Goal: Task Accomplishment & Management: Manage account settings

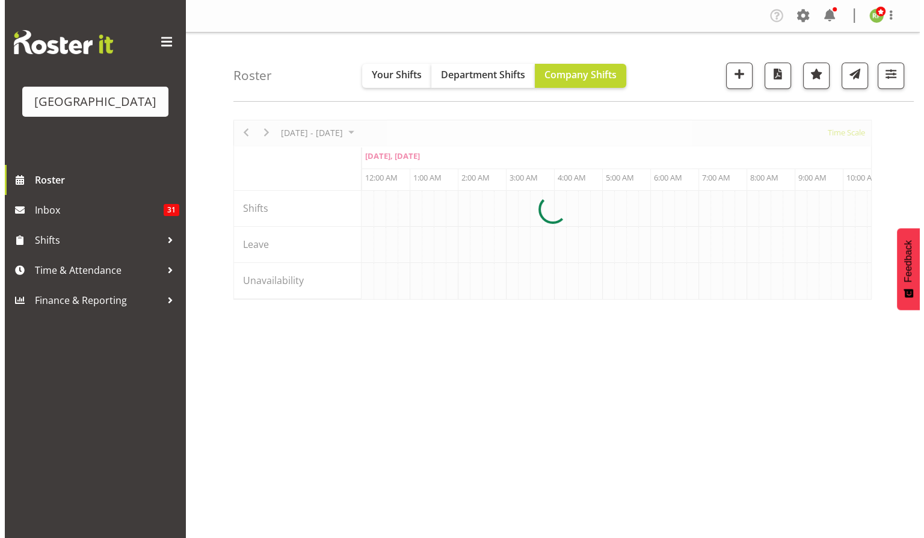
scroll to position [0, 4620]
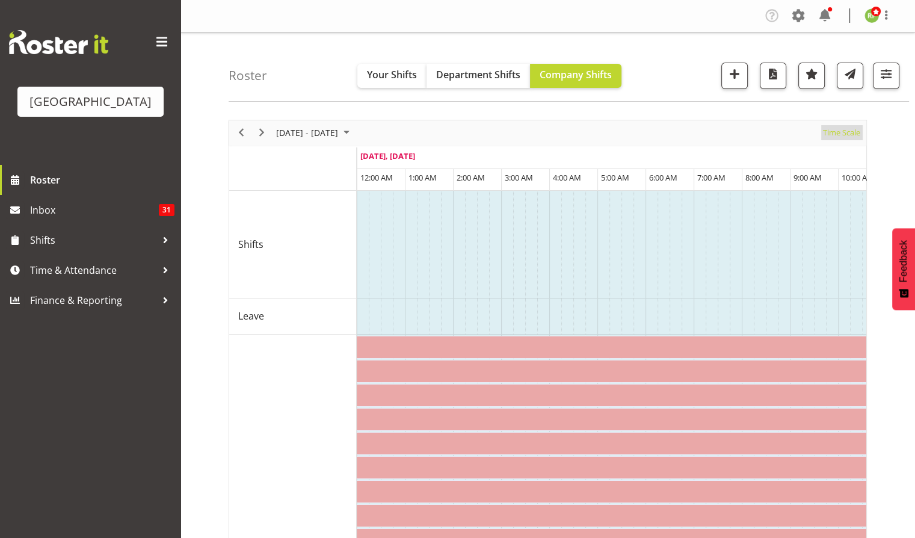
click at [851, 130] on span "Time Scale" at bounding box center [842, 132] width 40 height 15
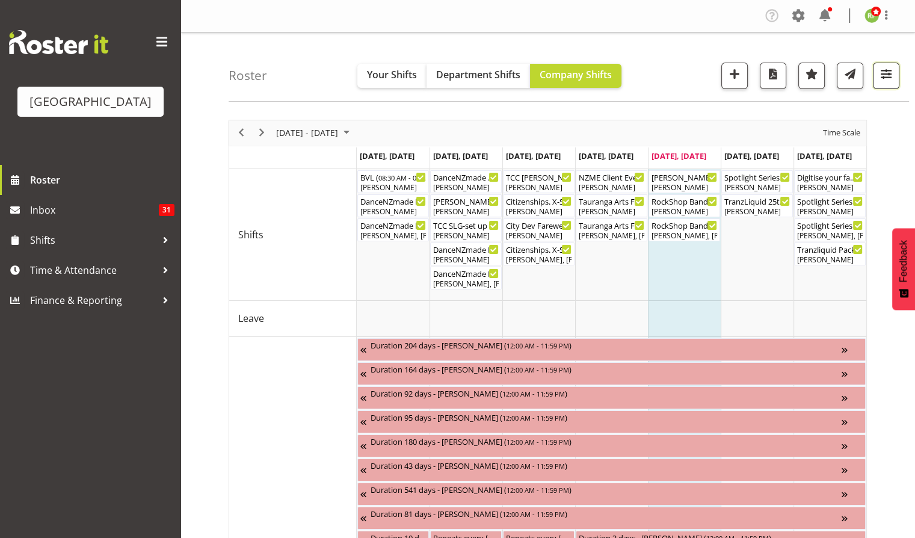
click at [881, 73] on span "button" at bounding box center [886, 74] width 16 height 16
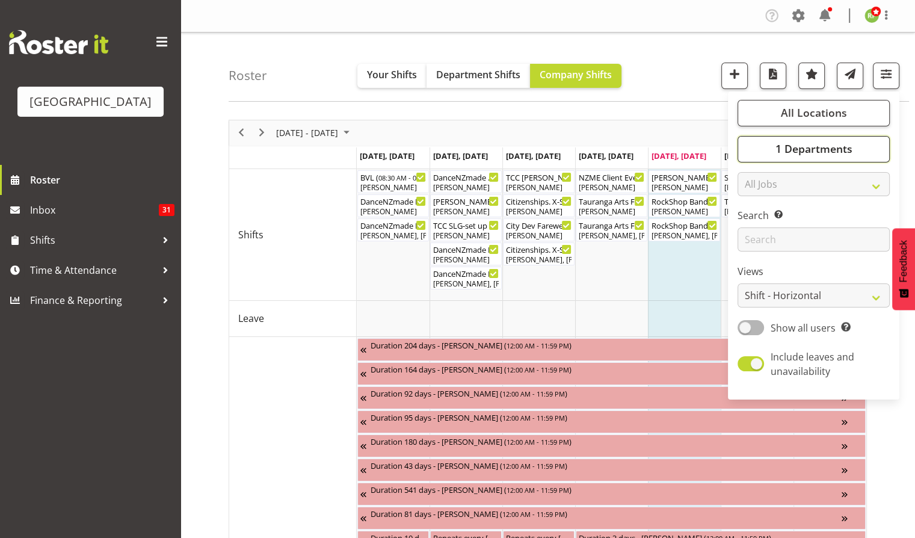
click at [793, 156] on button "1 Departments" at bounding box center [813, 149] width 152 height 26
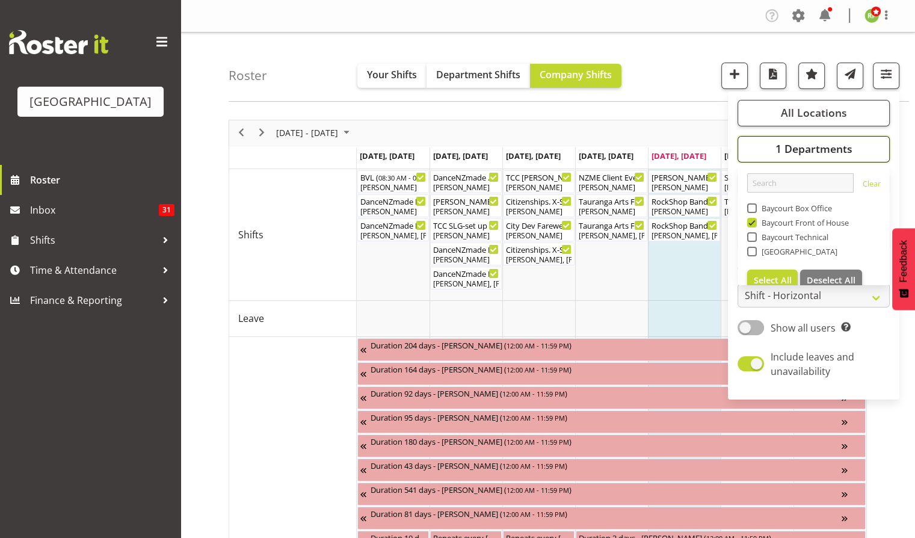
click at [783, 152] on span "1 Departments" at bounding box center [813, 148] width 77 height 14
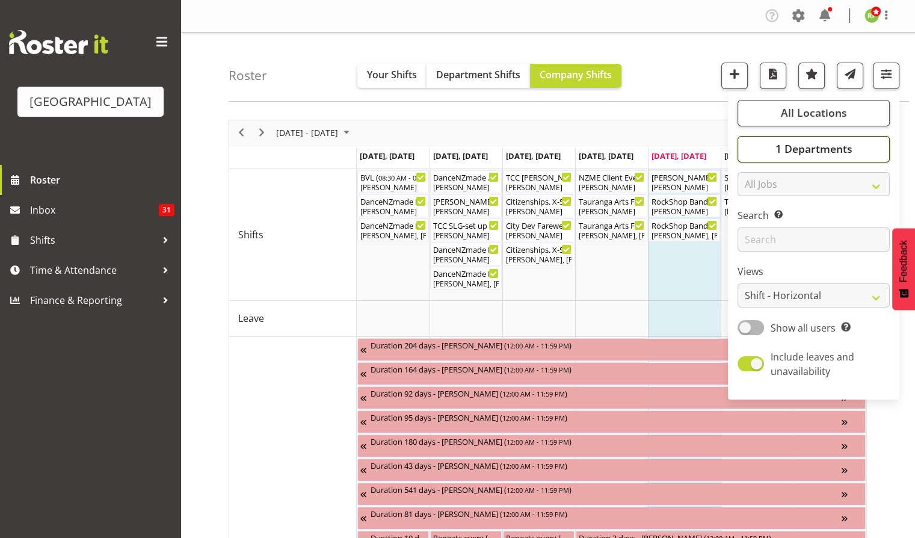
click at [783, 152] on span "1 Departments" at bounding box center [813, 148] width 77 height 14
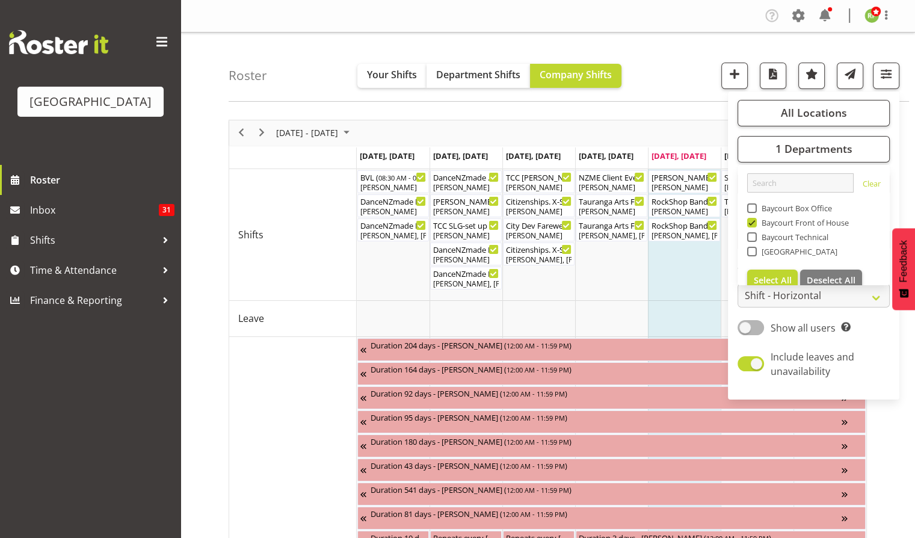
click at [752, 208] on span at bounding box center [752, 208] width 10 height 10
click at [752, 208] on input "Baycourt Box Office" at bounding box center [751, 208] width 8 height 8
checkbox input "true"
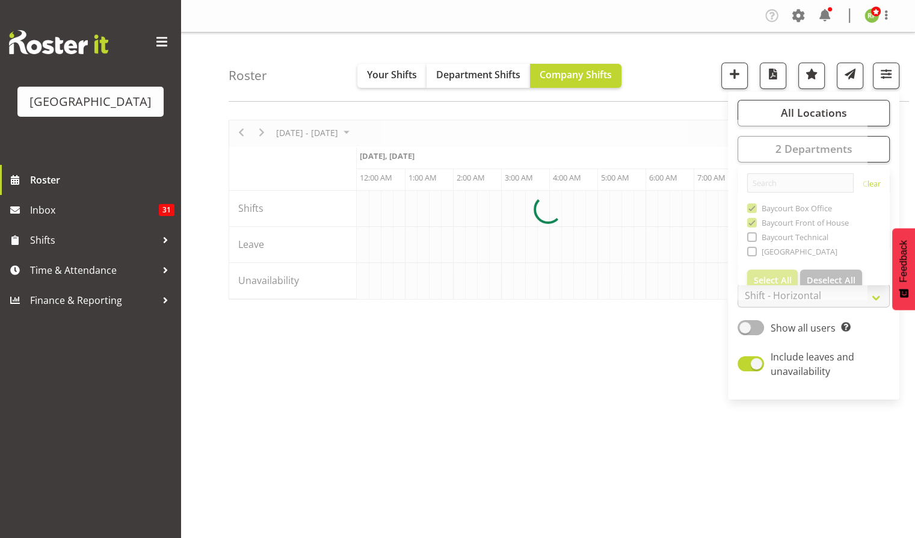
click at [686, 82] on div "Roster Your Shifts Department Shifts Company Shifts All Locations [GEOGRAPHIC_D…" at bounding box center [569, 66] width 680 height 69
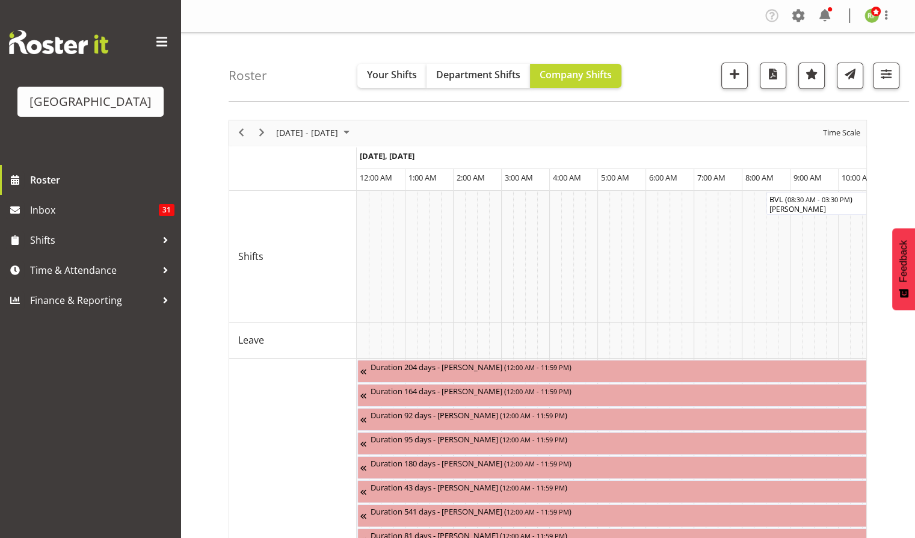
click at [862, 131] on div "Time Scale" at bounding box center [842, 132] width 46 height 25
click at [835, 135] on span "Time Scale" at bounding box center [842, 132] width 40 height 15
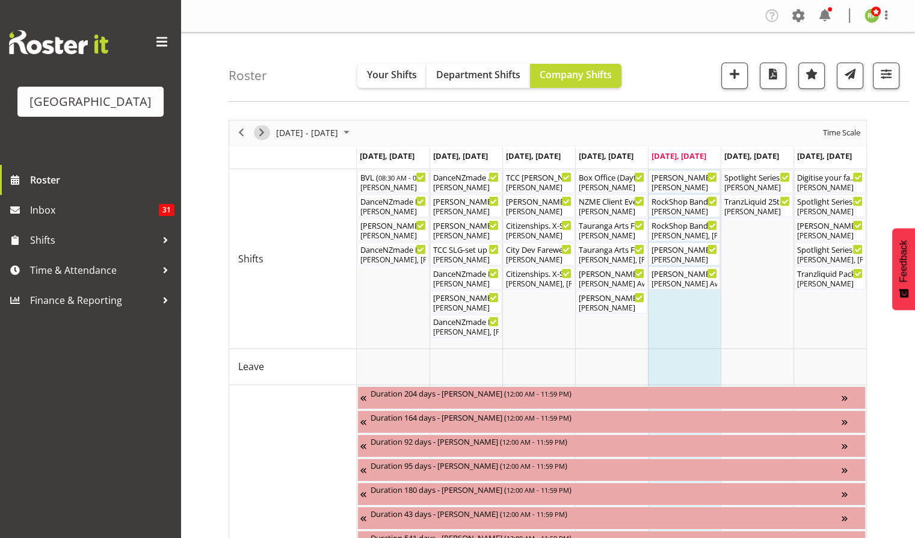
click at [259, 136] on span "Next" at bounding box center [261, 132] width 14 height 15
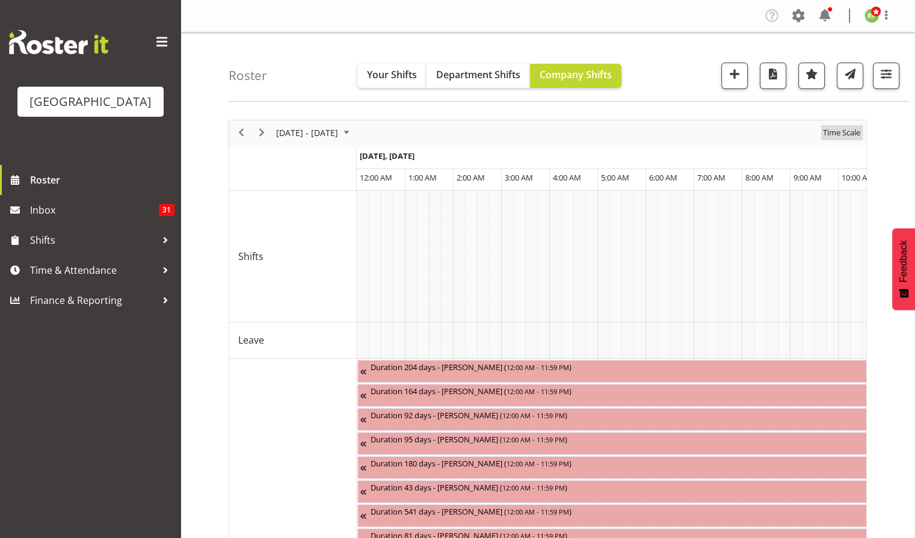
click at [845, 131] on span "Time Scale" at bounding box center [842, 132] width 40 height 15
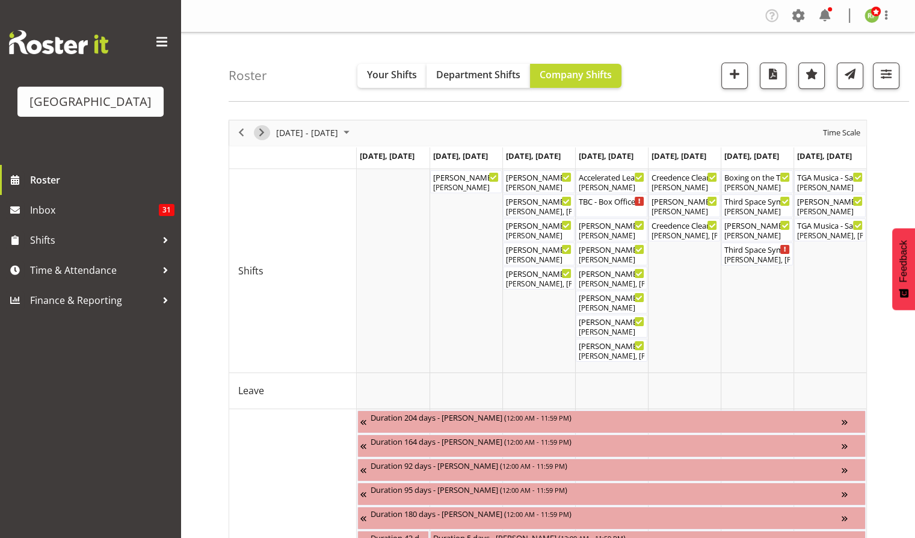
click at [264, 132] on span "Next" at bounding box center [261, 132] width 14 height 15
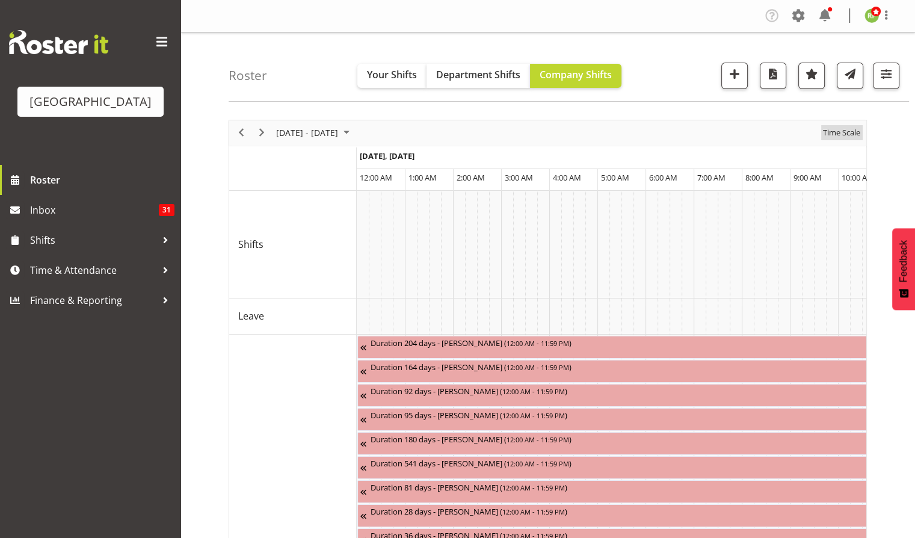
click at [836, 132] on span "Time Scale" at bounding box center [842, 132] width 40 height 15
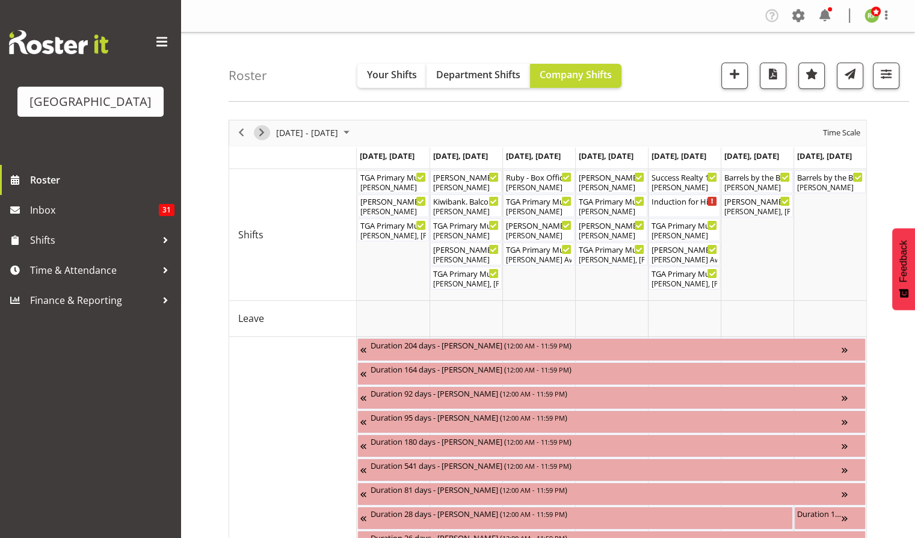
click at [261, 126] on span "Next" at bounding box center [261, 132] width 14 height 15
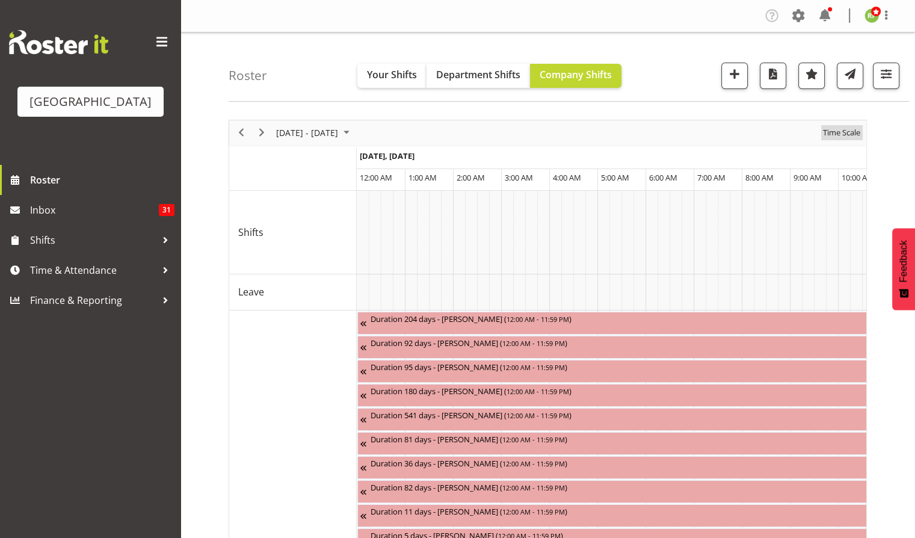
click at [840, 134] on span "Time Scale" at bounding box center [842, 132] width 40 height 15
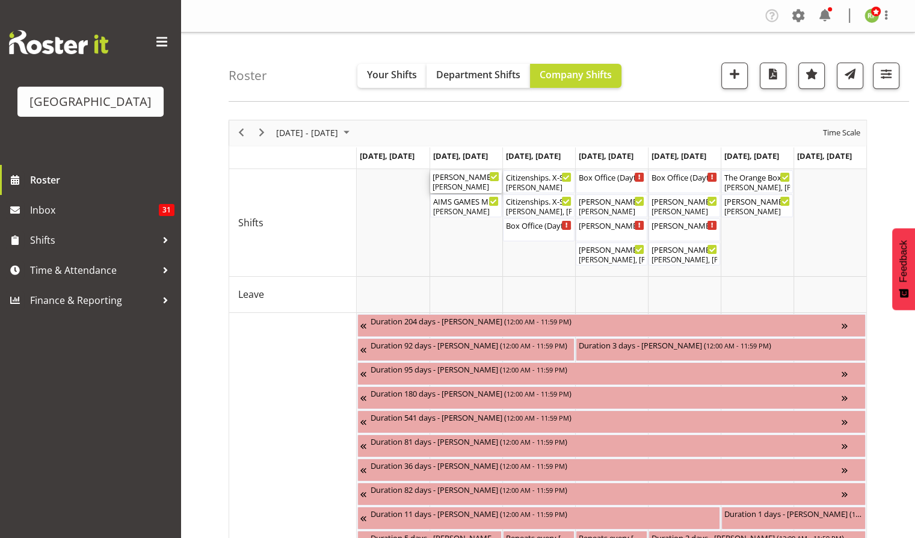
click at [448, 184] on div "[PERSON_NAME]" at bounding box center [466, 187] width 67 height 11
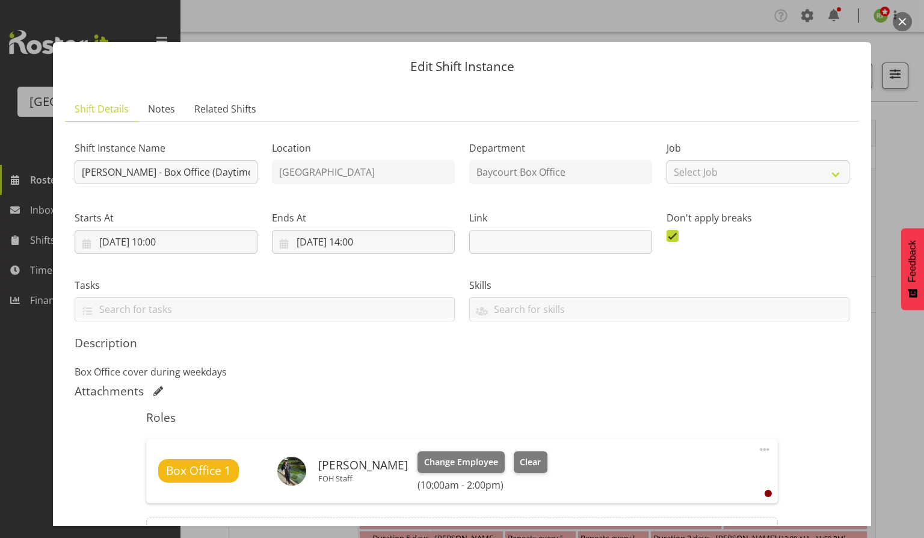
click at [902, 28] on button "button" at bounding box center [902, 21] width 19 height 19
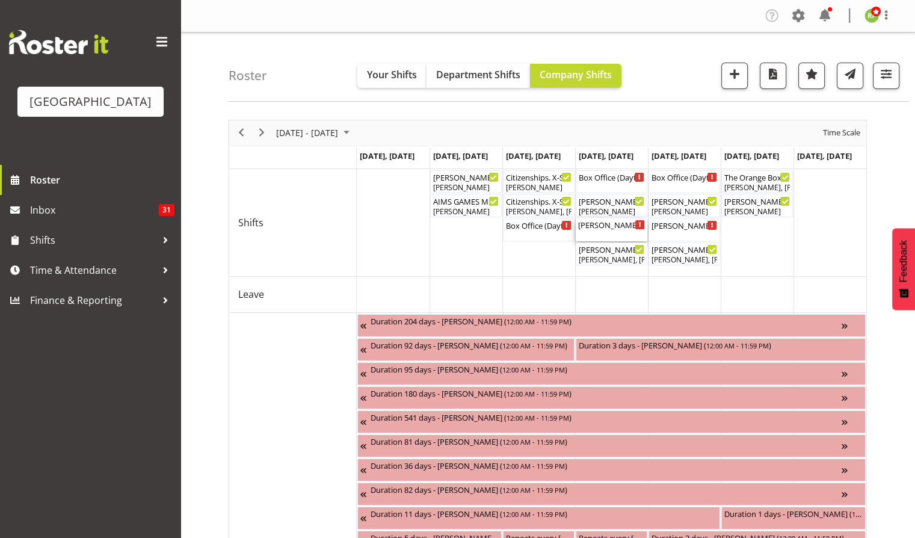
click at [609, 230] on div "[PERSON_NAME] Bloody [PERSON_NAME] - Box office ( 06:00 PM - 08:00 PM )" at bounding box center [611, 229] width 67 height 23
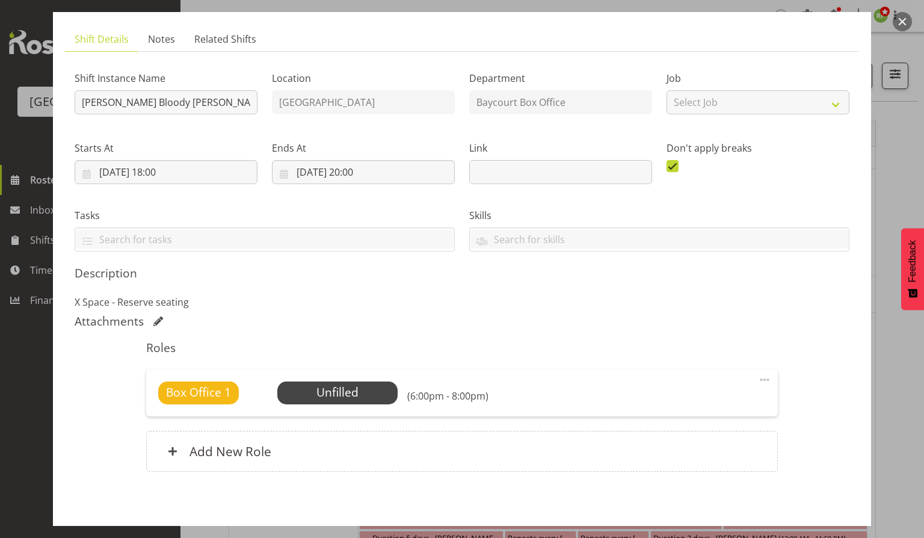
scroll to position [80, 0]
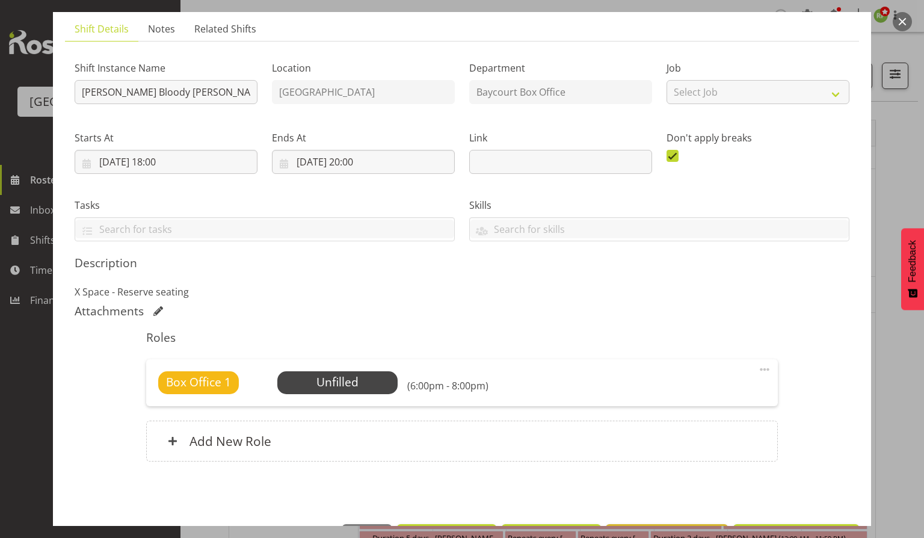
click at [902, 21] on button "button" at bounding box center [902, 21] width 19 height 19
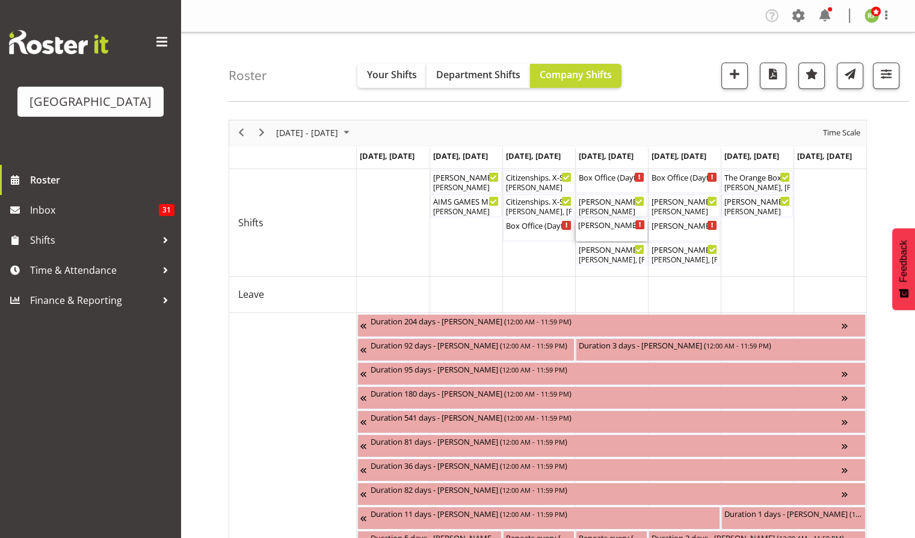
click at [616, 232] on div "[PERSON_NAME] Bloody [PERSON_NAME] - Box office ( 06:00 PM - 08:00 PM )" at bounding box center [611, 229] width 67 height 23
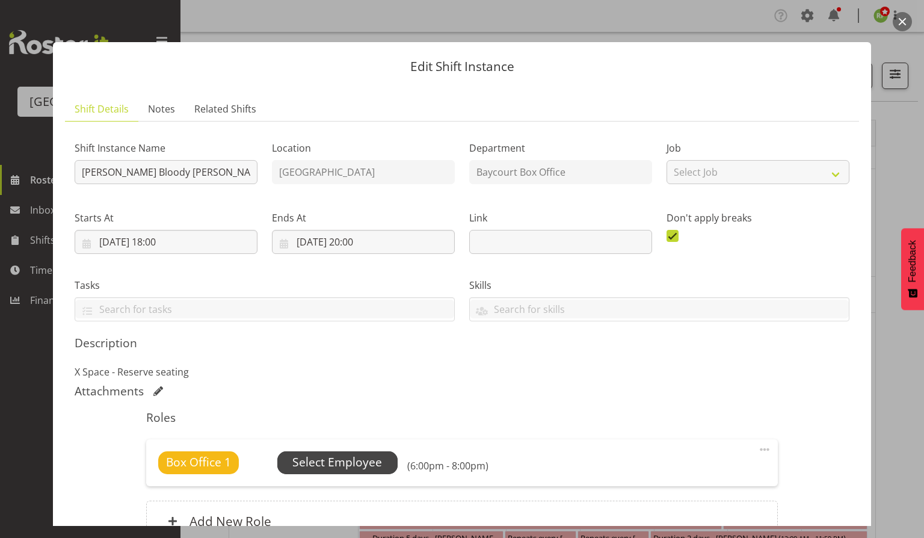
click at [335, 466] on span "Select Employee" at bounding box center [337, 462] width 90 height 17
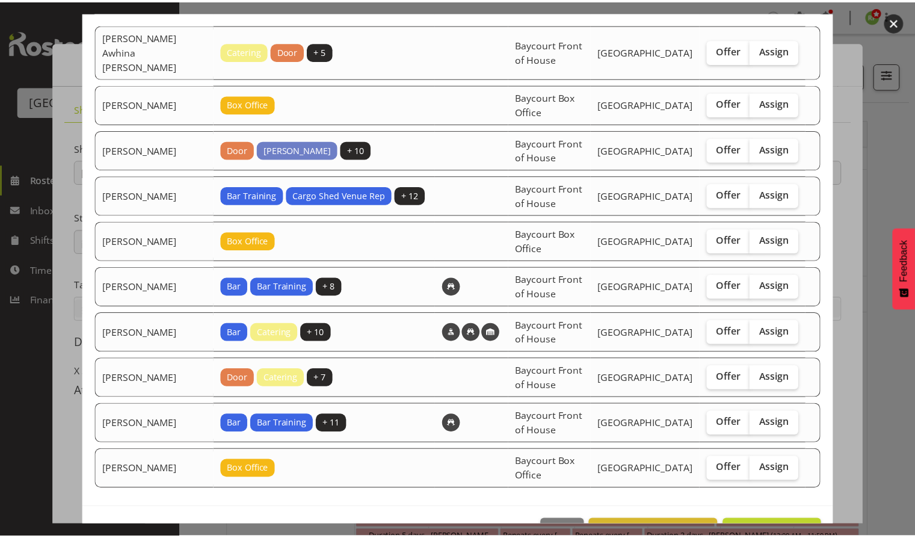
scroll to position [129, 0]
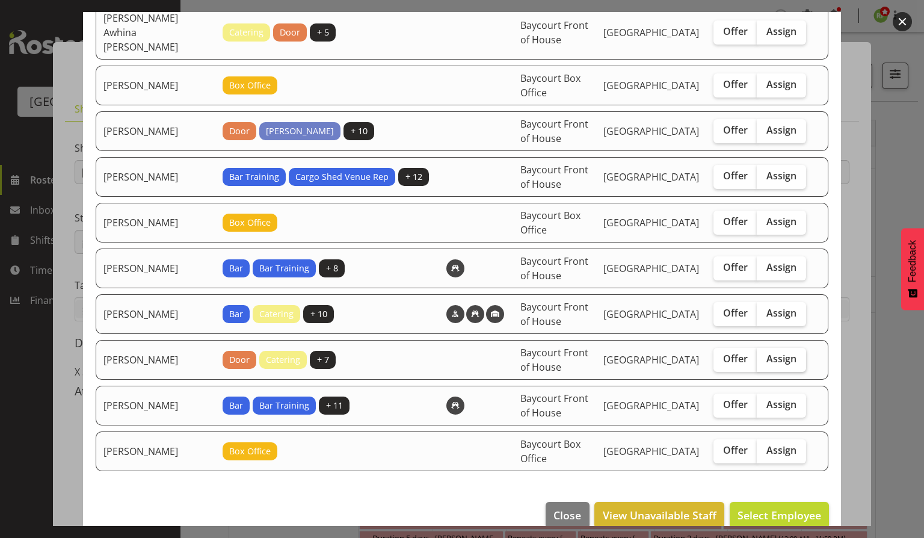
click at [766, 353] on span "Assign" at bounding box center [781, 359] width 30 height 12
click at [765, 355] on input "Assign" at bounding box center [761, 359] width 8 height 8
checkbox input "true"
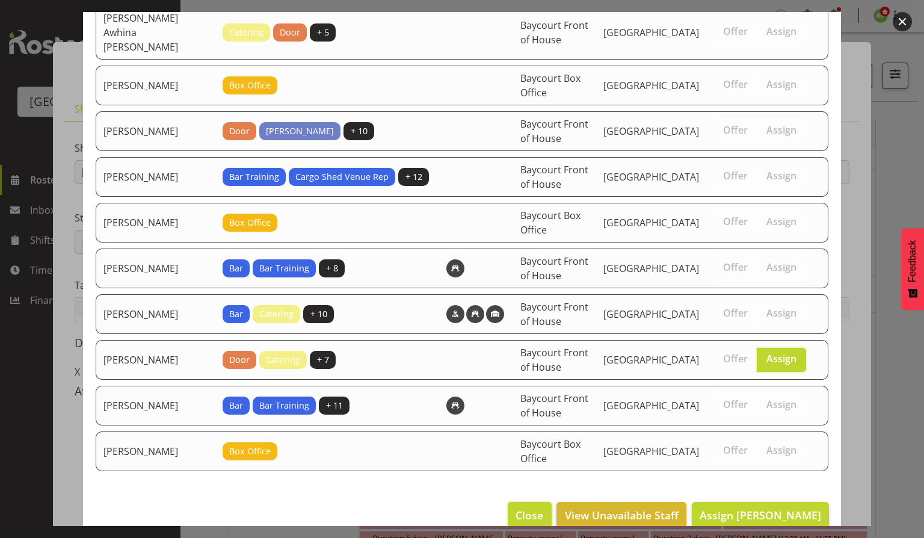
click at [543, 507] on span "Close" at bounding box center [530, 515] width 28 height 16
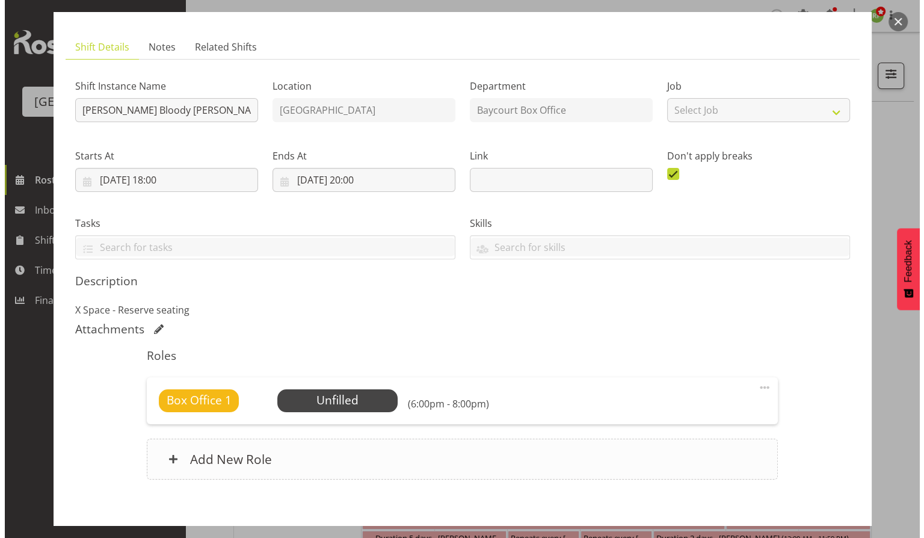
scroll to position [80, 0]
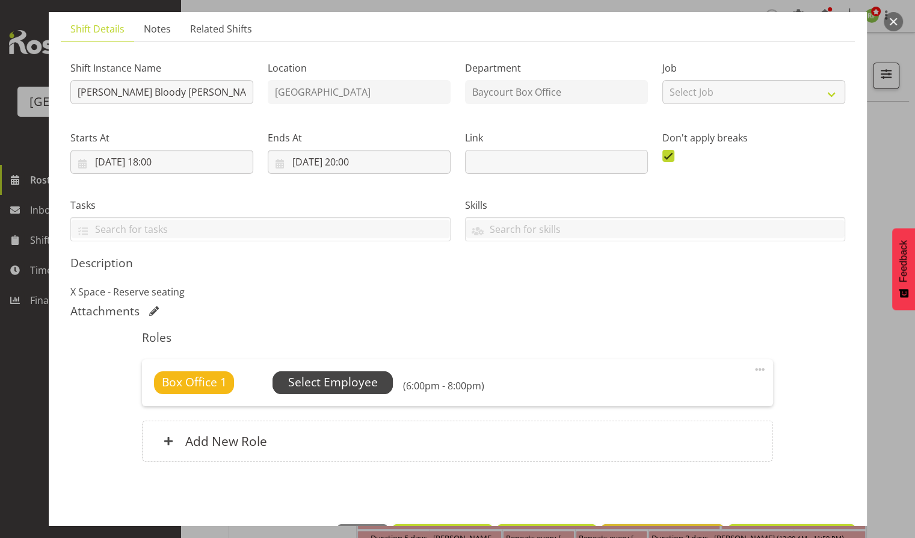
click at [347, 372] on span "Select Employee" at bounding box center [332, 382] width 120 height 23
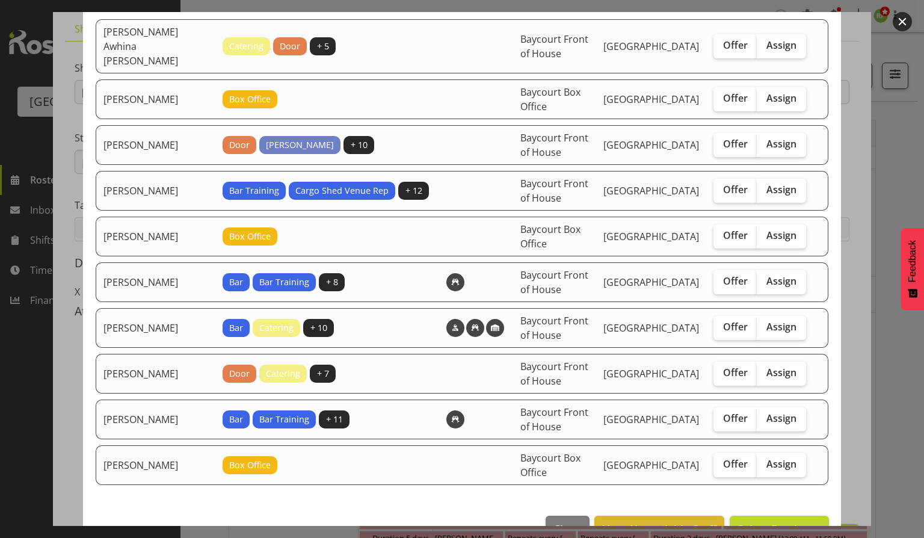
scroll to position [129, 0]
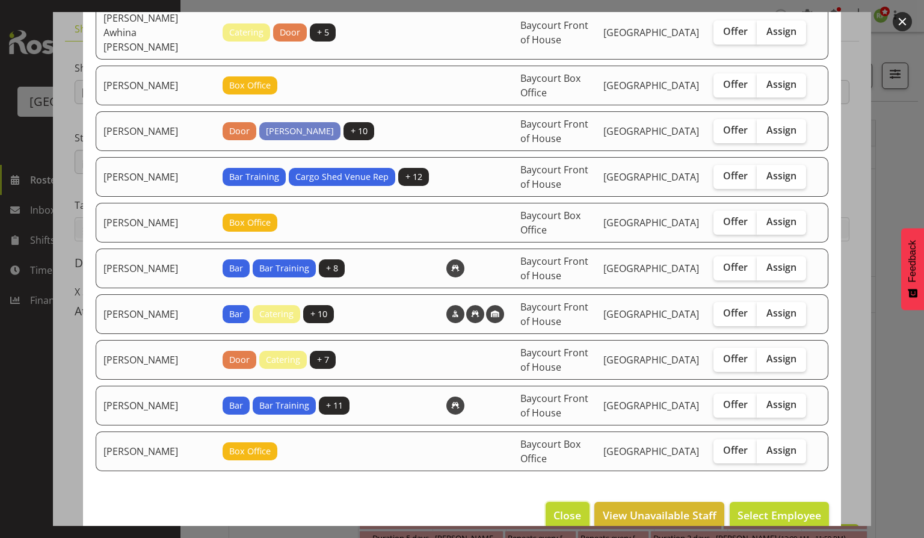
click at [565, 507] on span "Close" at bounding box center [567, 515] width 28 height 16
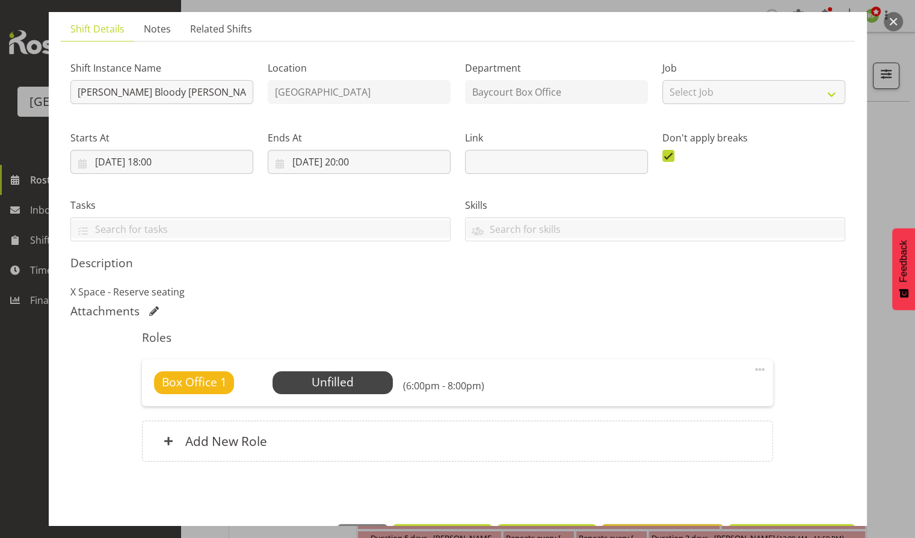
click at [885, 12] on div at bounding box center [457, 269] width 915 height 538
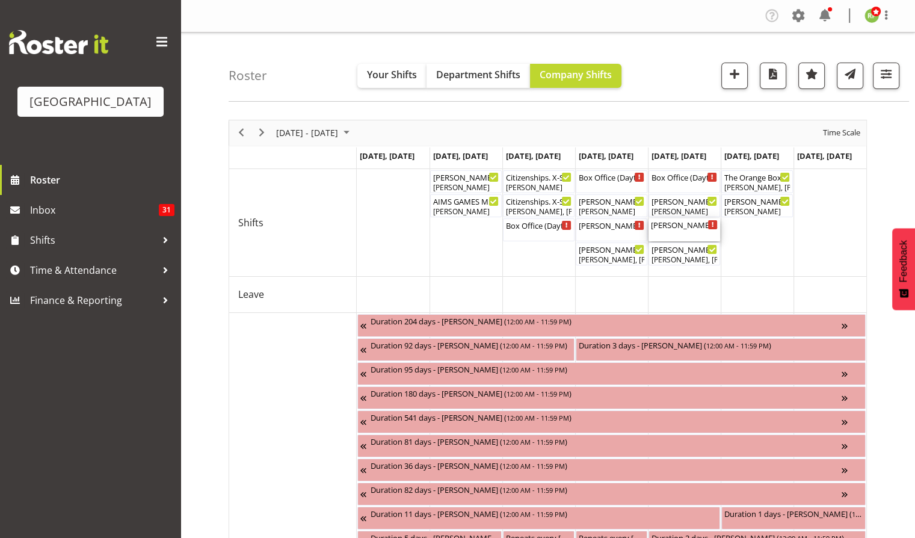
click at [688, 235] on div "[PERSON_NAME] Bloody [PERSON_NAME] - Box office ( 06:00 PM - 08:00 PM )" at bounding box center [684, 229] width 67 height 23
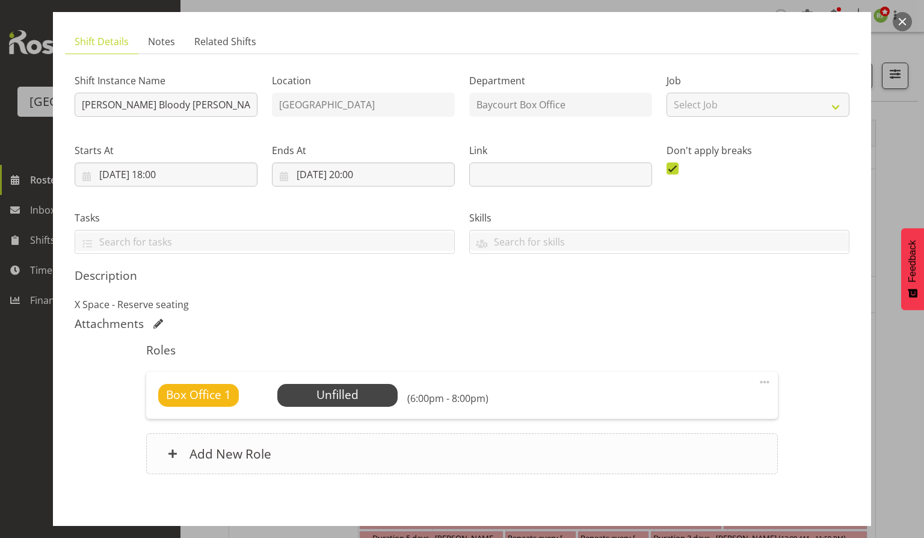
scroll to position [122, 0]
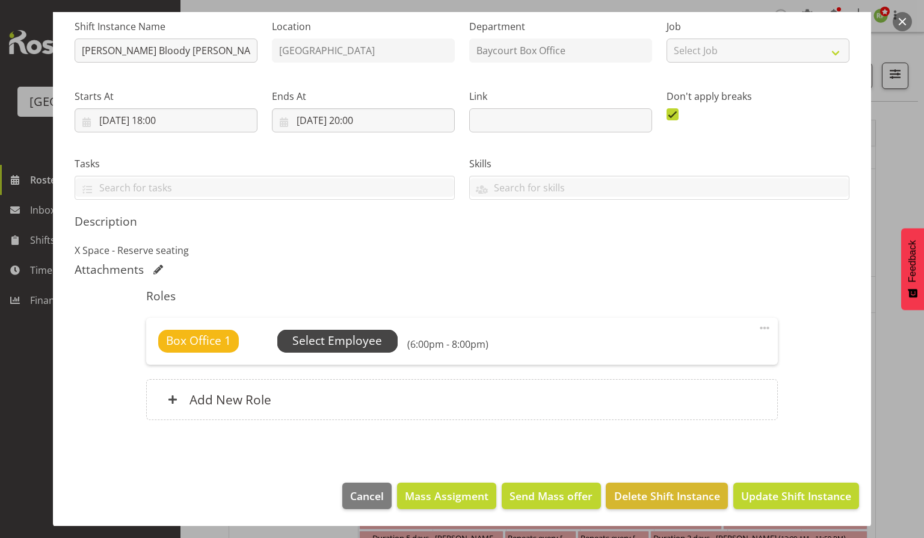
click at [341, 350] on span "Select Employee" at bounding box center [337, 341] width 120 height 23
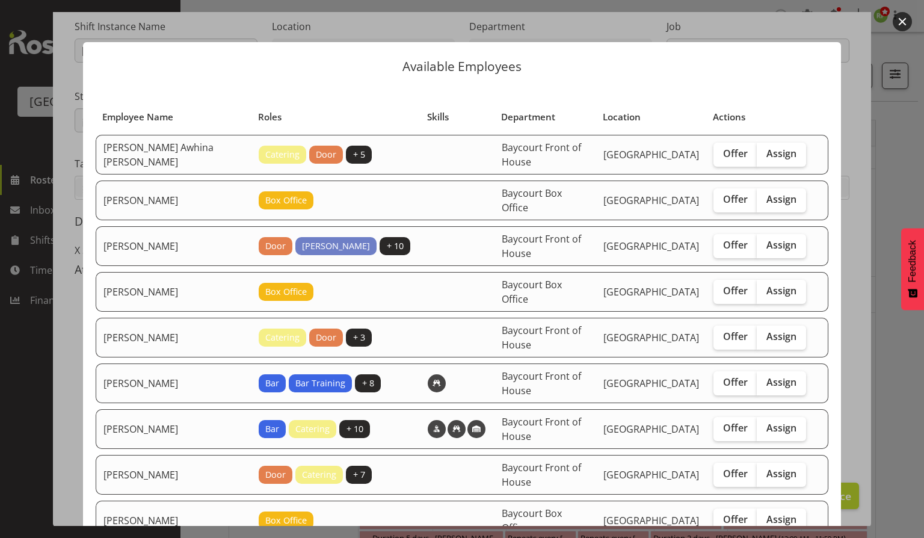
click at [898, 22] on button "button" at bounding box center [902, 21] width 19 height 19
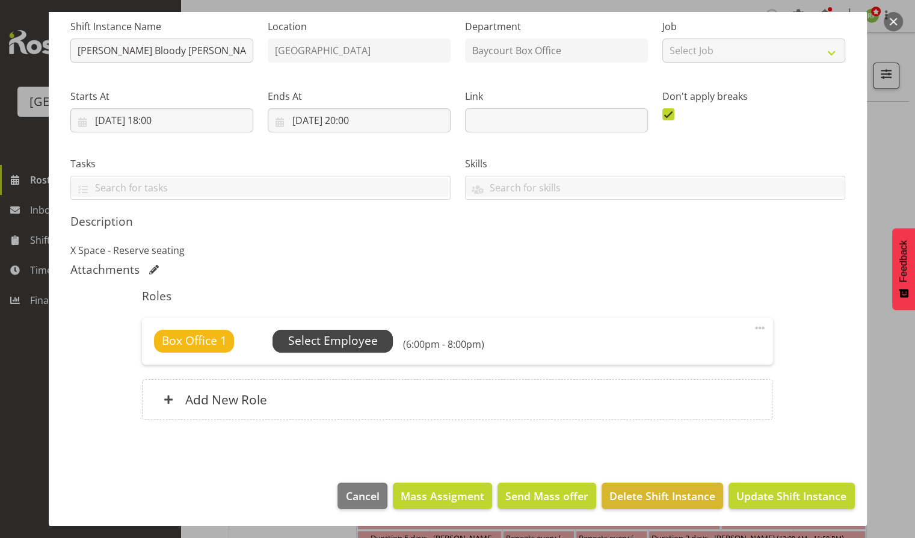
click at [333, 337] on span "Select Employee" at bounding box center [333, 340] width 90 height 17
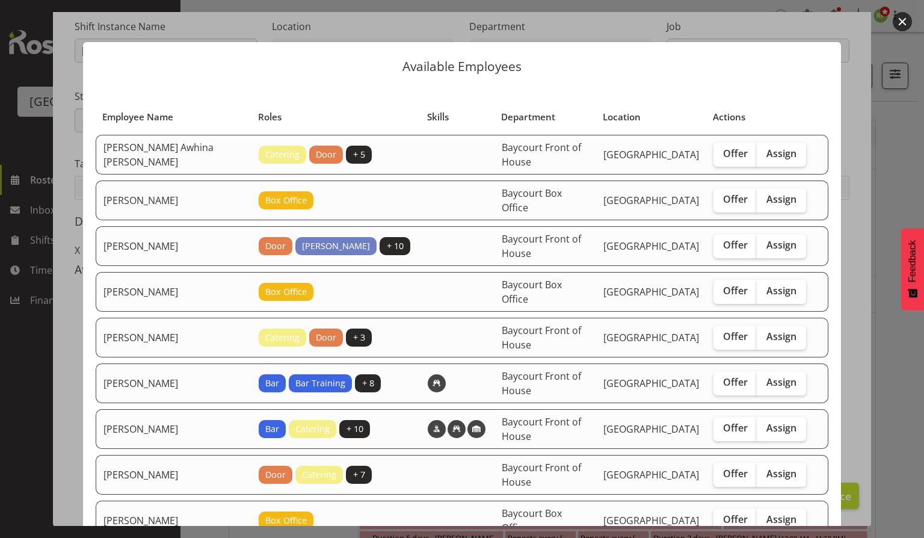
click at [904, 20] on button "button" at bounding box center [902, 21] width 19 height 19
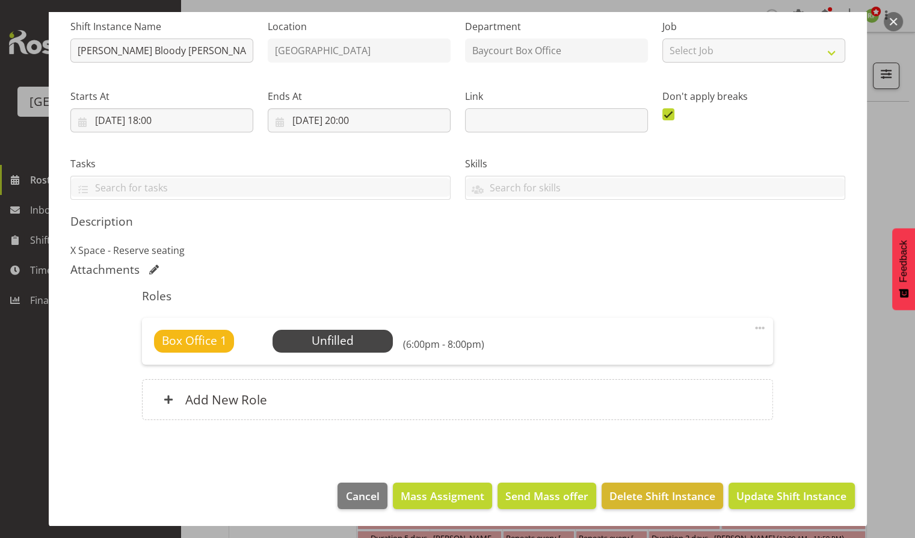
click at [891, 25] on button "button" at bounding box center [893, 21] width 19 height 19
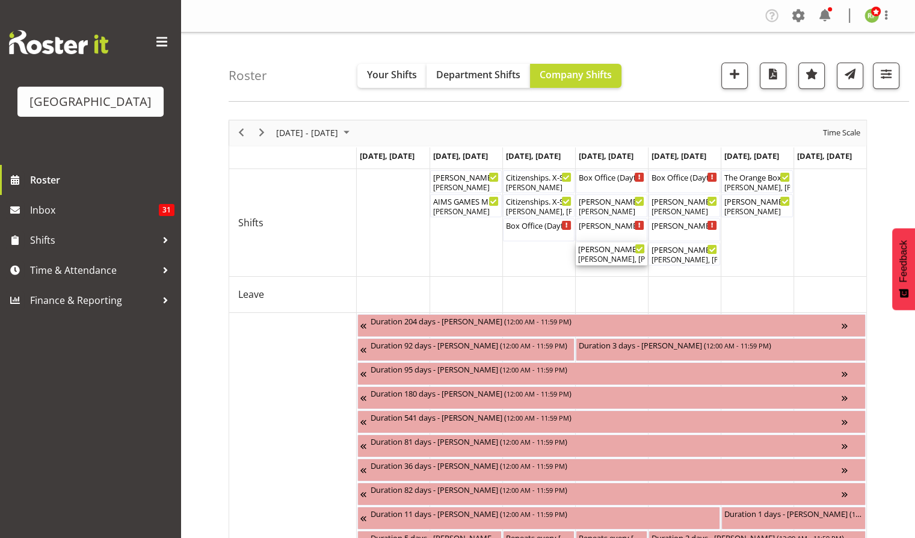
click at [608, 256] on div "[PERSON_NAME], [PERSON_NAME], [PERSON_NAME], [PERSON_NAME], [PERSON_NAME], [PER…" at bounding box center [611, 259] width 67 height 11
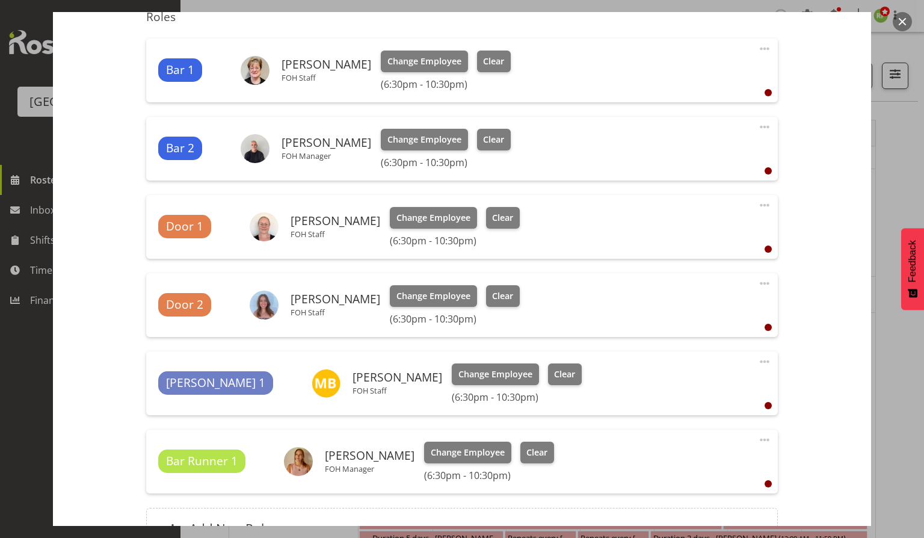
scroll to position [481, 0]
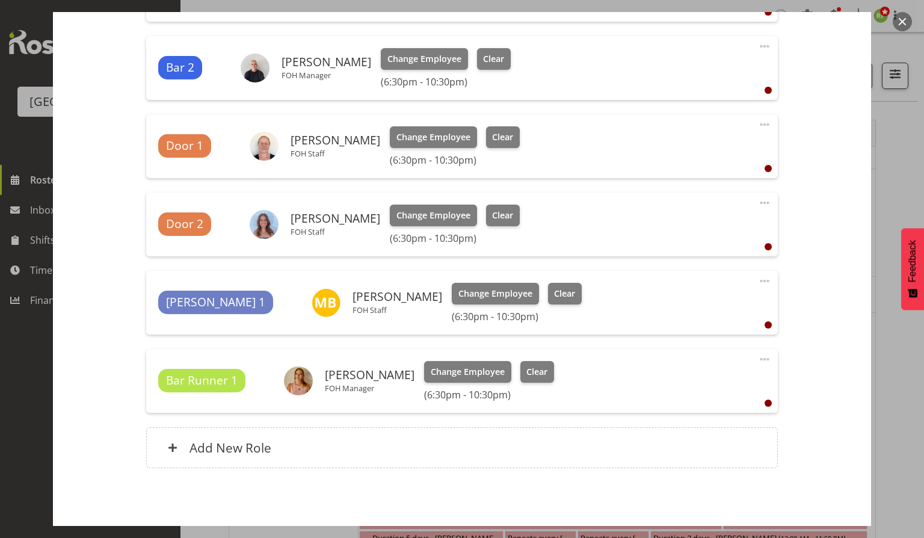
click at [757, 285] on span at bounding box center [764, 281] width 14 height 14
click at [656, 360] on link "Delete" at bounding box center [713, 351] width 115 height 22
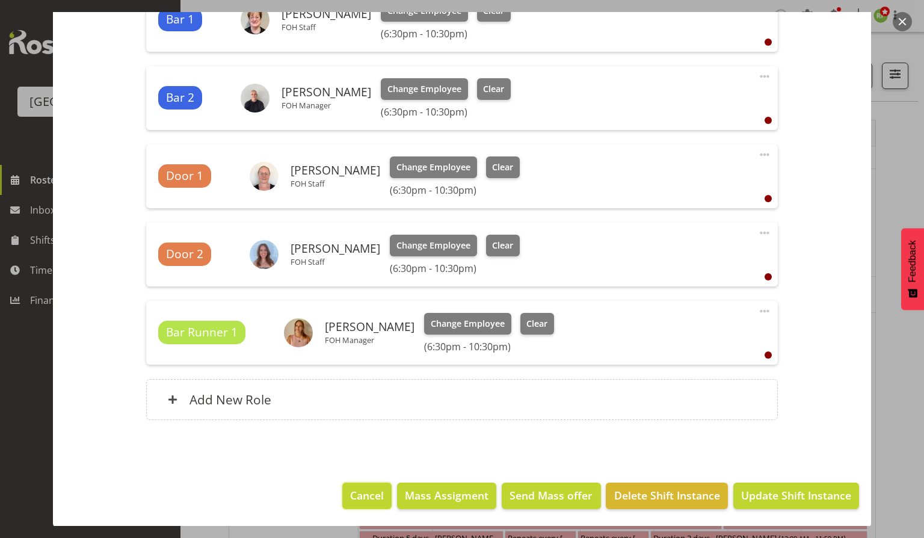
click at [358, 492] on span "Cancel" at bounding box center [367, 495] width 34 height 16
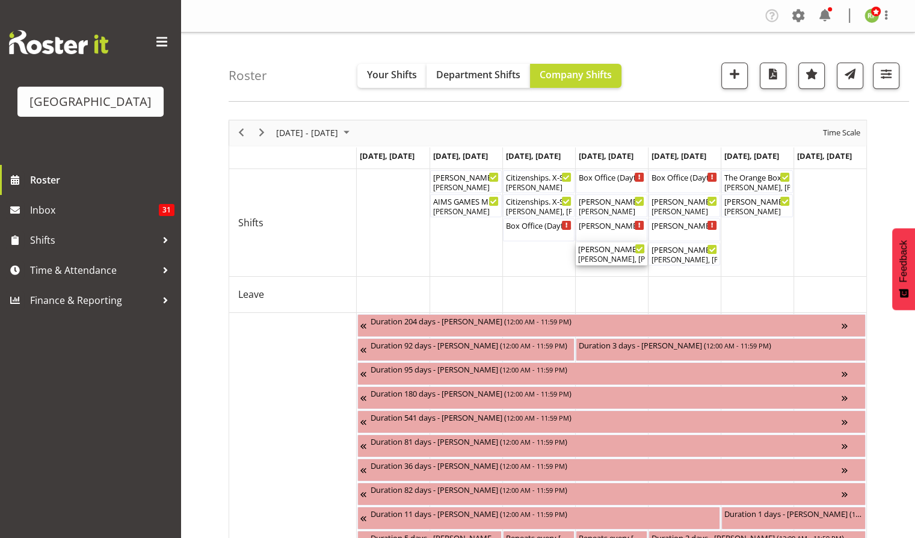
click at [593, 254] on div "[PERSON_NAME], [PERSON_NAME], [PERSON_NAME], [PERSON_NAME], [PERSON_NAME], [PER…" at bounding box center [611, 259] width 67 height 11
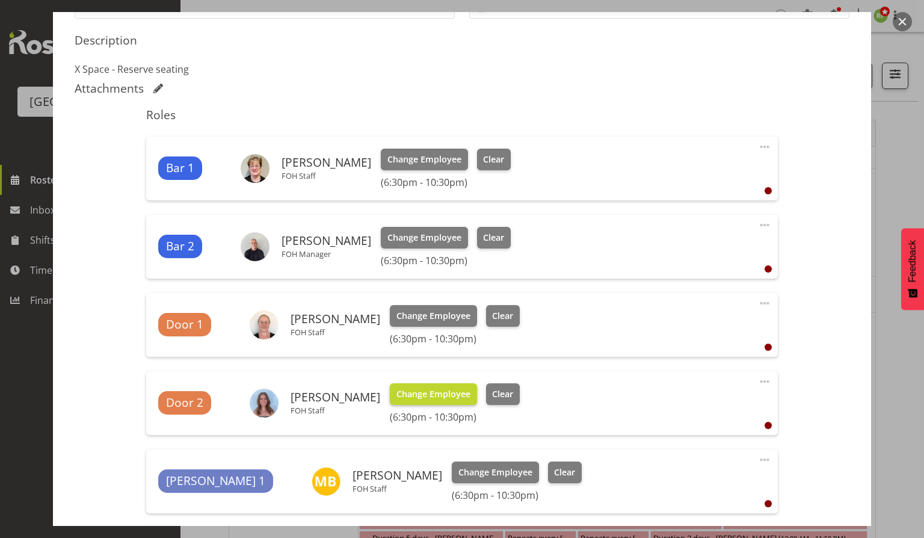
scroll to position [401, 0]
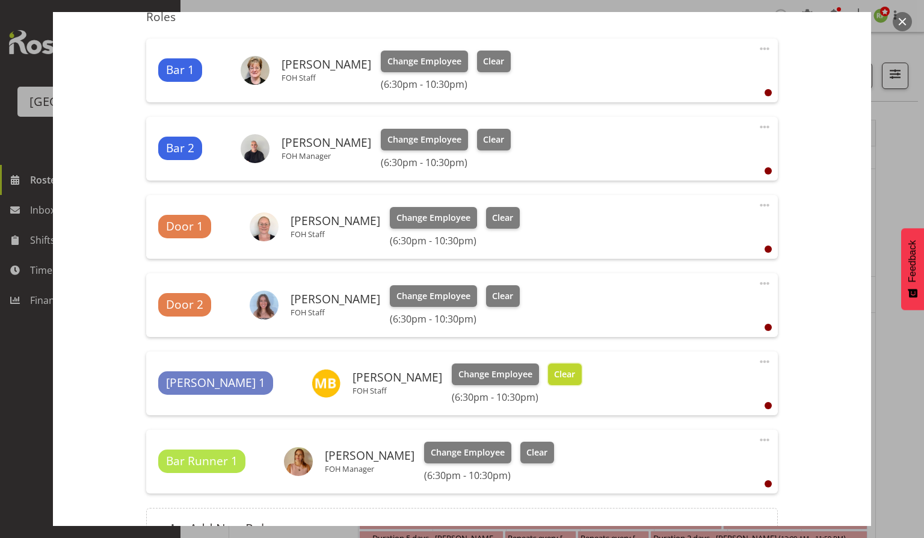
click at [554, 377] on span "Clear" at bounding box center [564, 374] width 21 height 13
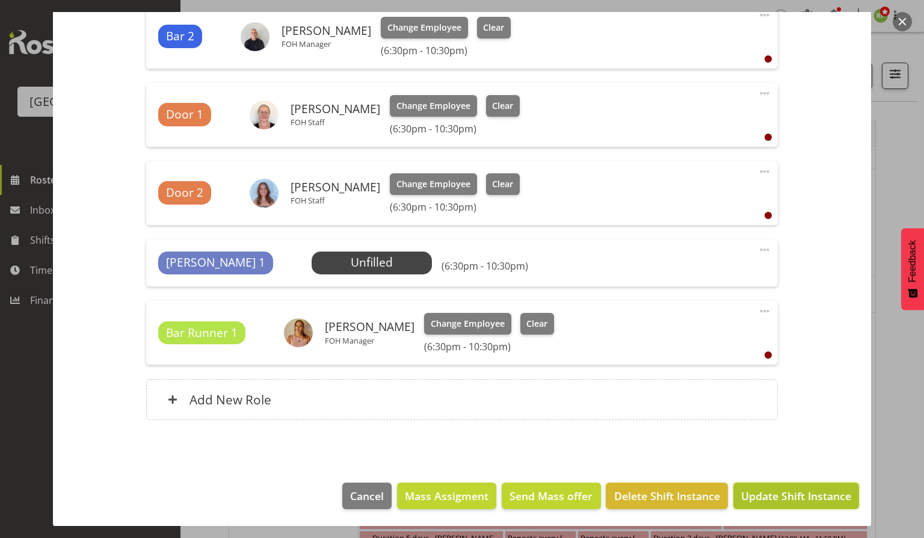
click at [790, 491] on span "Update Shift Instance" at bounding box center [796, 496] width 110 height 16
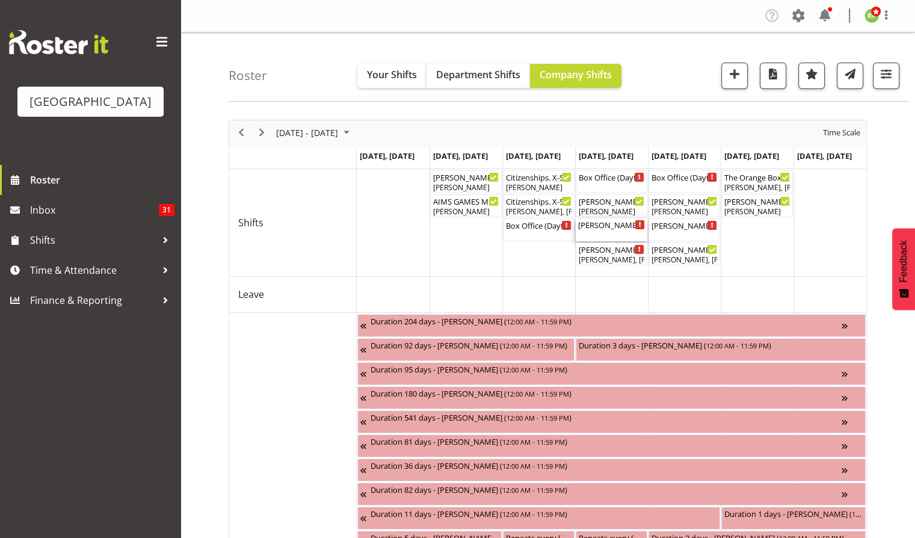
click at [614, 226] on div "[PERSON_NAME] Bloody [PERSON_NAME] - Box office ( 06:00 PM - 08:00 PM )" at bounding box center [611, 224] width 67 height 12
click at [0, 0] on div at bounding box center [0, 0] width 0 height 0
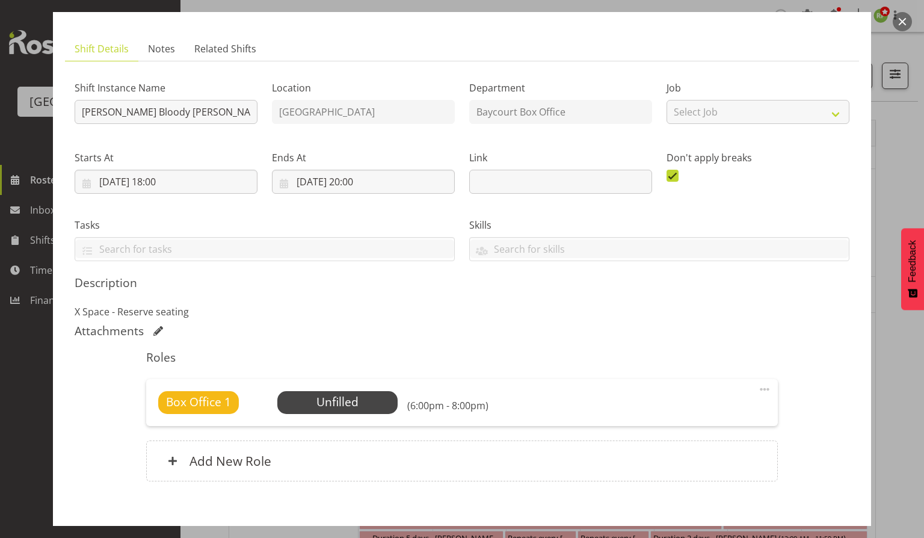
scroll to position [122, 0]
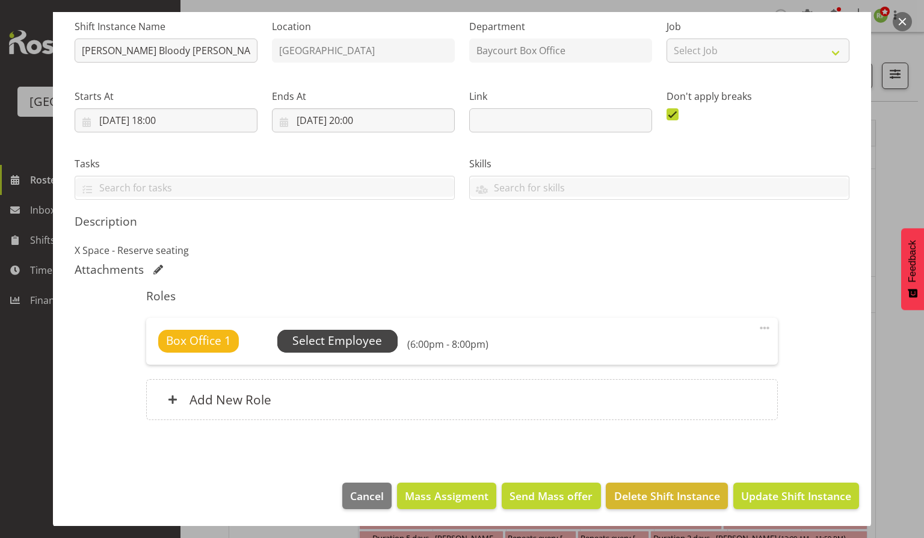
click at [326, 336] on span "Select Employee" at bounding box center [337, 340] width 90 height 17
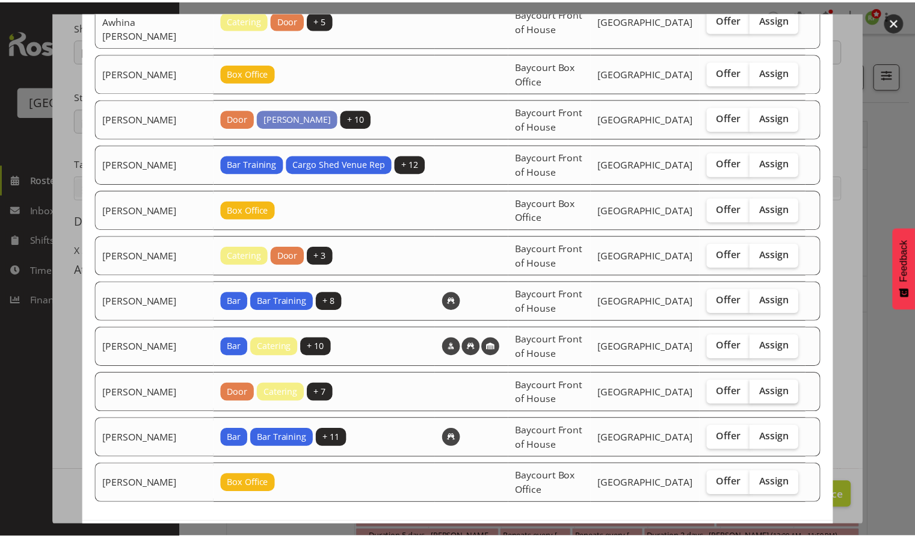
scroll to position [174, 0]
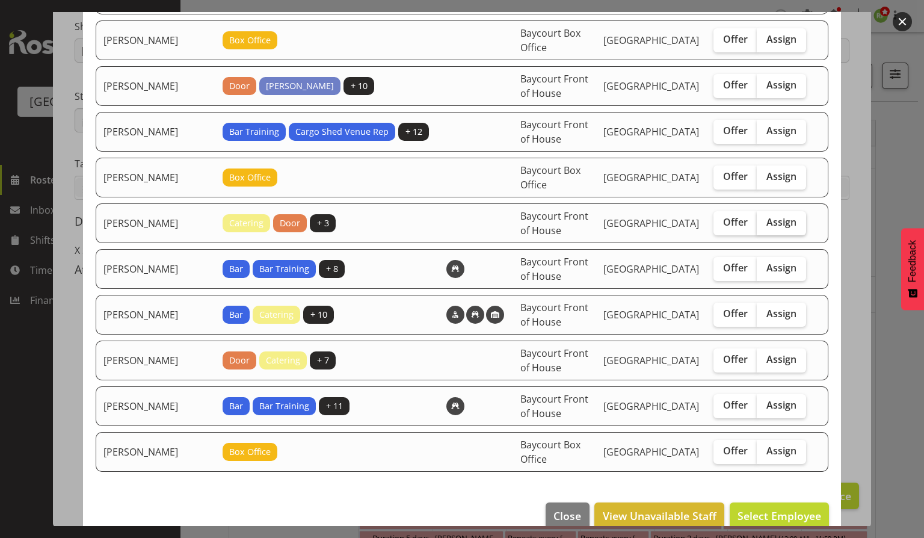
click at [783, 216] on span "Assign" at bounding box center [781, 222] width 30 height 12
click at [765, 218] on input "Assign" at bounding box center [761, 222] width 8 height 8
checkbox input "true"
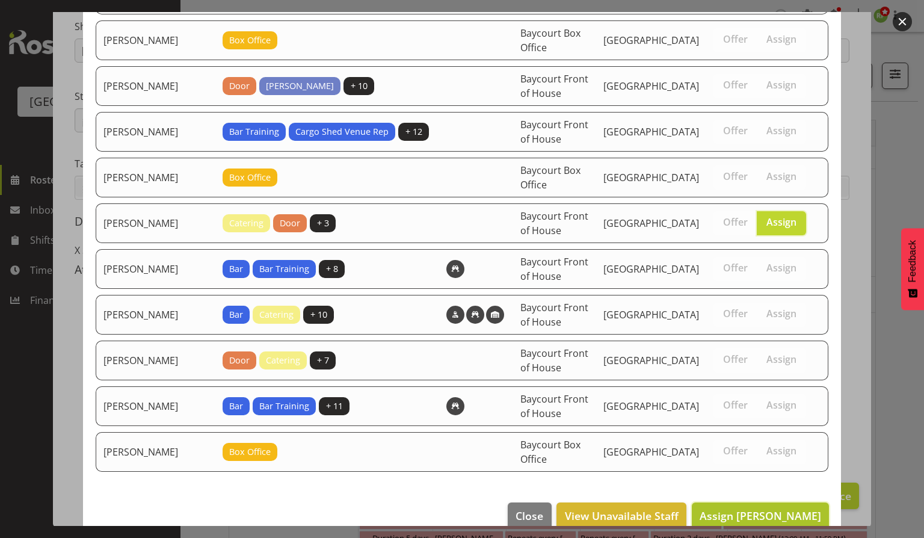
click at [752, 508] on span "Assign [PERSON_NAME]" at bounding box center [761, 515] width 122 height 14
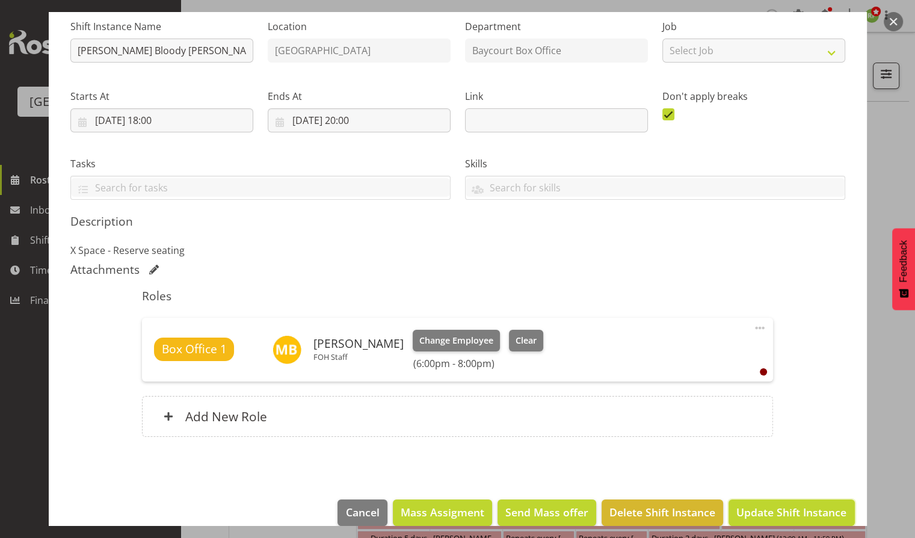
click at [782, 511] on span "Update Shift Instance" at bounding box center [791, 512] width 110 height 16
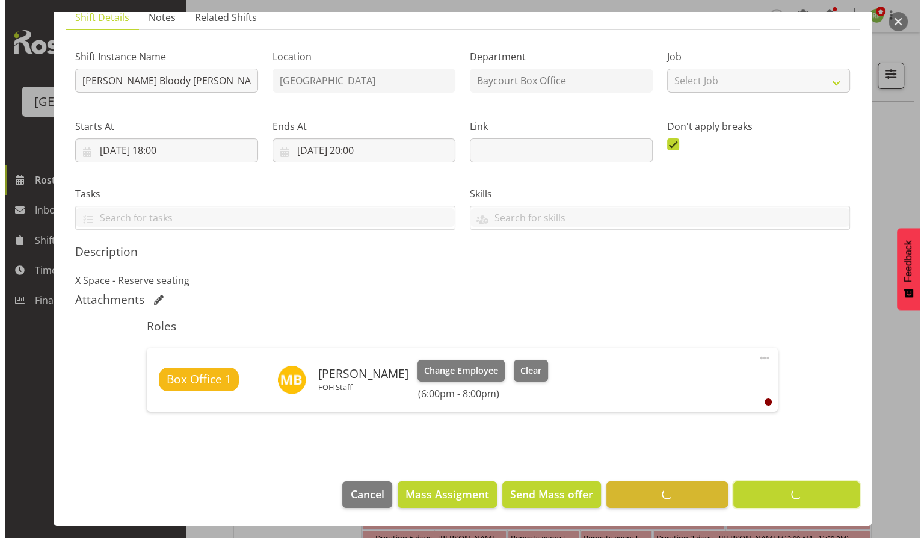
scroll to position [90, 0]
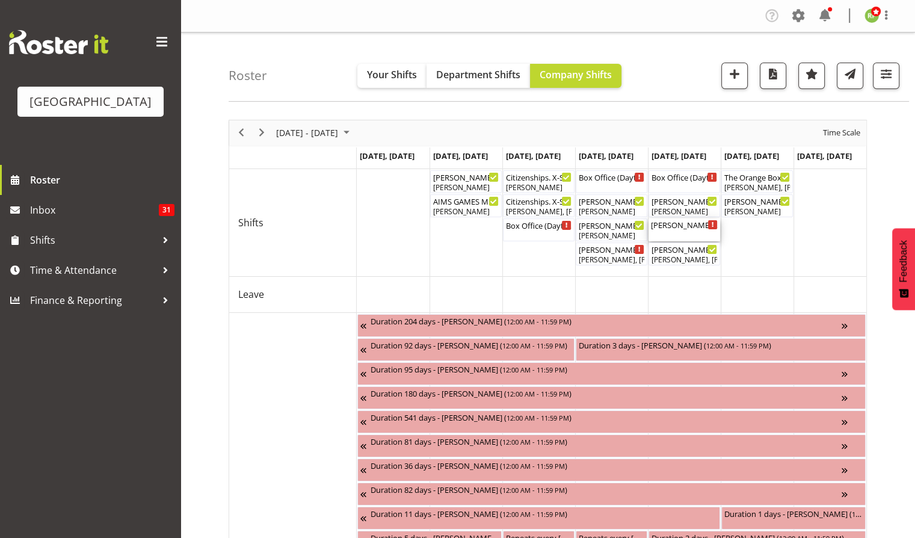
click at [682, 229] on div "[PERSON_NAME] Bloody [PERSON_NAME] - Box office ( 06:00 PM - 08:00 PM )" at bounding box center [684, 224] width 67 height 12
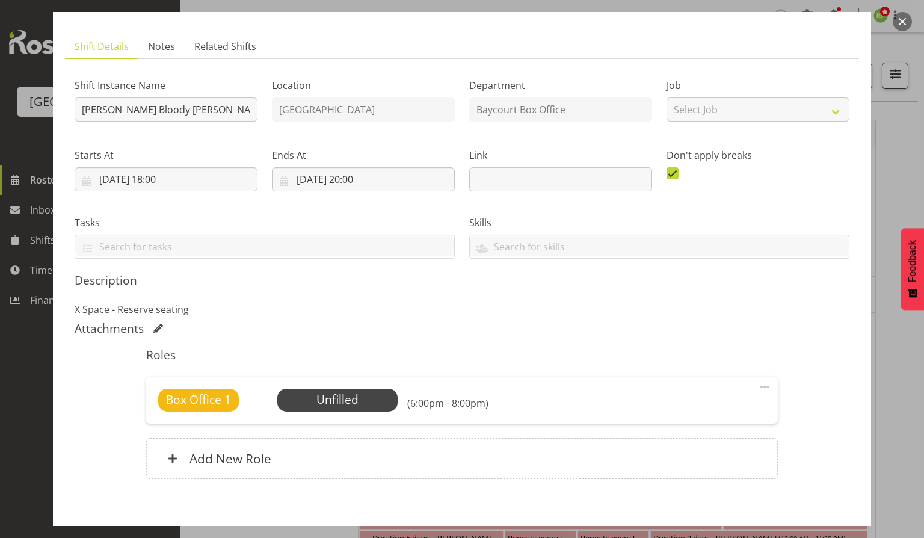
scroll to position [122, 0]
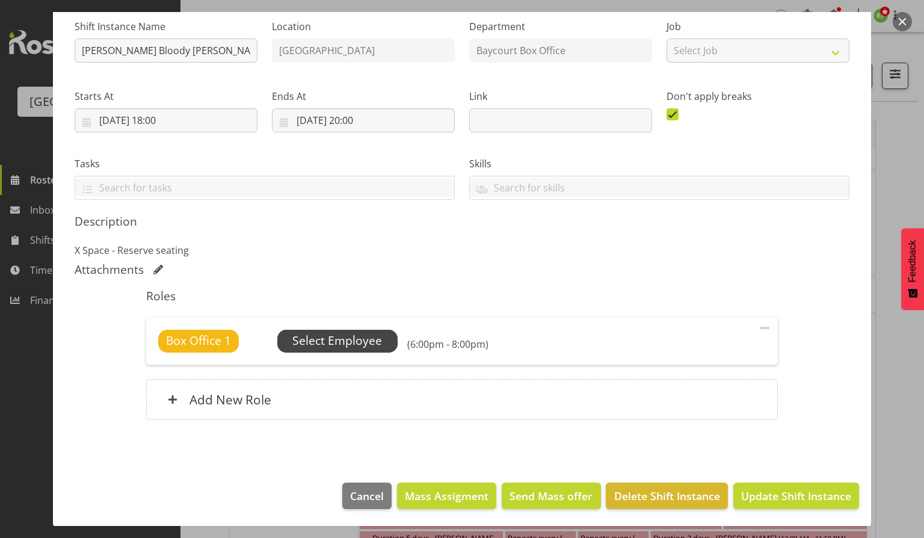
click at [339, 338] on span "Select Employee" at bounding box center [337, 340] width 90 height 17
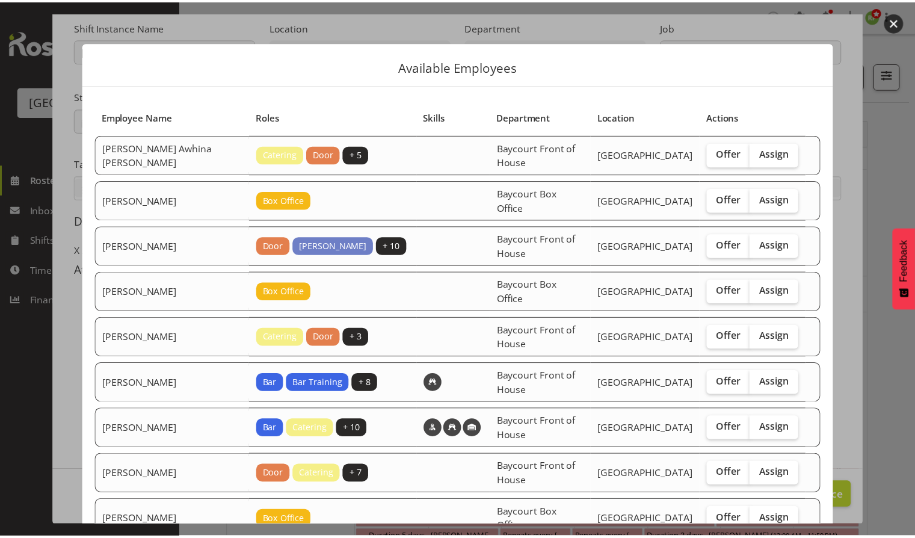
scroll to position [80, 0]
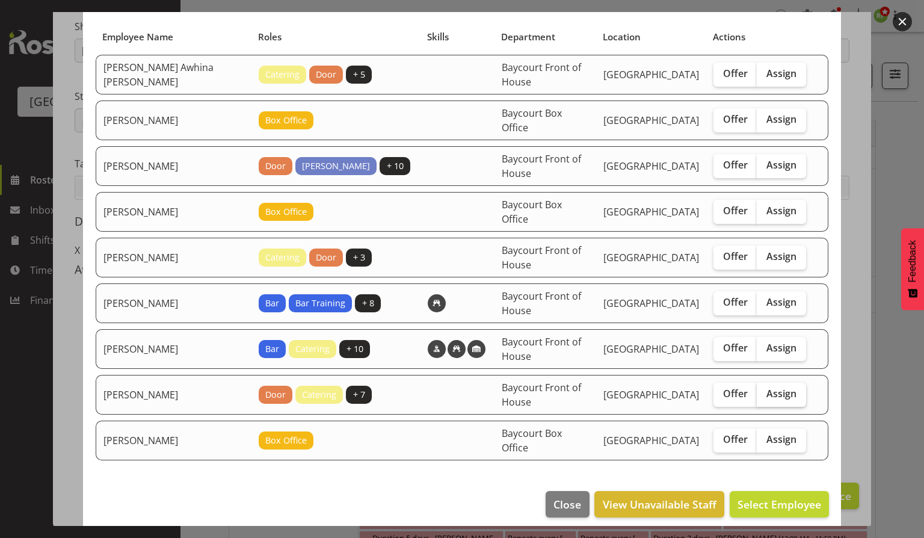
click at [787, 390] on label "Assign" at bounding box center [781, 395] width 49 height 24
click at [765, 390] on input "Assign" at bounding box center [761, 394] width 8 height 8
checkbox input "true"
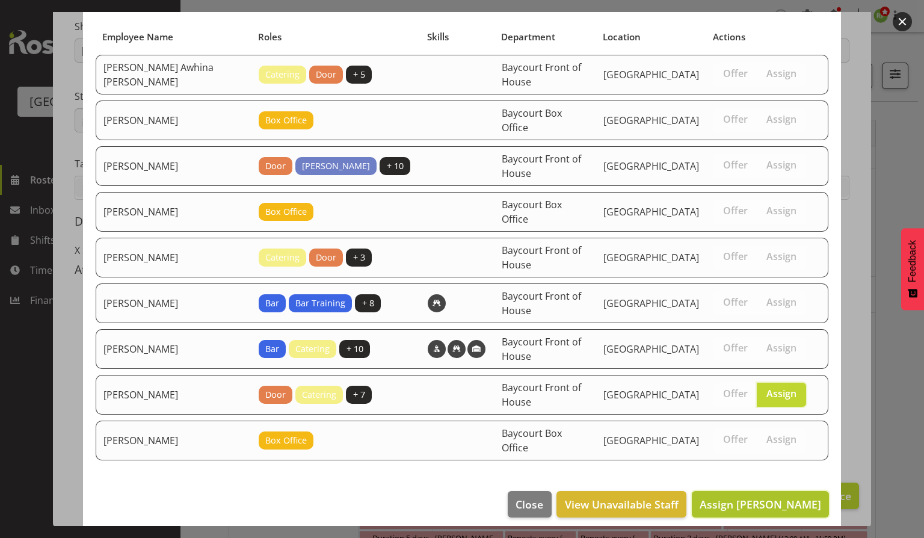
click at [759, 502] on span "Assign [PERSON_NAME]" at bounding box center [761, 504] width 122 height 14
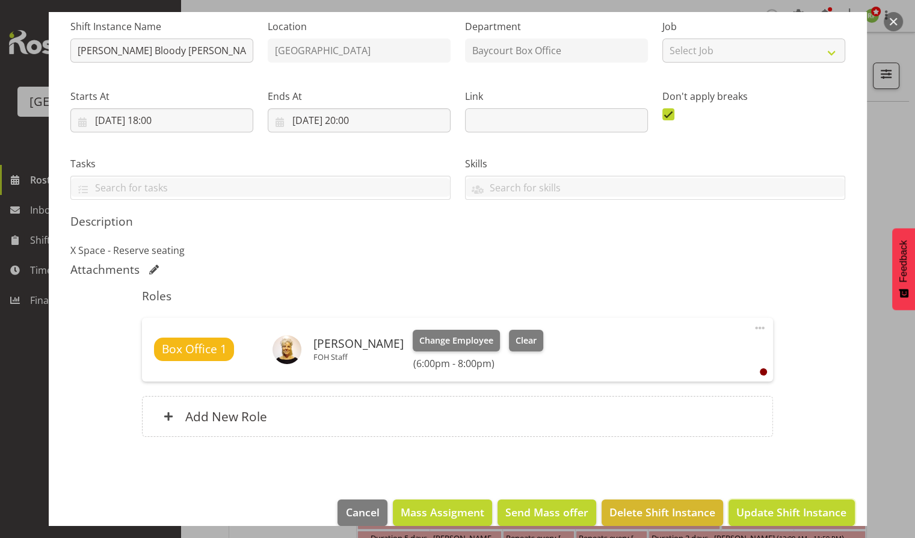
click at [753, 519] on button "Update Shift Instance" at bounding box center [791, 512] width 126 height 26
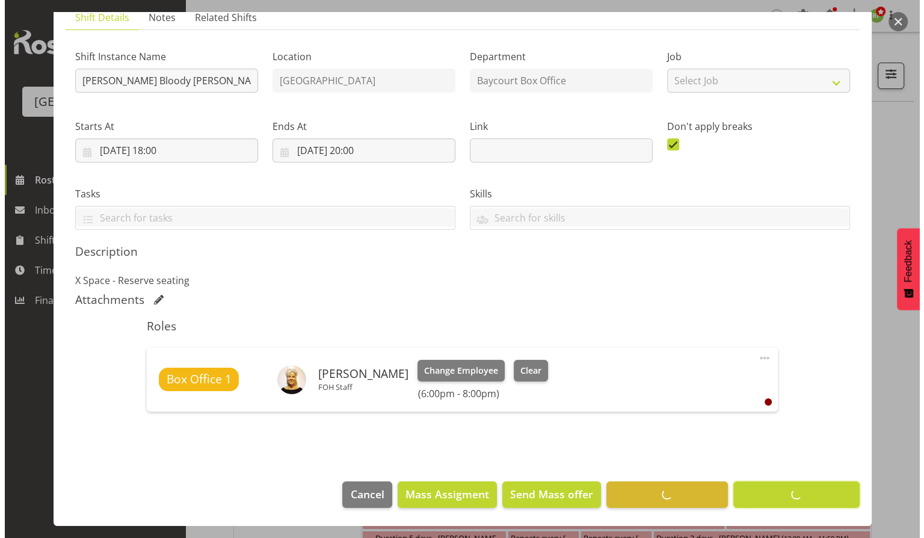
scroll to position [90, 0]
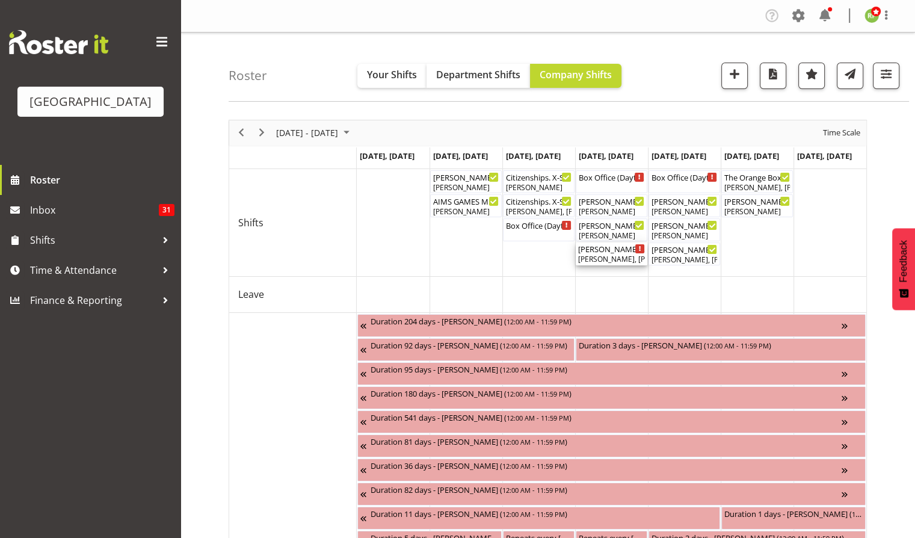
click at [591, 251] on div "[PERSON_NAME] Bloody [PERSON_NAME] ( 06:30 PM - 10:30 PM )" at bounding box center [611, 248] width 67 height 12
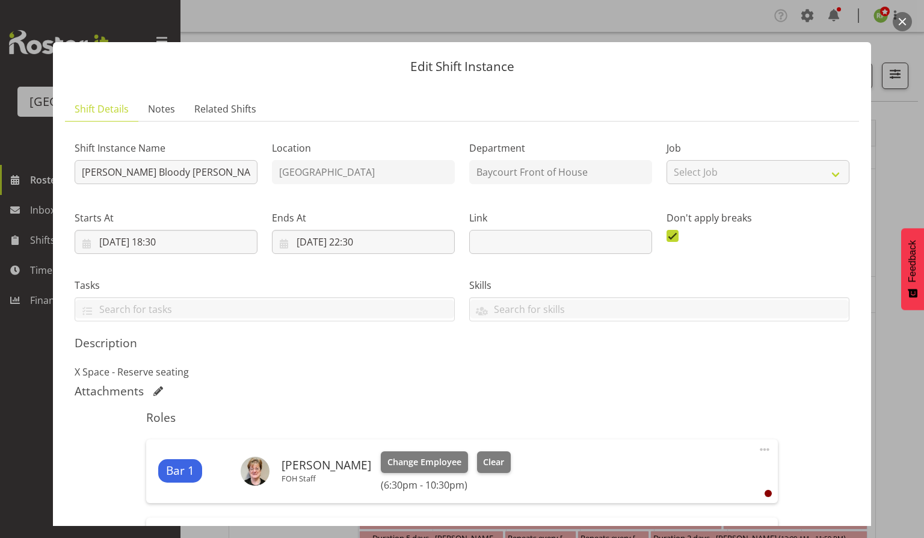
click at [898, 23] on button "button" at bounding box center [902, 21] width 19 height 19
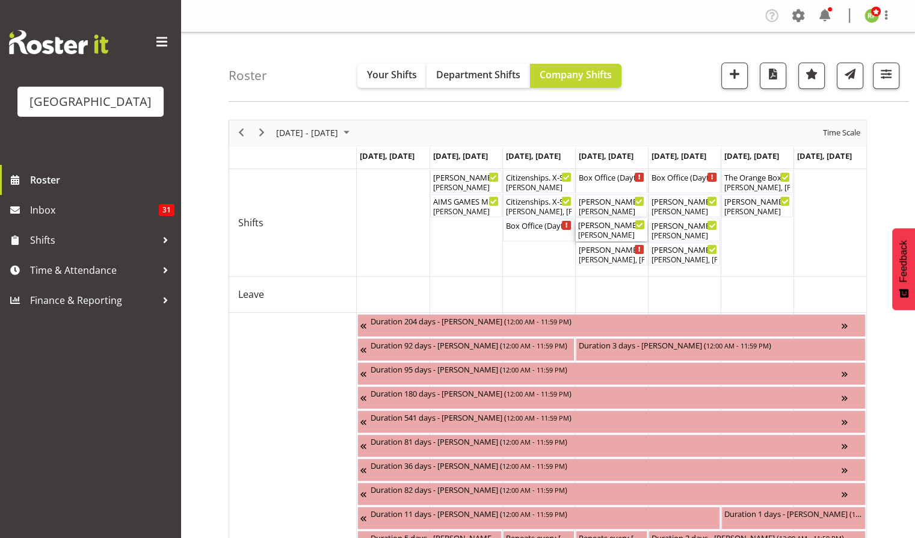
click at [612, 226] on div "[PERSON_NAME] Bloody [PERSON_NAME] - Box office ( 06:00 PM - 08:00 PM )" at bounding box center [611, 224] width 67 height 12
click at [0, 0] on div at bounding box center [0, 0] width 0 height 0
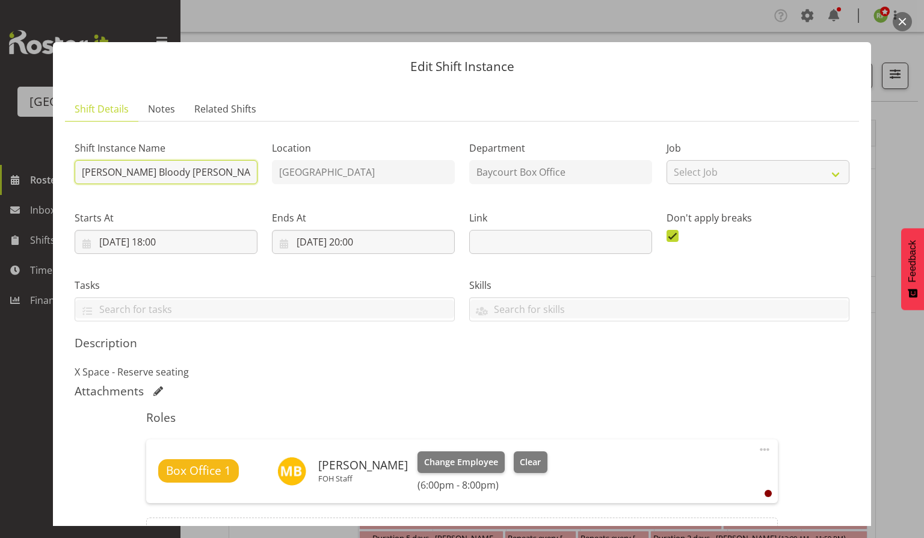
click at [85, 179] on input "[PERSON_NAME] Bloody [PERSON_NAME] - Box office" at bounding box center [166, 172] width 183 height 24
click at [82, 172] on input "[PERSON_NAME] Bloody [PERSON_NAME] - Box office" at bounding box center [166, 172] width 183 height 24
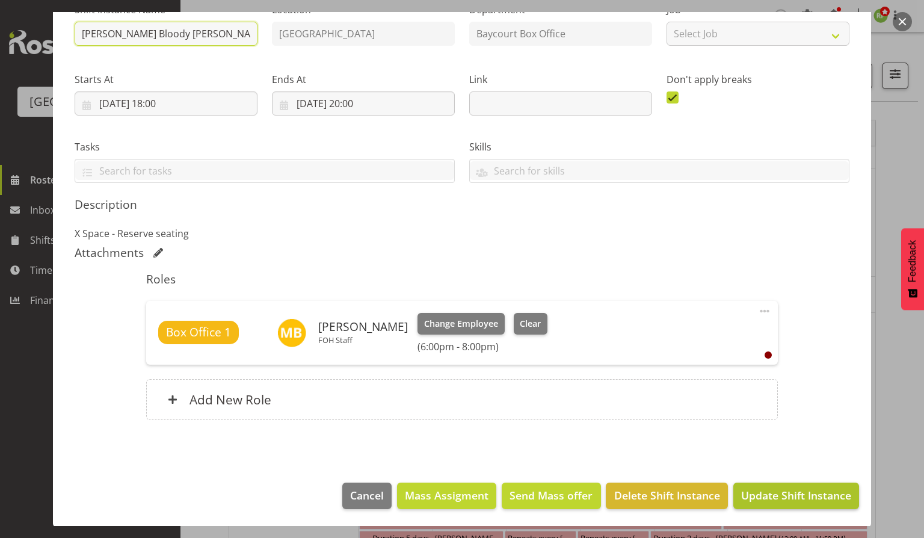
type input "[PERSON_NAME] Bloody [PERSON_NAME] - Box office"
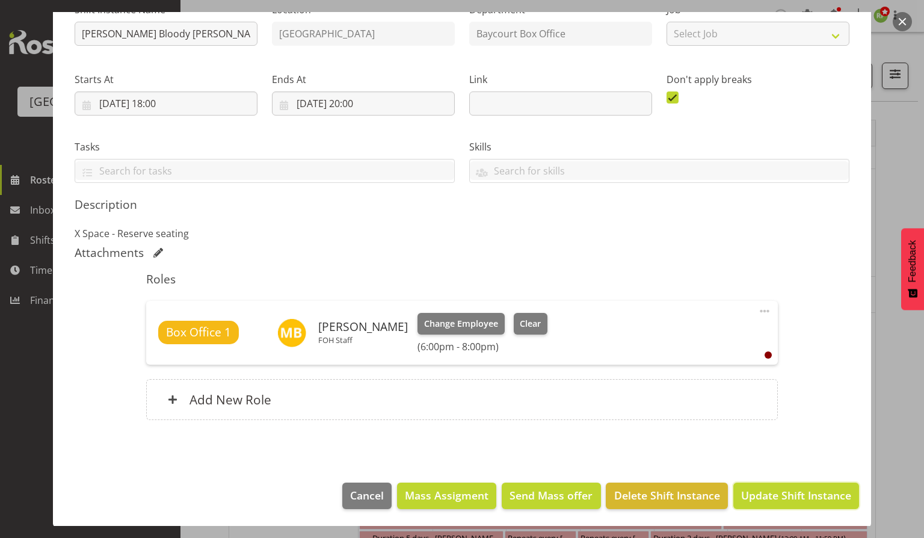
click at [777, 493] on span "Update Shift Instance" at bounding box center [796, 495] width 110 height 16
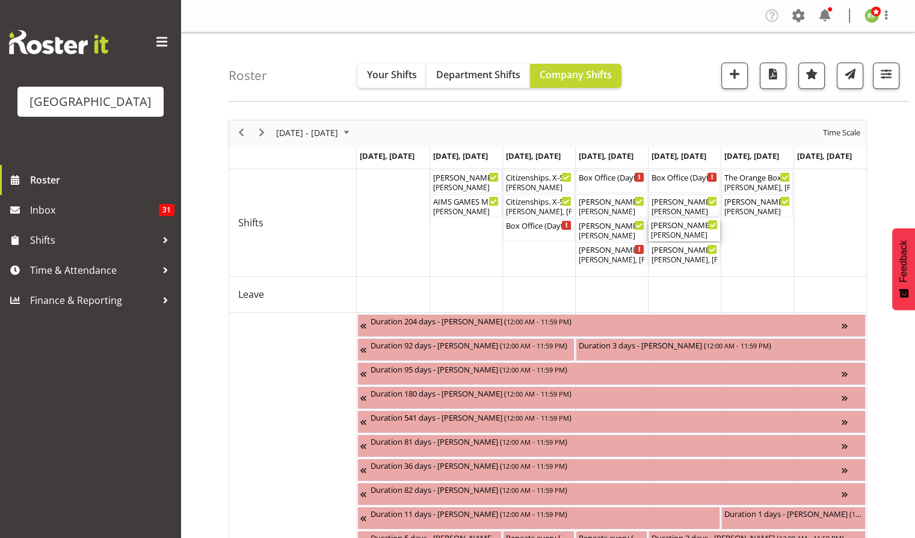
click at [675, 232] on div "[PERSON_NAME]" at bounding box center [684, 235] width 67 height 11
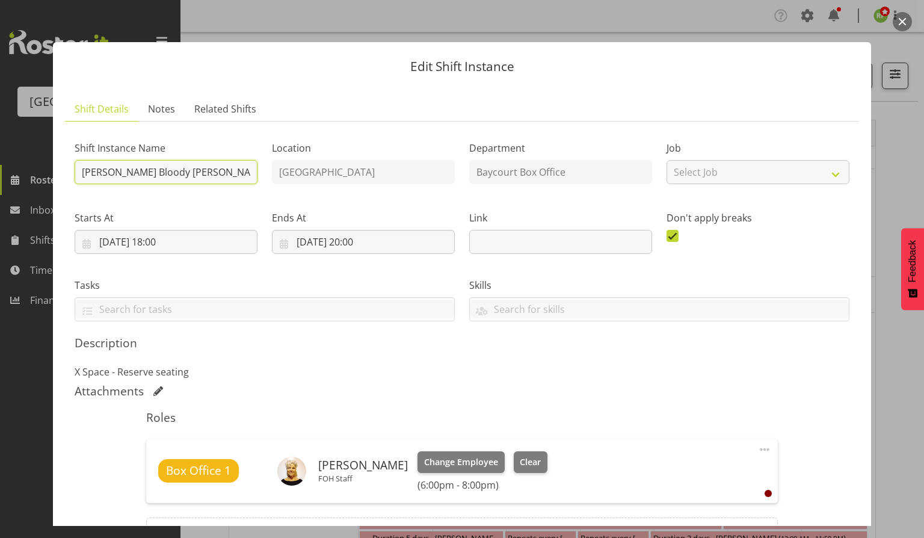
click at [88, 172] on input "[PERSON_NAME] Bloody [PERSON_NAME] - Box office" at bounding box center [166, 172] width 183 height 24
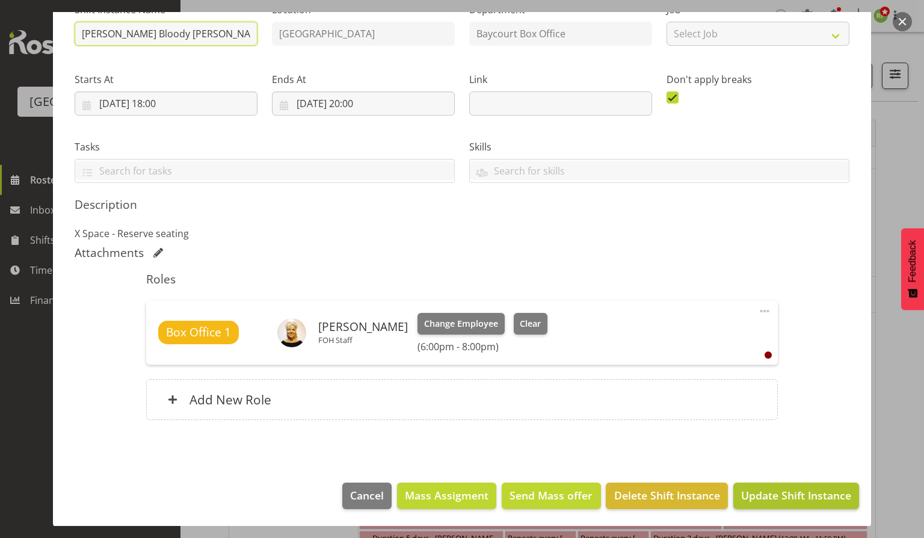
type input "[PERSON_NAME] Bloody [PERSON_NAME] - Box office"
click at [795, 490] on span "Update Shift Instance" at bounding box center [796, 495] width 110 height 16
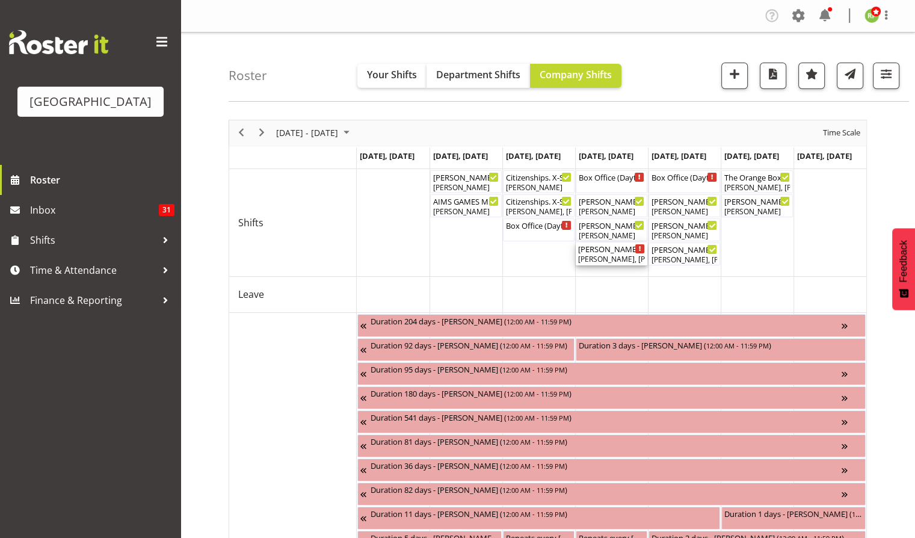
click at [594, 256] on div "[PERSON_NAME], [PERSON_NAME], [PERSON_NAME], [PERSON_NAME], [PERSON_NAME]" at bounding box center [611, 259] width 67 height 11
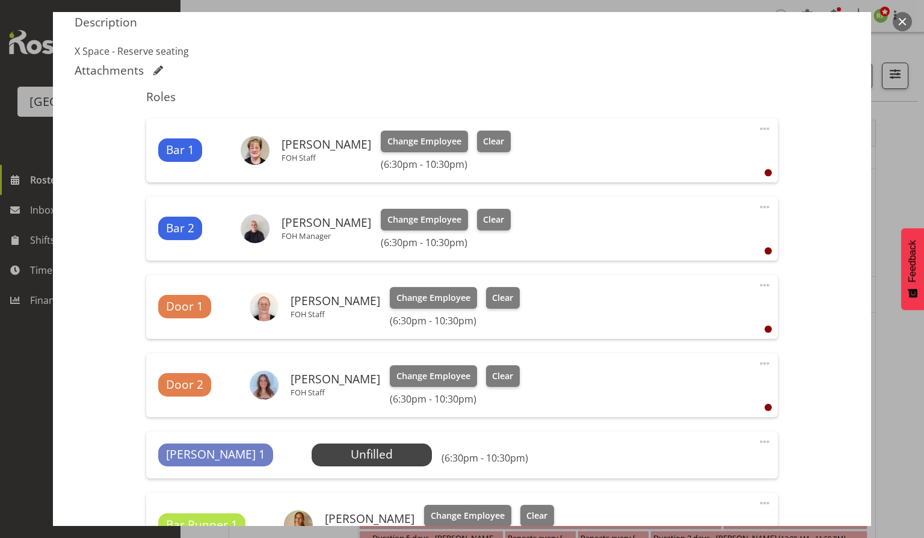
scroll to position [481, 0]
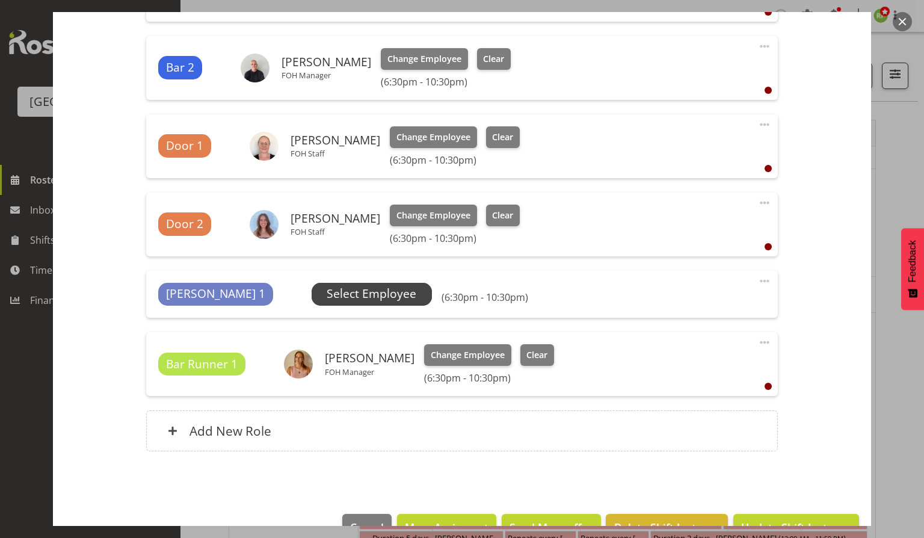
click at [334, 284] on span "Select Employee" at bounding box center [372, 294] width 120 height 23
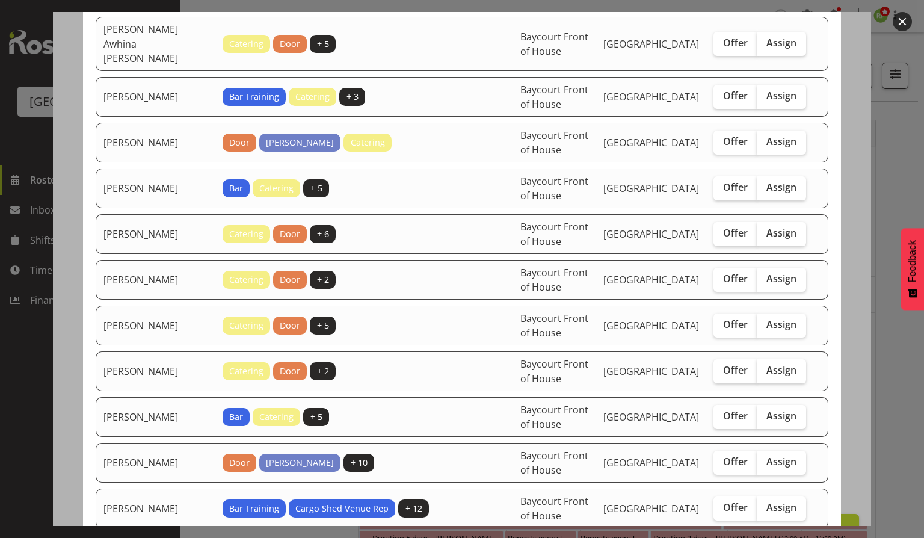
scroll to position [321, 0]
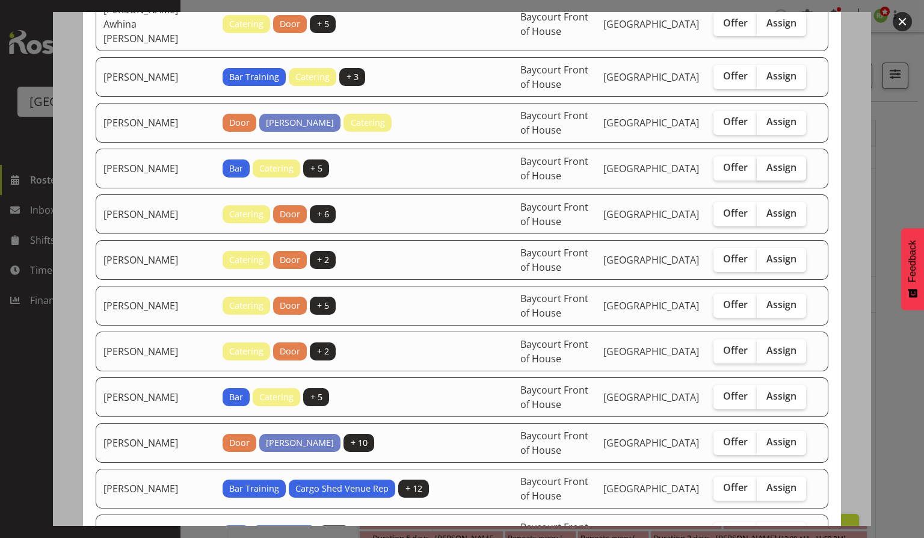
click at [779, 161] on span "Assign" at bounding box center [781, 167] width 30 height 12
click at [765, 164] on input "Assign" at bounding box center [761, 168] width 8 height 8
checkbox input "true"
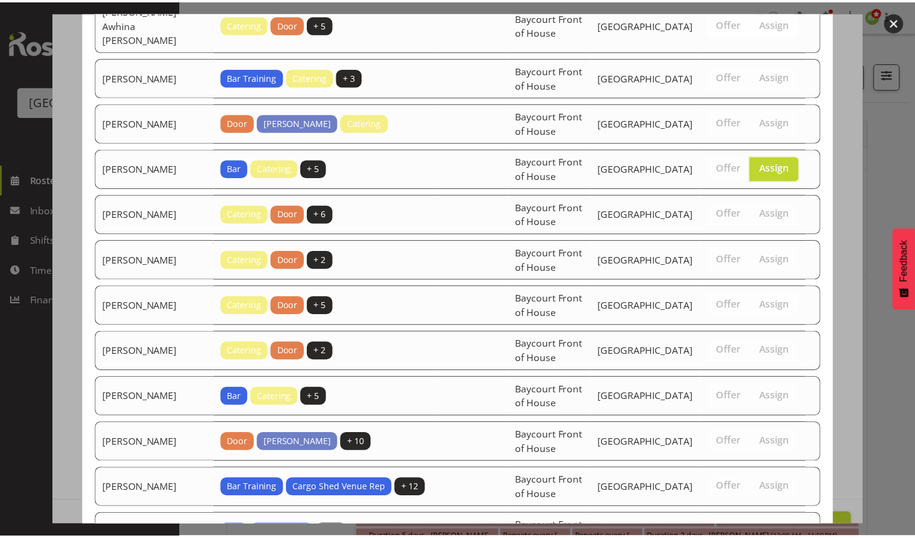
scroll to position [763, 0]
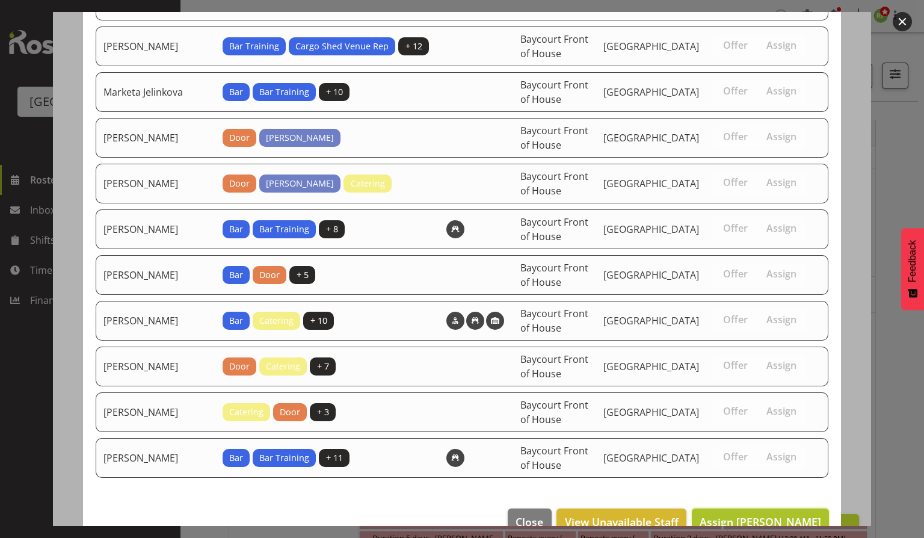
click at [762, 508] on button "Assign [PERSON_NAME]" at bounding box center [760, 521] width 137 height 26
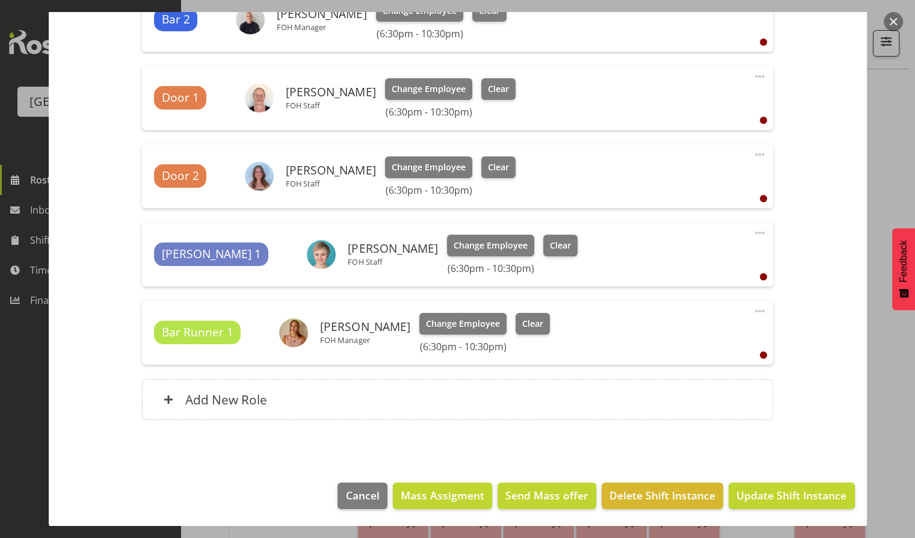
scroll to position [401, 0]
click at [780, 492] on span "Update Shift Instance" at bounding box center [791, 495] width 110 height 16
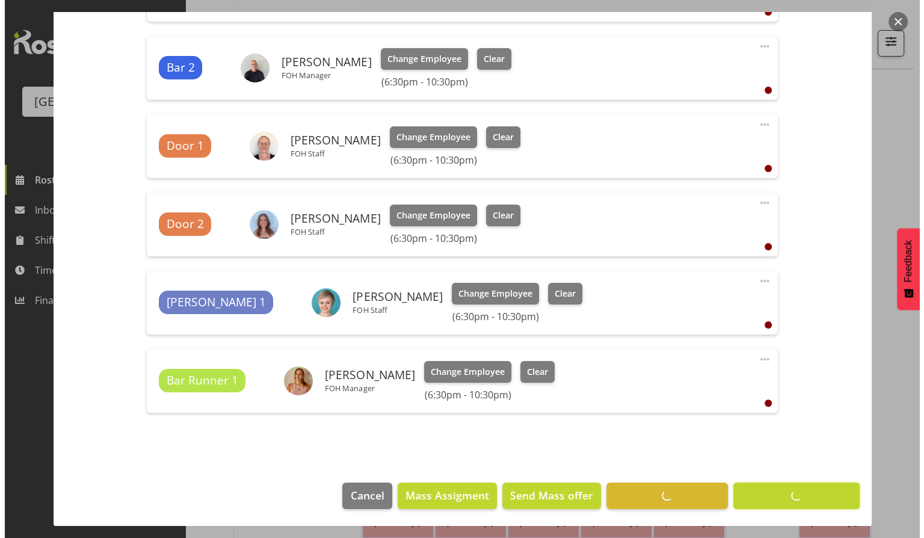
scroll to position [54, 0]
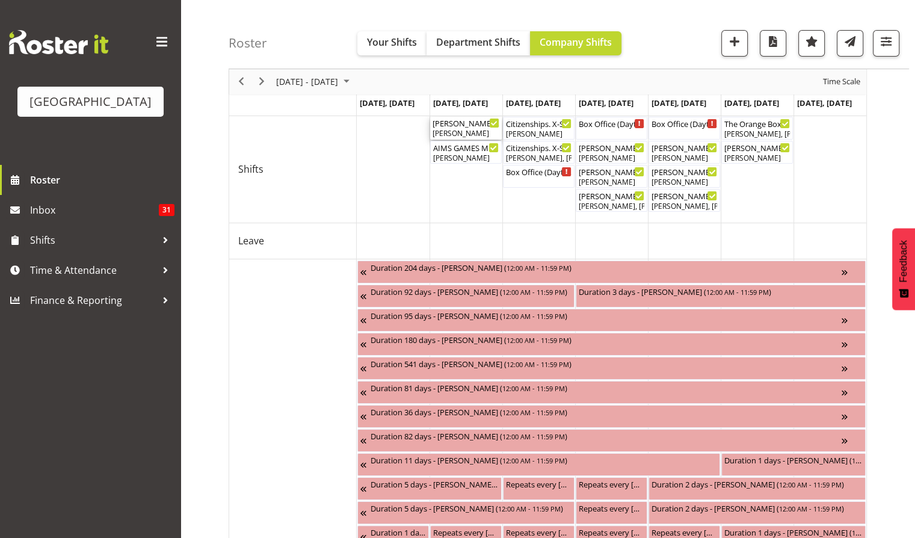
click at [457, 129] on div "[PERSON_NAME]" at bounding box center [466, 133] width 67 height 11
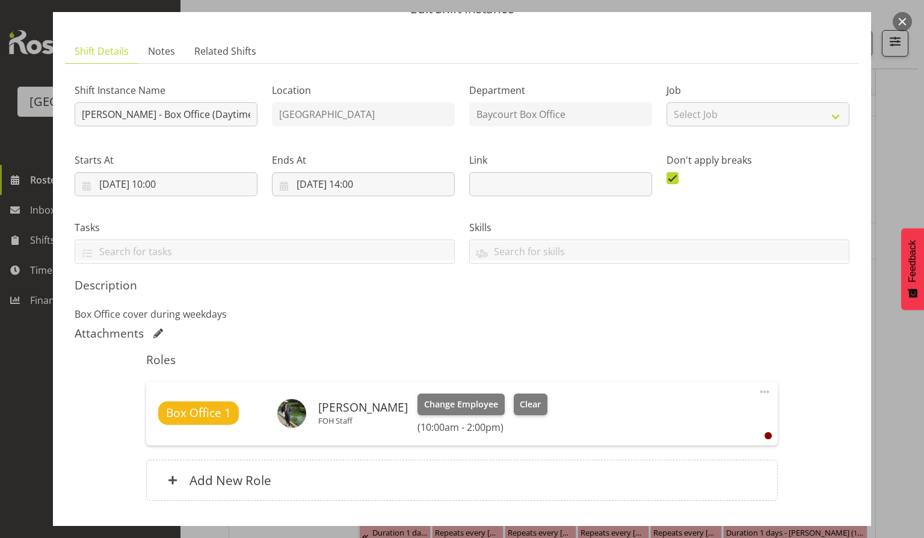
scroll to position [80, 0]
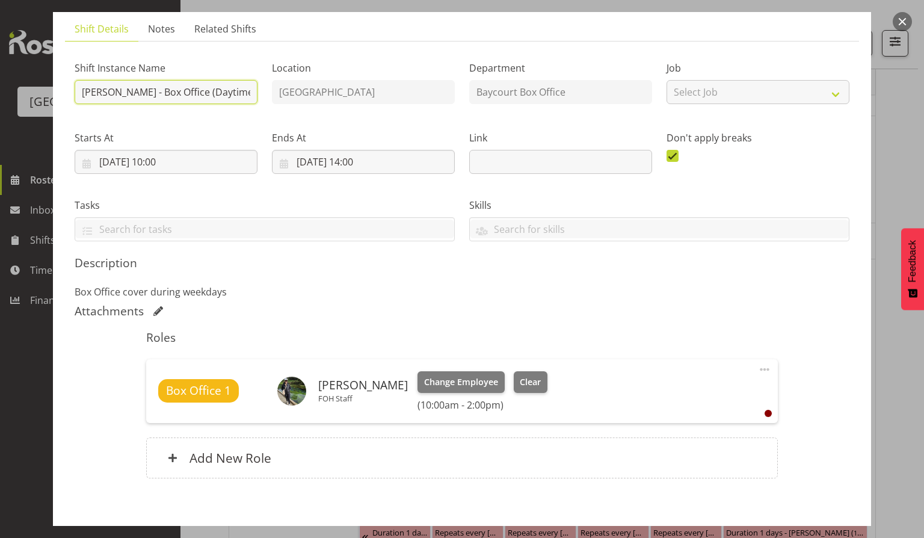
drag, startPoint x: 109, startPoint y: 90, endPoint x: 78, endPoint y: 97, distance: 31.5
click at [78, 97] on input "[PERSON_NAME] - Box Office (Daytime Shifts)" at bounding box center [166, 92] width 183 height 24
type input "Box Office (Daytime Shifts)"
click at [490, 295] on p "Box Office cover during weekdays" at bounding box center [462, 292] width 775 height 14
click at [523, 374] on button "Clear" at bounding box center [531, 382] width 34 height 22
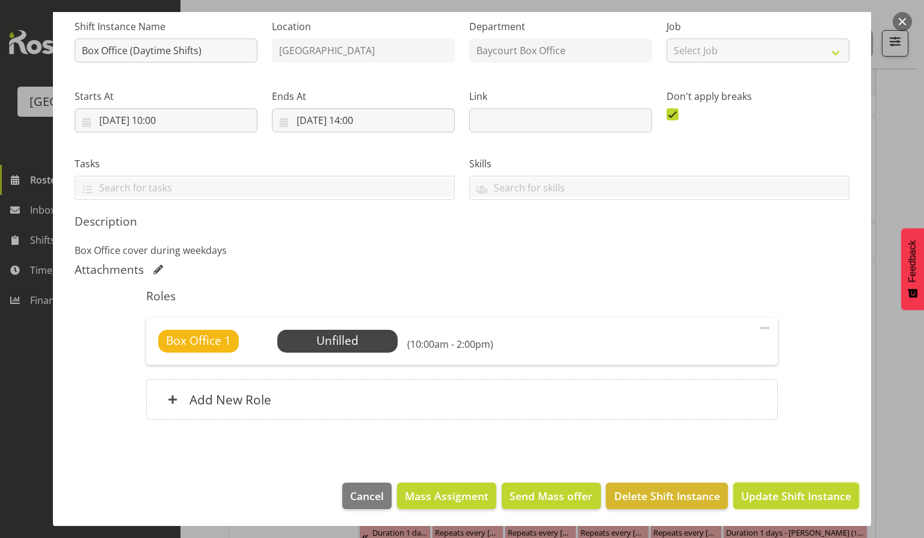
click at [772, 485] on button "Update Shift Instance" at bounding box center [796, 495] width 126 height 26
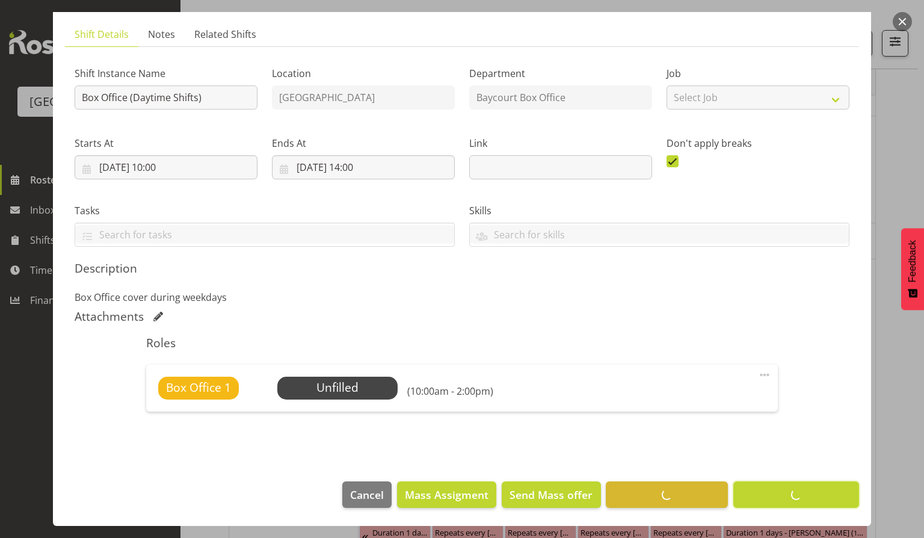
scroll to position [74, 0]
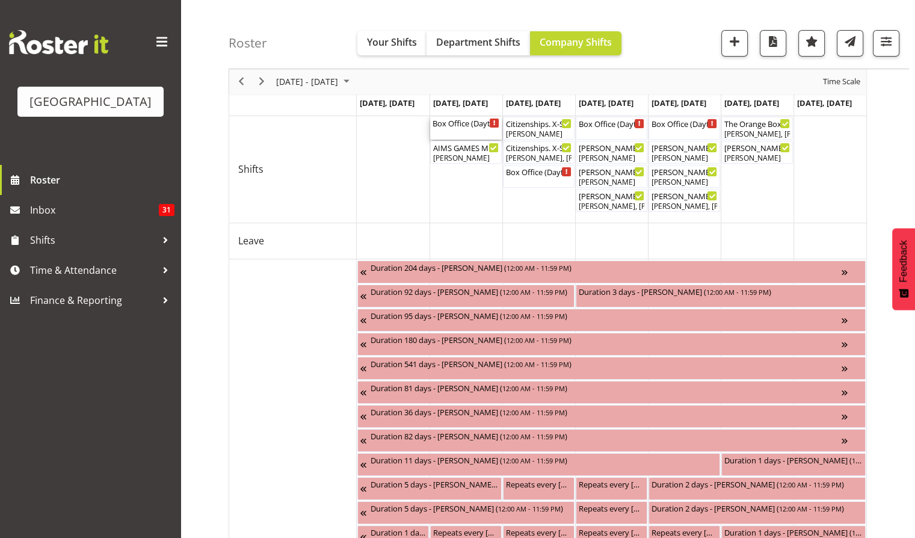
click at [464, 125] on div "Box Office (Daytime Shifts) ( 10:00 AM - 02:00 PM )" at bounding box center [466, 123] width 67 height 12
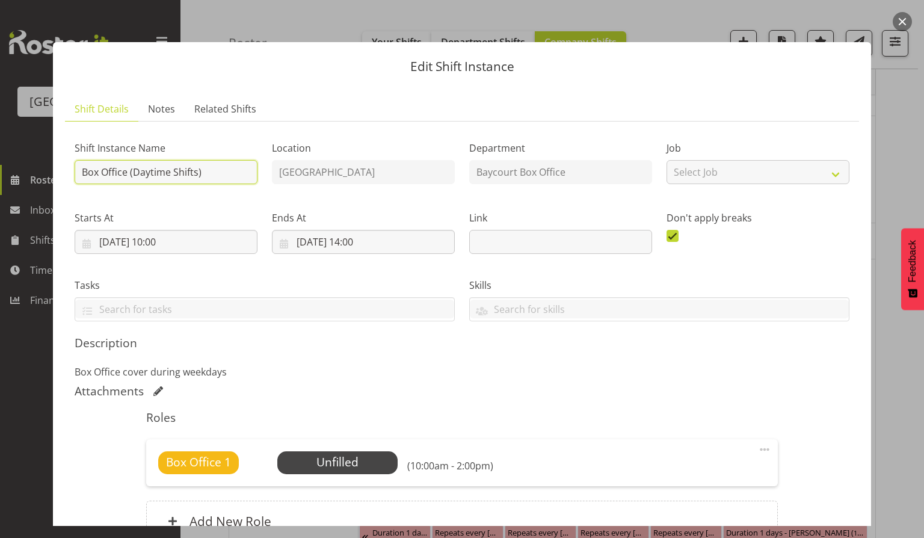
click at [82, 171] on input "Box Office (Daytime Shifts)" at bounding box center [166, 172] width 183 height 24
drag, startPoint x: 120, startPoint y: 176, endPoint x: 91, endPoint y: 174, distance: 29.5
click at [76, 182] on input "[PERSON_NAME] - Box Office (Daytime Shifts)" at bounding box center [166, 172] width 183 height 24
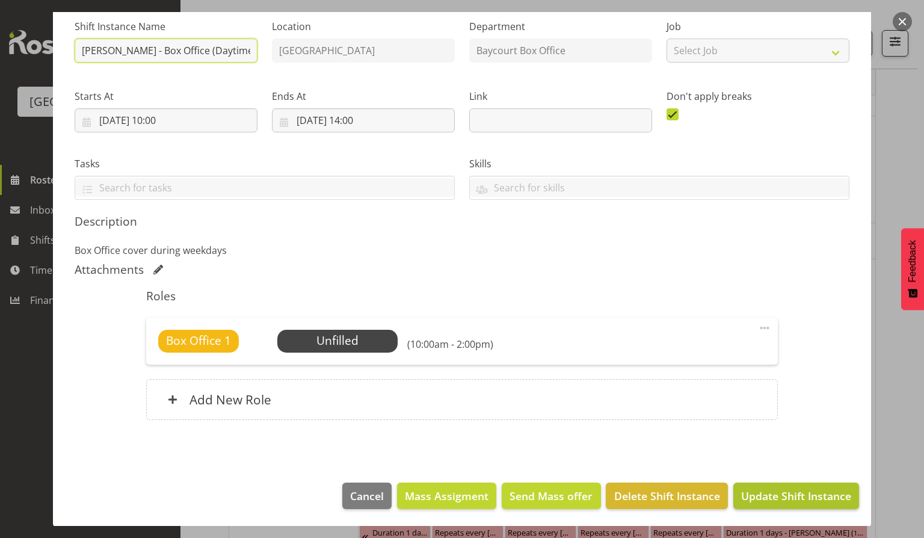
type input "[PERSON_NAME] - Box Office (Daytime Shifts)"
click at [771, 494] on span "Update Shift Instance" at bounding box center [796, 496] width 110 height 16
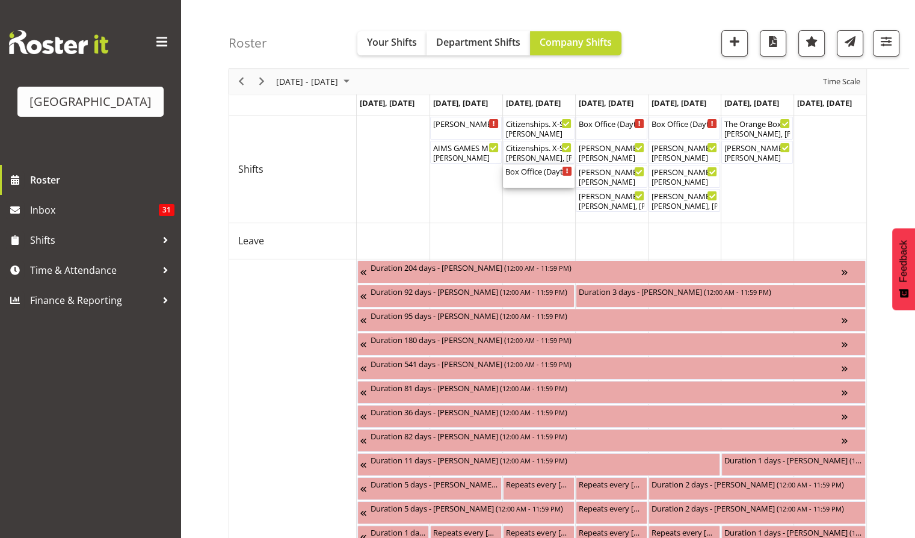
click at [538, 182] on div "Box Office (Daytime Shifts) ( 10:00 AM - 04:00 PM )" at bounding box center [538, 176] width 67 height 23
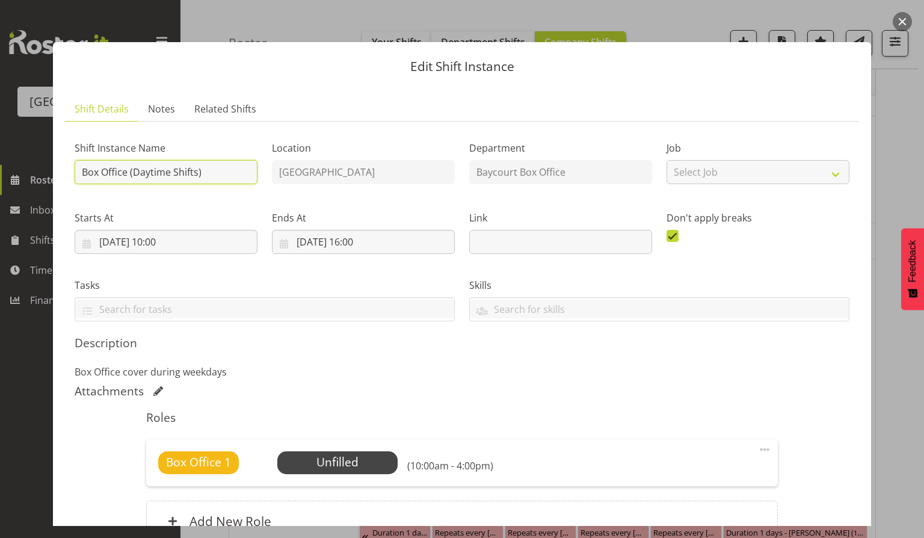
click at [82, 172] on input "Box Office (Daytime Shifts)" at bounding box center [166, 172] width 183 height 24
paste input "[PERSON_NAME] -"
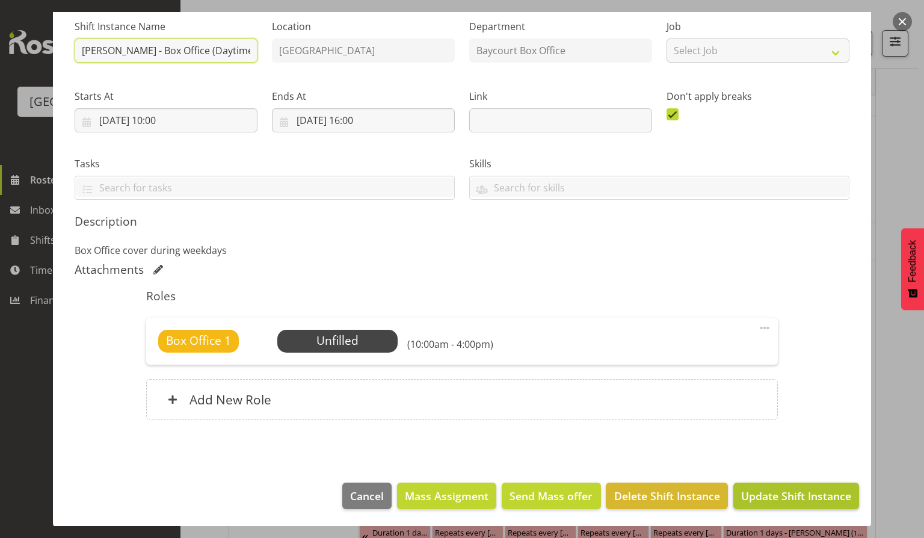
type input "[PERSON_NAME] - Box Office (Daytime Shifts)"
click at [765, 499] on span "Update Shift Instance" at bounding box center [796, 496] width 110 height 16
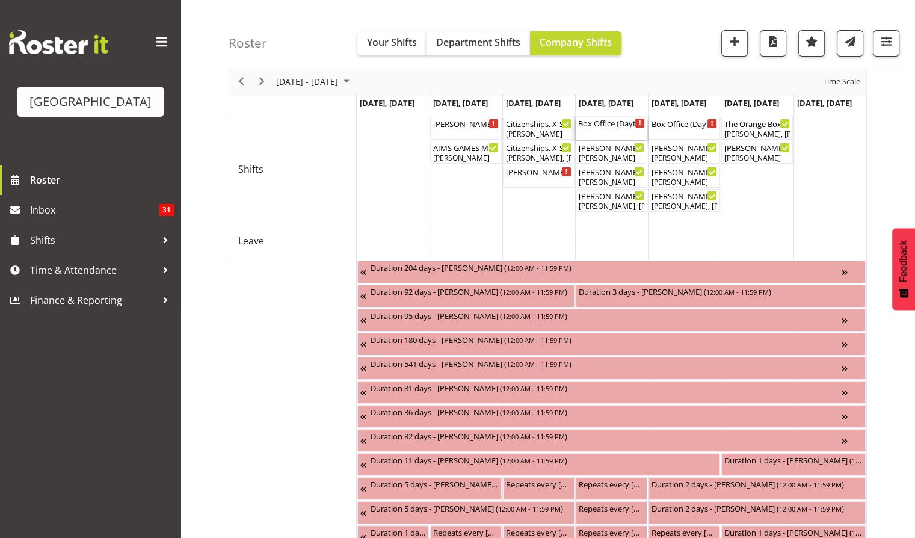
click at [612, 127] on div "Box Office (Daytime Shifts) ( 10:00 AM - 04:00 PM )" at bounding box center [611, 123] width 67 height 12
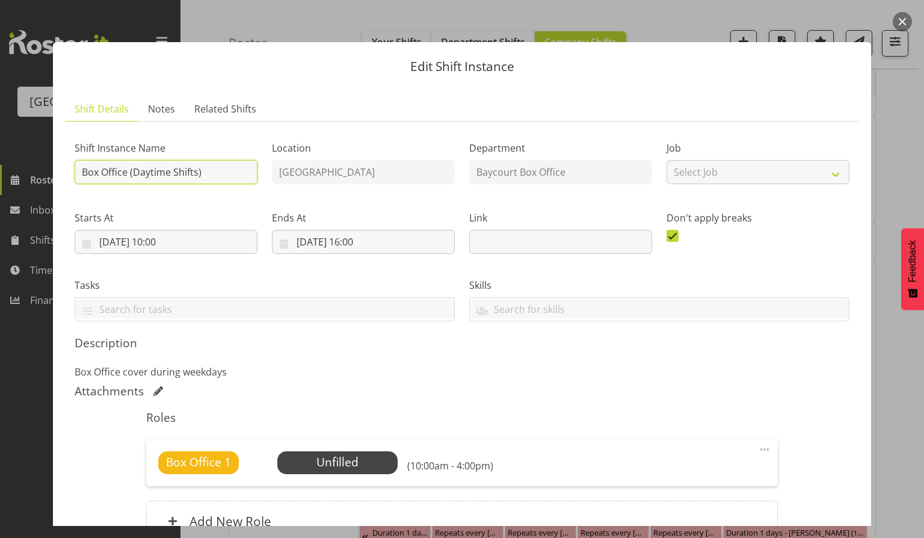
click at [82, 177] on input "Box Office (Daytime Shifts)" at bounding box center [166, 172] width 183 height 24
paste input "[PERSON_NAME] -"
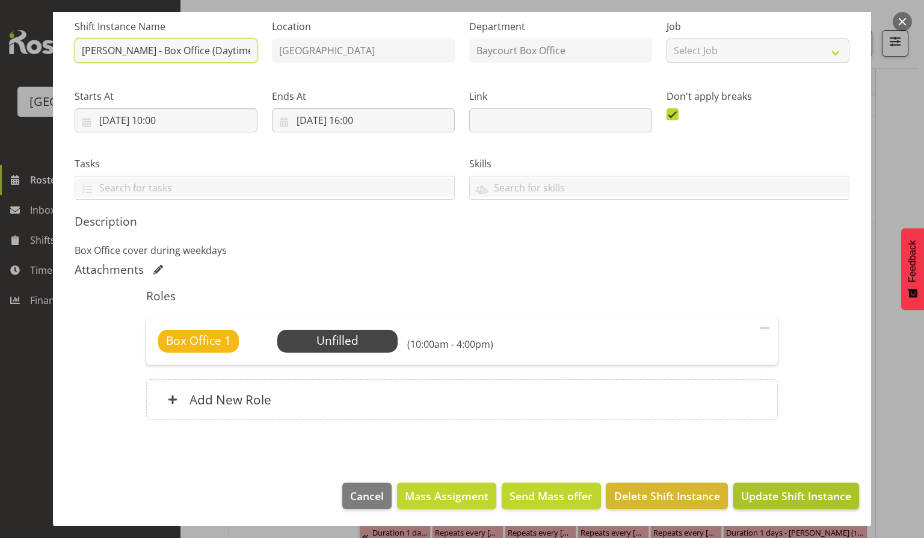
type input "[PERSON_NAME] - Box Office (Daytime Shifts)"
click at [783, 502] on button "Update Shift Instance" at bounding box center [796, 495] width 126 height 26
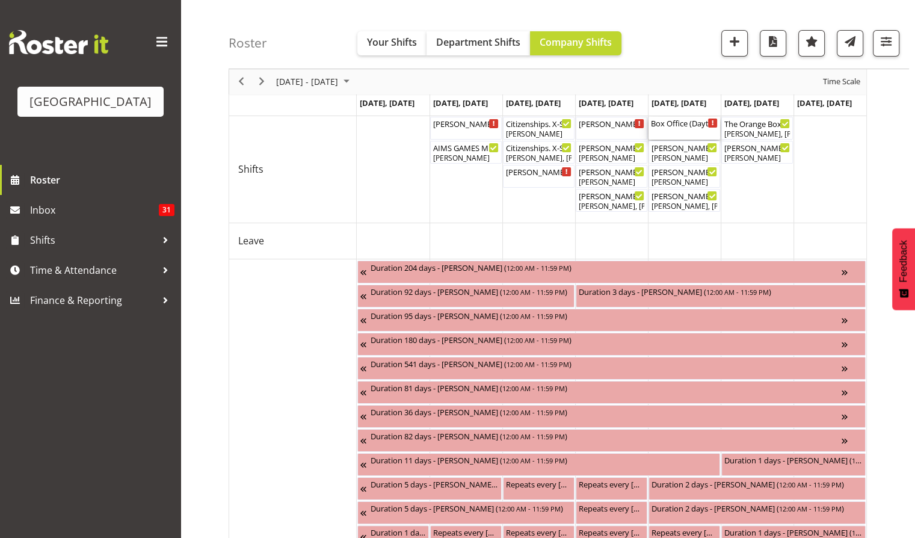
click at [684, 124] on div "Box Office (Daytime Shifts) ( 10:00 AM - 04:00 PM )" at bounding box center [684, 123] width 67 height 12
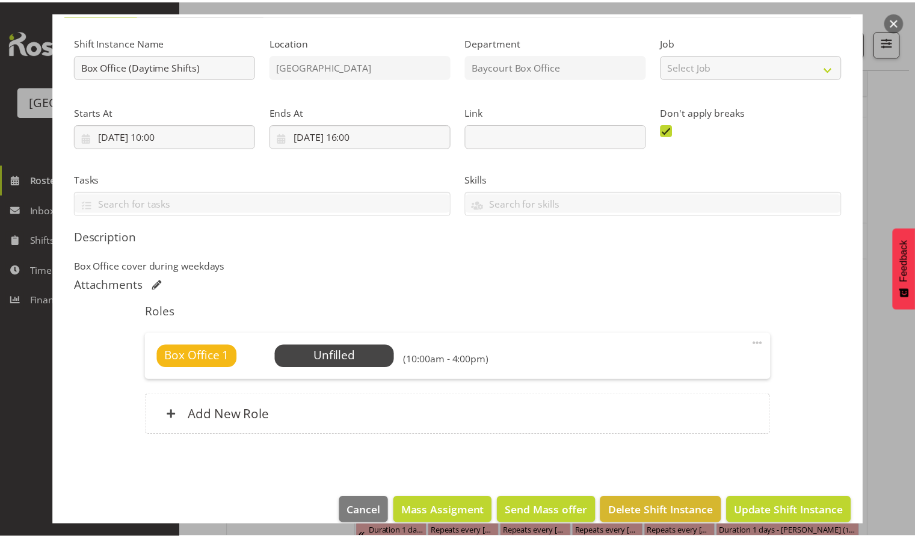
scroll to position [122, 0]
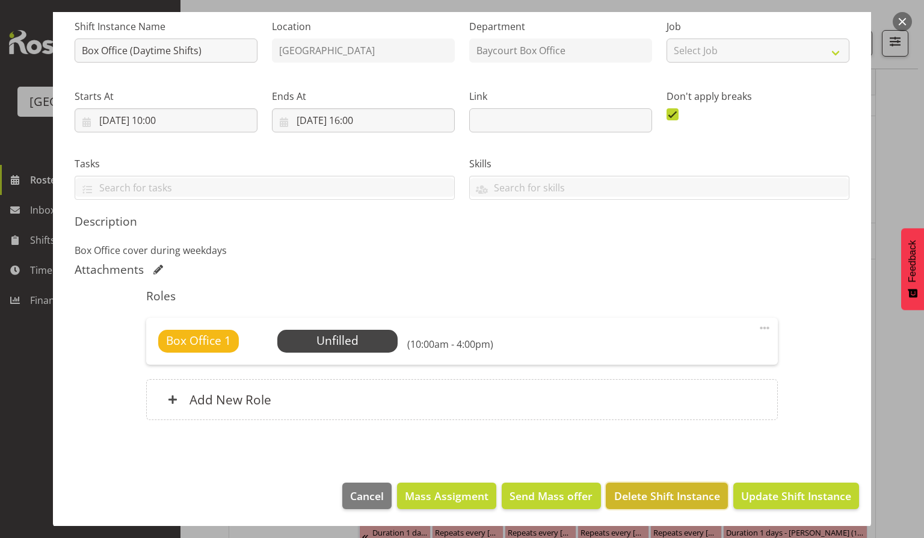
click at [660, 492] on span "Delete Shift Instance" at bounding box center [667, 496] width 106 height 16
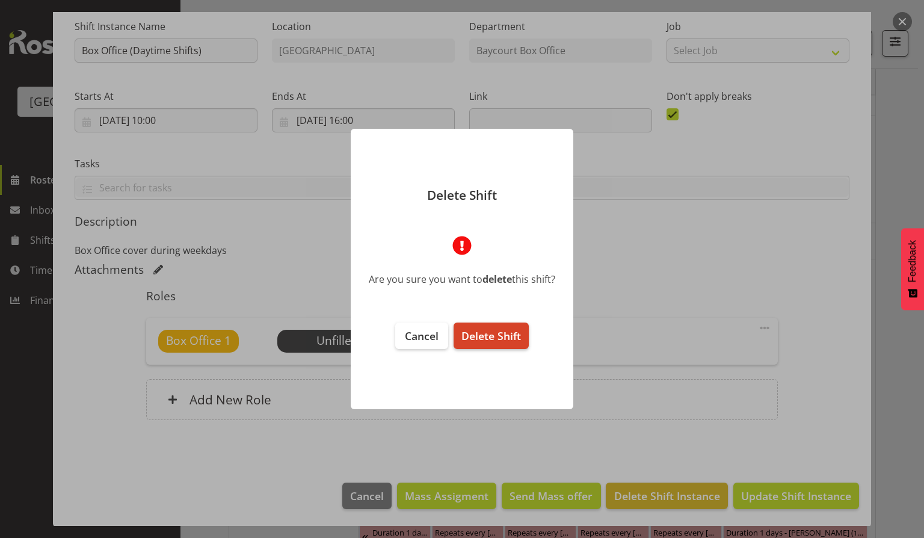
click at [483, 338] on span "Delete Shift" at bounding box center [491, 335] width 60 height 14
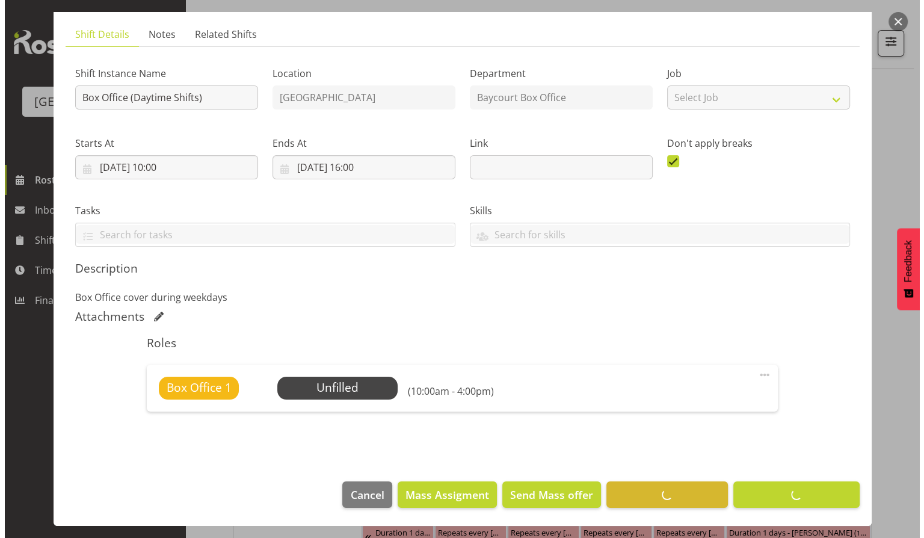
scroll to position [74, 0]
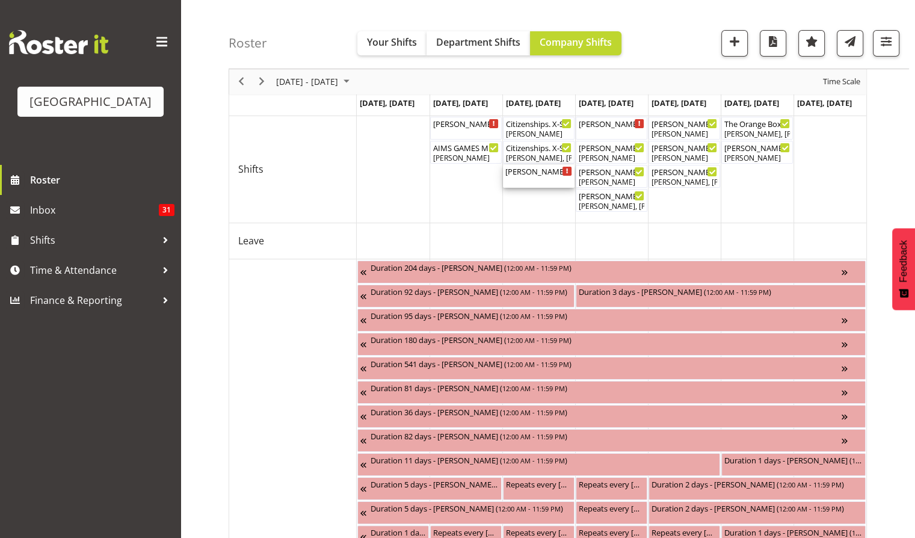
click at [549, 174] on div "[PERSON_NAME] - Box Office (Daytime Shifts) ( 10:00 AM - 04:00 PM )" at bounding box center [538, 171] width 67 height 12
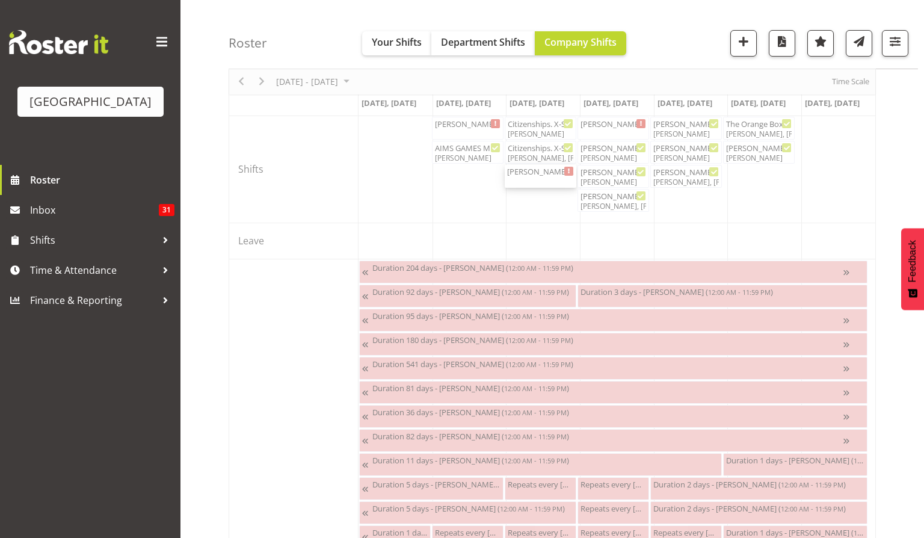
select select "8"
select select "2025"
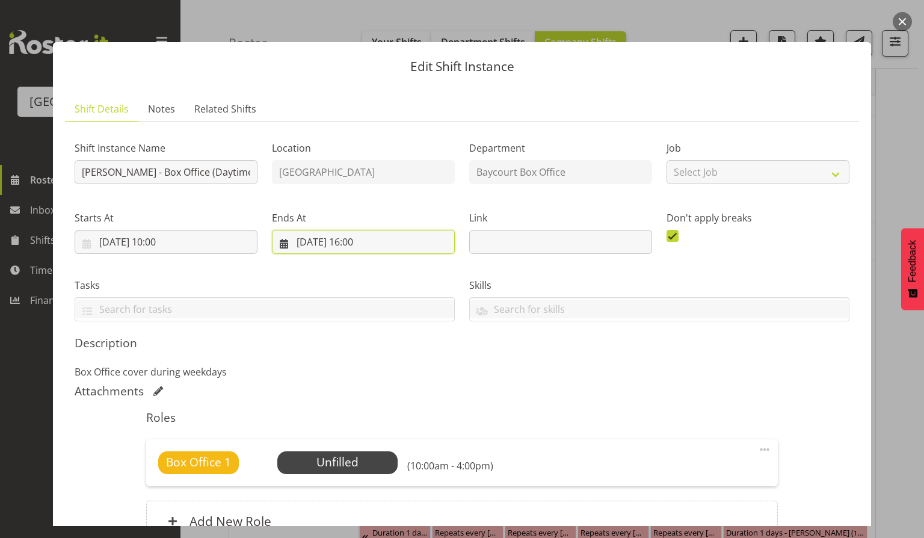
click at [372, 238] on input "[DATE] 16:00" at bounding box center [363, 242] width 183 height 24
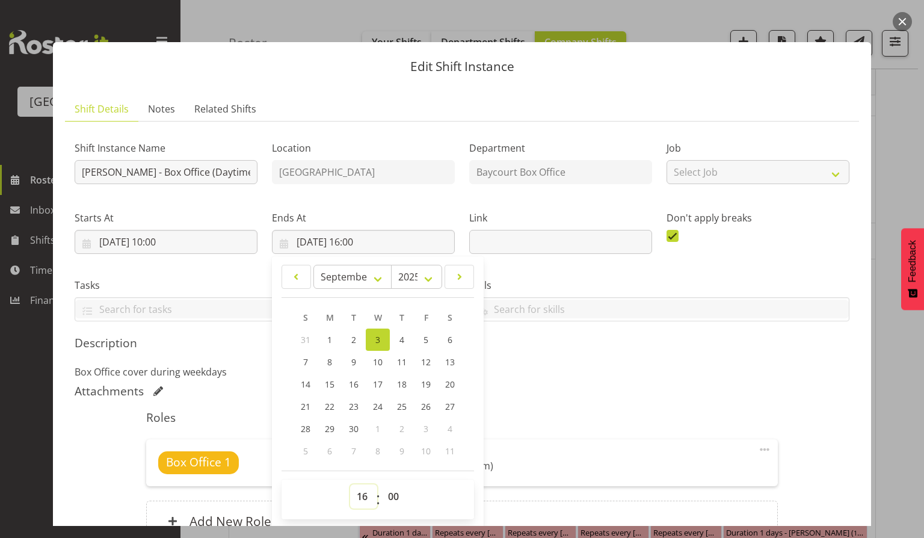
click at [365, 488] on select "00 01 02 03 04 05 06 07 08 09 10 11 12 13 14 15 16 17 18 19 20 21 22 23" at bounding box center [363, 496] width 27 height 24
select select "14"
click at [350, 484] on select "00 01 02 03 04 05 06 07 08 09 10 11 12 13 14 15 16 17 18 19 20 21 22 23" at bounding box center [363, 496] width 27 height 24
type input "[DATE] 14:00"
click at [583, 371] on p "Box Office cover during weekdays" at bounding box center [462, 372] width 775 height 14
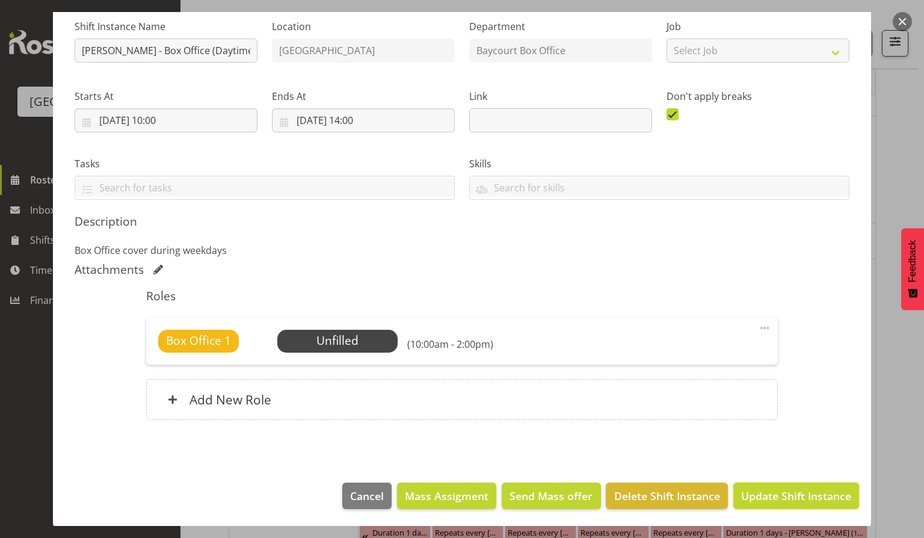
click at [784, 493] on span "Update Shift Instance" at bounding box center [796, 496] width 110 height 16
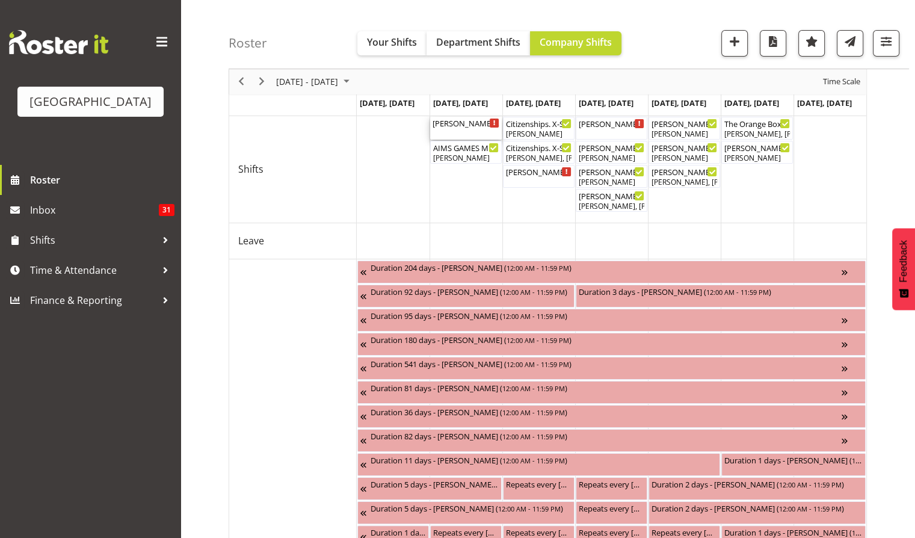
click at [470, 135] on div "[PERSON_NAME] - Box Office (Daytime Shifts) ( 10:00 AM - 02:00 PM )" at bounding box center [466, 128] width 67 height 23
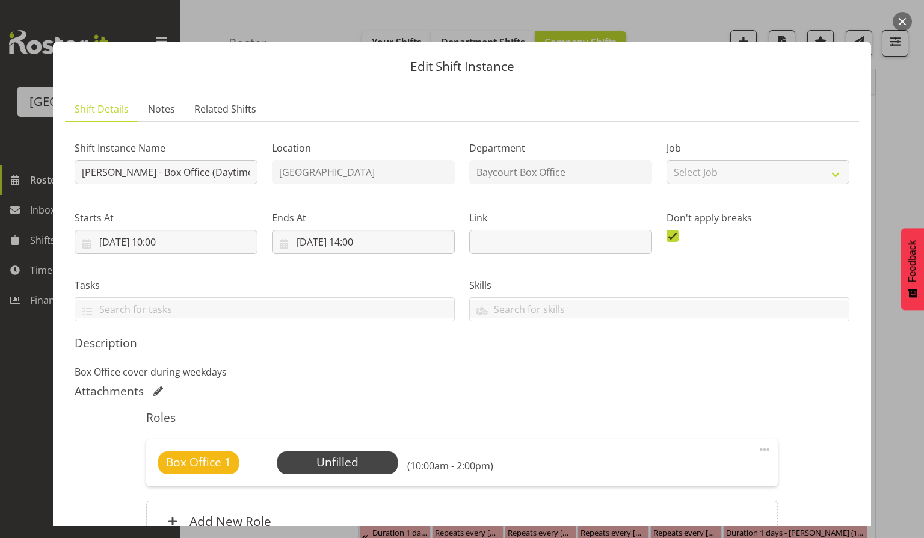
click at [903, 16] on button "button" at bounding box center [902, 21] width 19 height 19
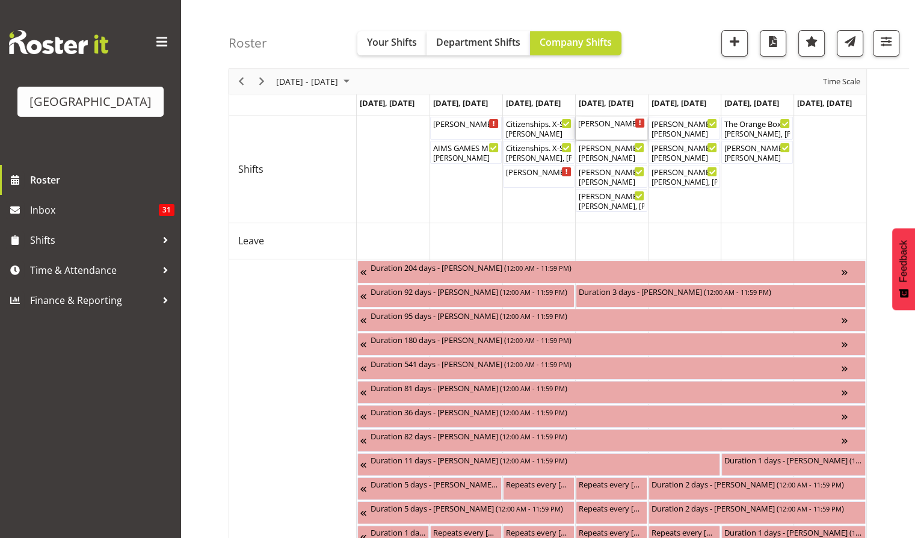
click at [612, 126] on div "[PERSON_NAME] - Box Office (Daytime Shifts) ( 10:00 AM - 04:00 PM )" at bounding box center [611, 123] width 67 height 12
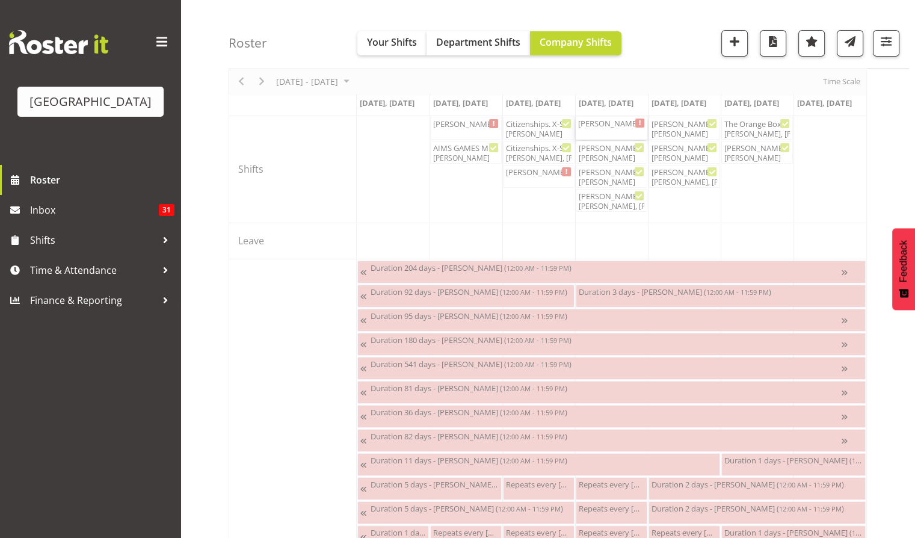
select select "8"
select select "2025"
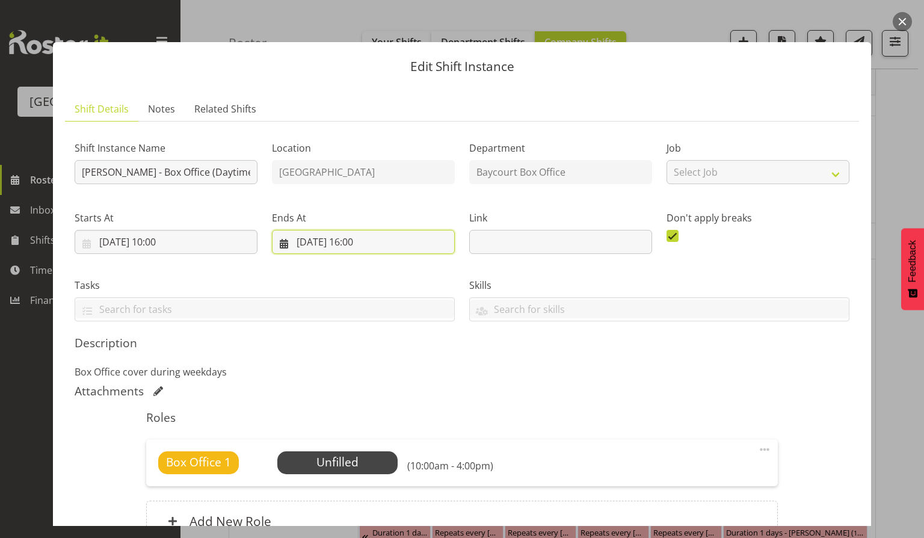
click at [374, 231] on input "[DATE] 16:00" at bounding box center [363, 242] width 183 height 24
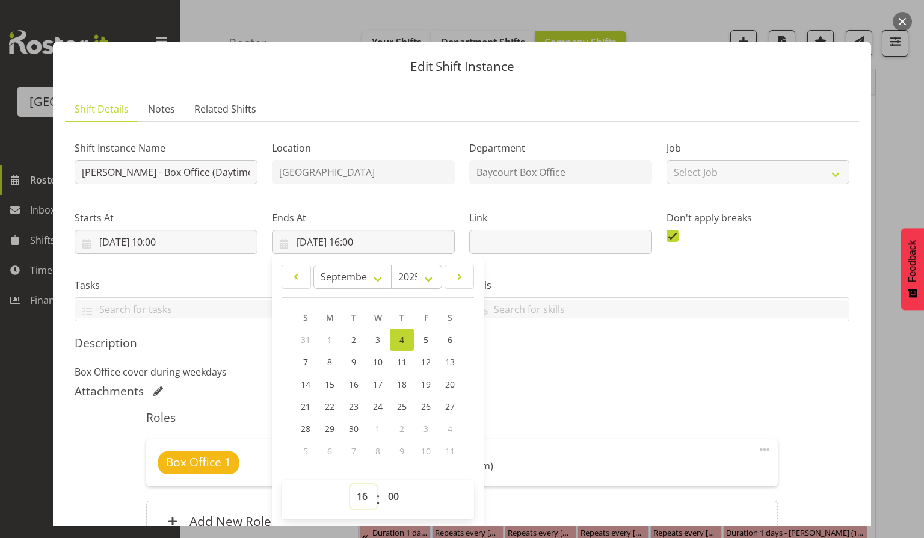
click at [356, 497] on select "00 01 02 03 04 05 06 07 08 09 10 11 12 13 14 15 16 17 18 19 20 21 22 23" at bounding box center [363, 496] width 27 height 24
select select "14"
click at [350, 484] on select "00 01 02 03 04 05 06 07 08 09 10 11 12 13 14 15 16 17 18 19 20 21 22 23" at bounding box center [363, 496] width 27 height 24
type input "[DATE] 14:00"
click at [565, 380] on div "Shift Instance Name [PERSON_NAME] - Box Office (Daytime Shifts) Location [GEOGR…" at bounding box center [462, 343] width 775 height 425
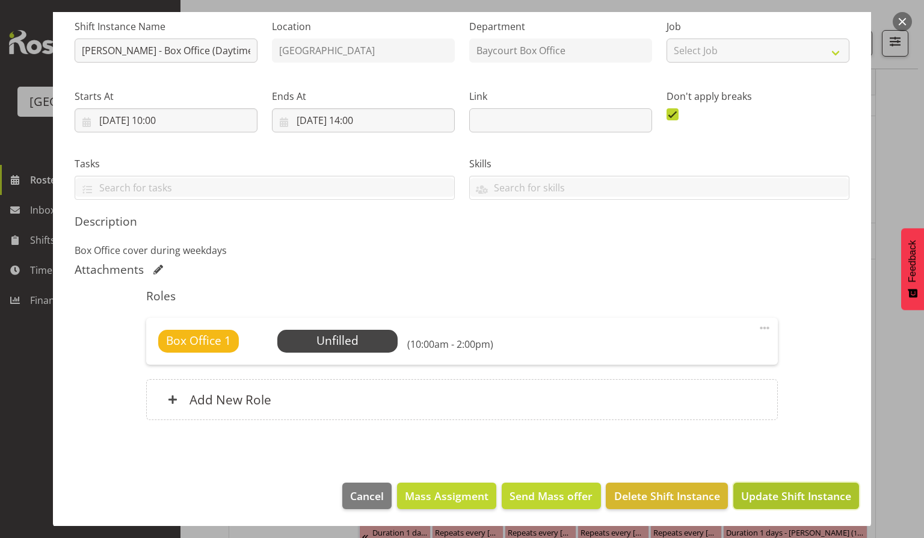
click at [765, 502] on button "Update Shift Instance" at bounding box center [796, 495] width 126 height 26
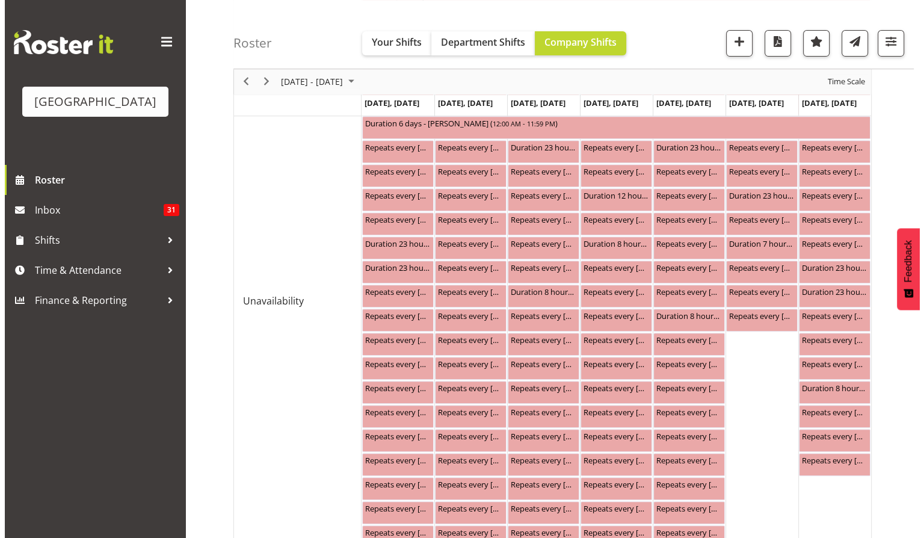
scroll to position [0, 0]
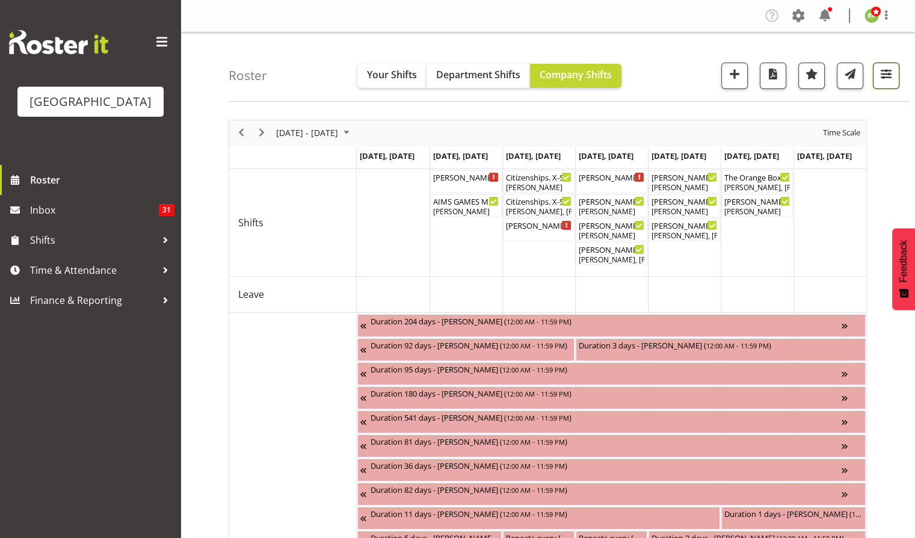
click at [881, 80] on span "button" at bounding box center [886, 74] width 16 height 16
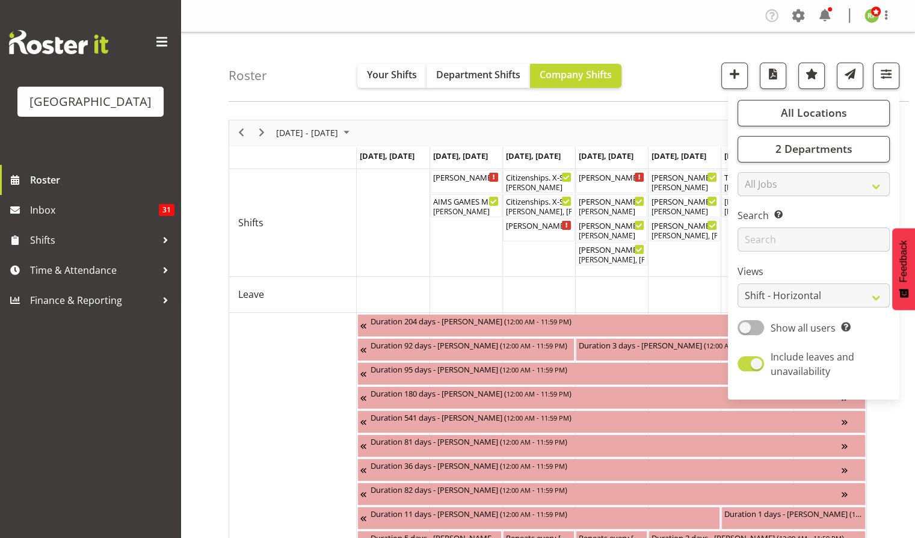
click at [746, 364] on span at bounding box center [750, 363] width 26 height 15
click at [745, 364] on input "Include leaves and unavailability" at bounding box center [741, 364] width 8 height 8
checkbox input "false"
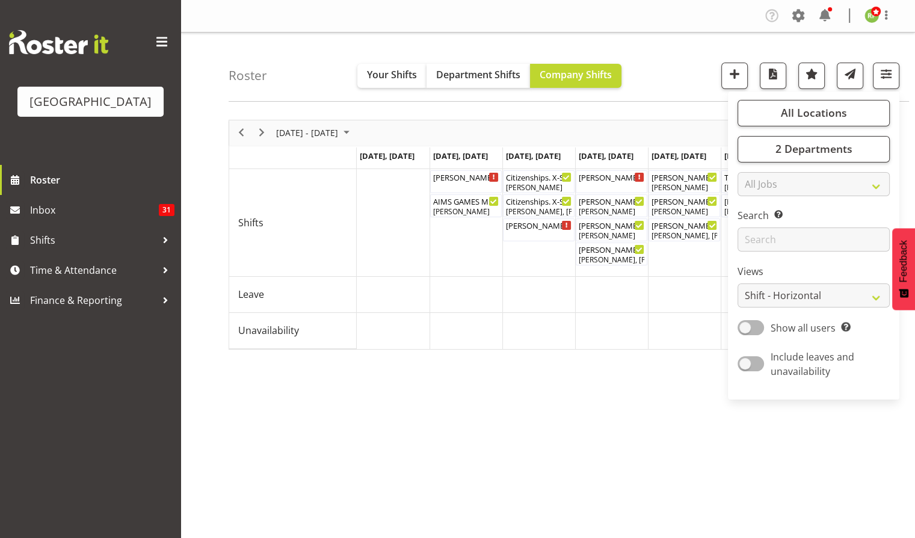
click at [657, 81] on div "Roster Your Shifts Department Shifts Company Shifts All Locations [GEOGRAPHIC_D…" at bounding box center [569, 66] width 680 height 69
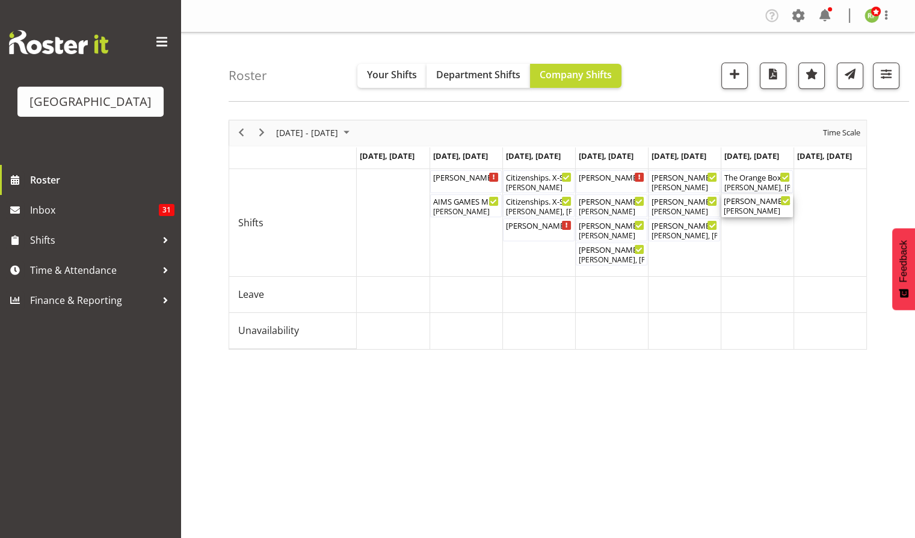
click at [754, 206] on div "[PERSON_NAME]" at bounding box center [757, 211] width 67 height 11
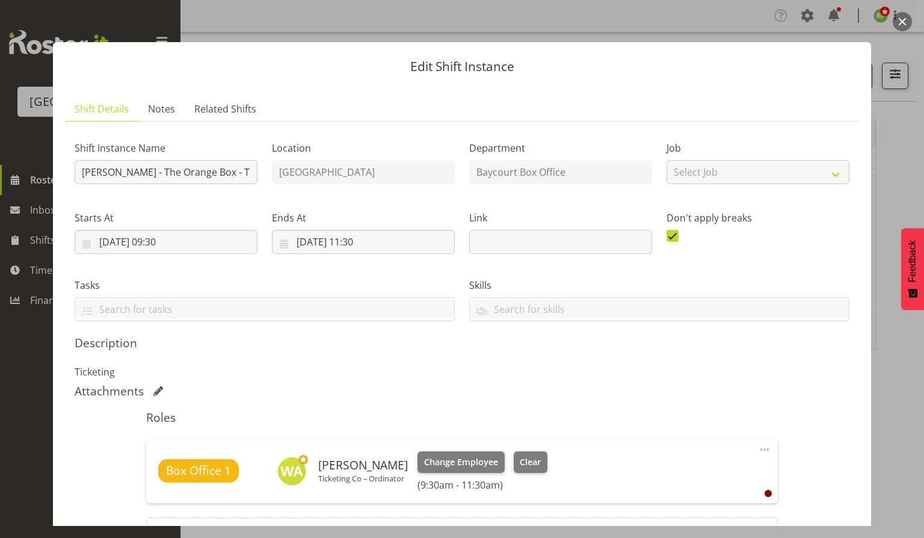
click at [903, 20] on button "button" at bounding box center [902, 21] width 19 height 19
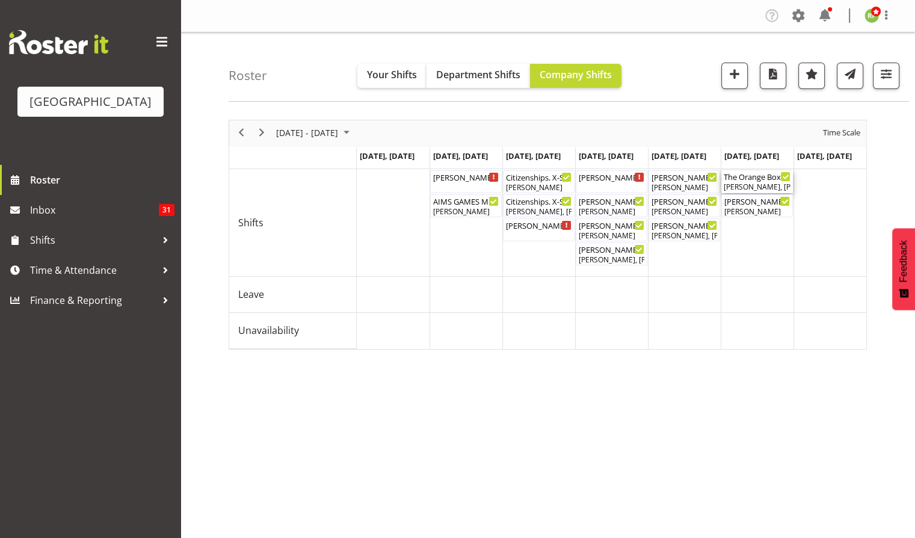
click at [751, 182] on div "The Orange Box ( 07:00 AM - 02:00 PM ) [PERSON_NAME], [PERSON_NAME]" at bounding box center [757, 181] width 67 height 23
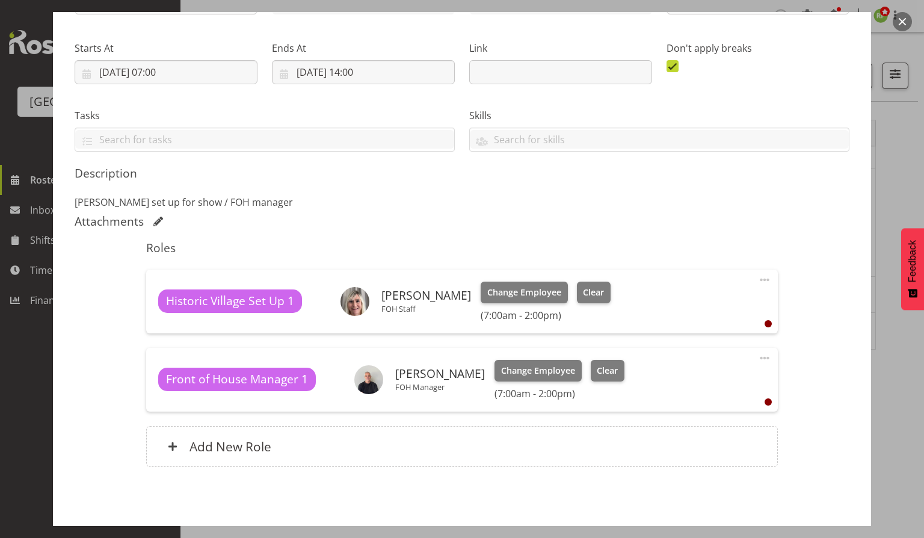
scroll to position [217, 0]
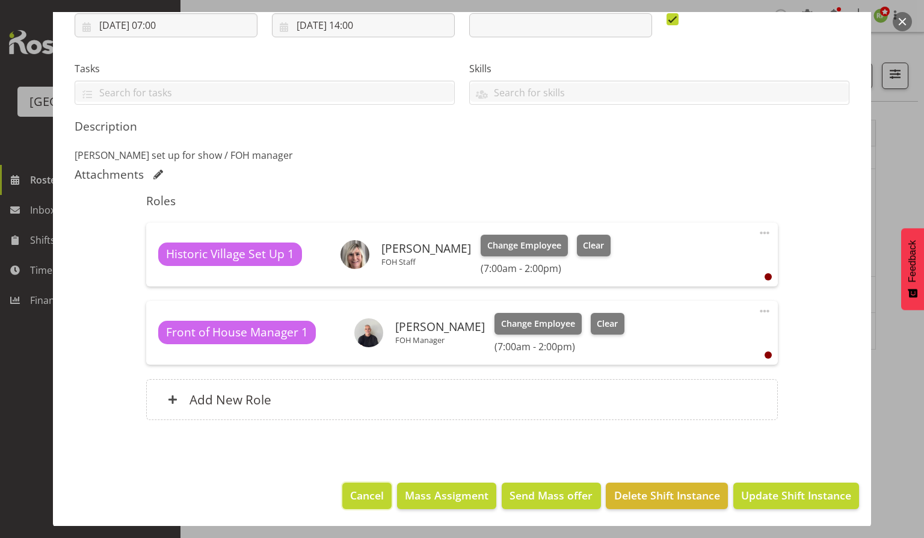
click at [359, 499] on span "Cancel" at bounding box center [367, 495] width 34 height 16
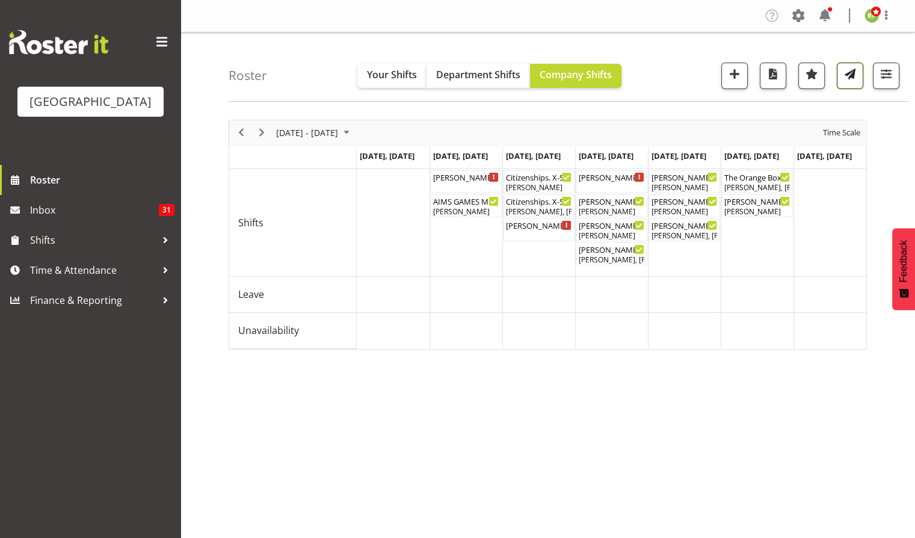
click at [852, 76] on span "button" at bounding box center [850, 74] width 16 height 16
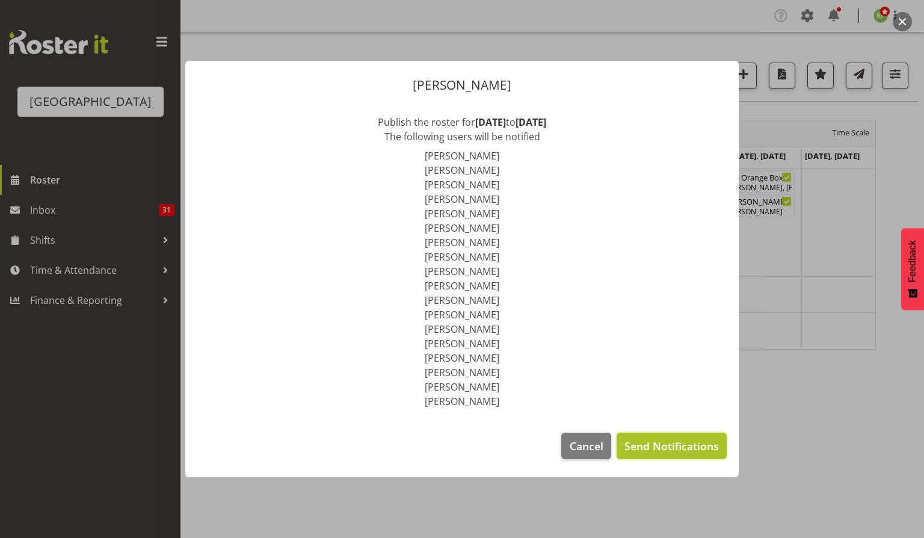
click at [671, 445] on span "Send Notifications" at bounding box center [671, 446] width 94 height 16
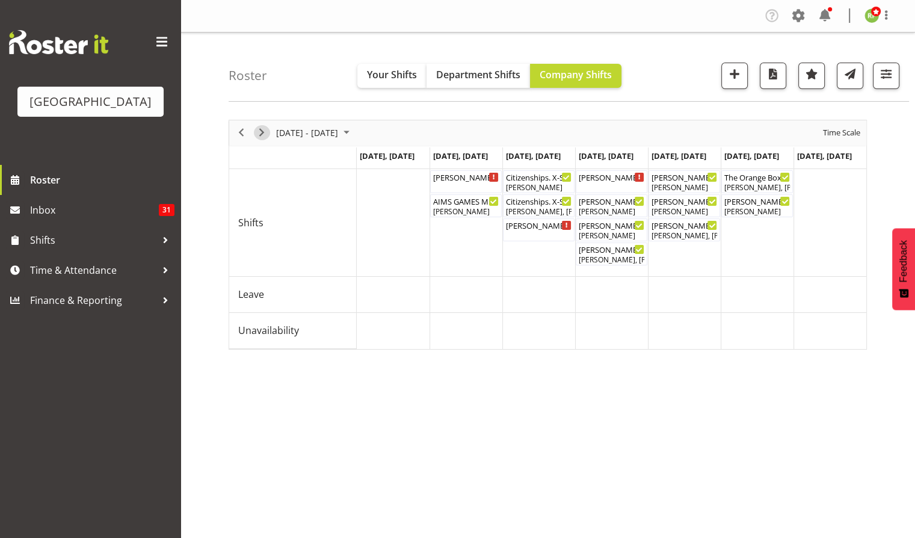
click at [260, 135] on span "Next" at bounding box center [261, 132] width 14 height 15
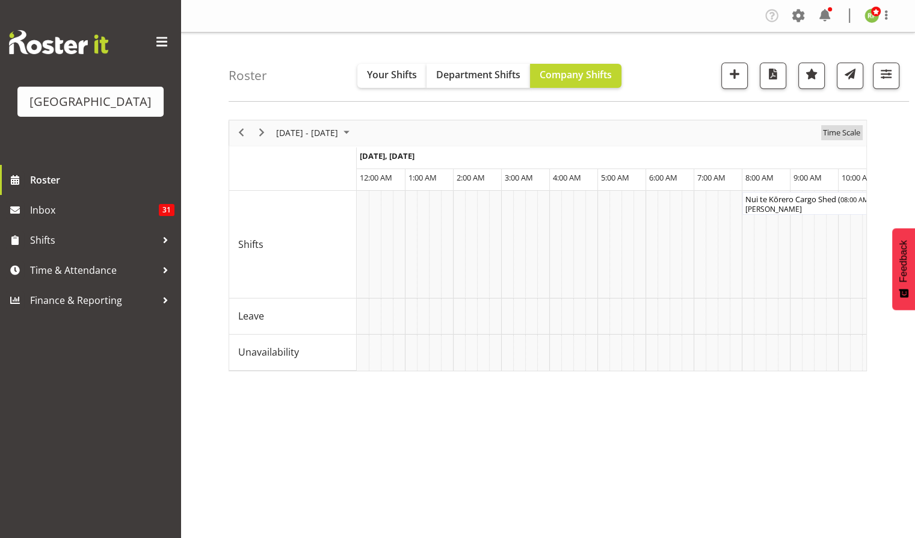
click at [840, 140] on div "Time Scale" at bounding box center [842, 132] width 46 height 25
click at [840, 136] on span "Time Scale" at bounding box center [842, 132] width 40 height 15
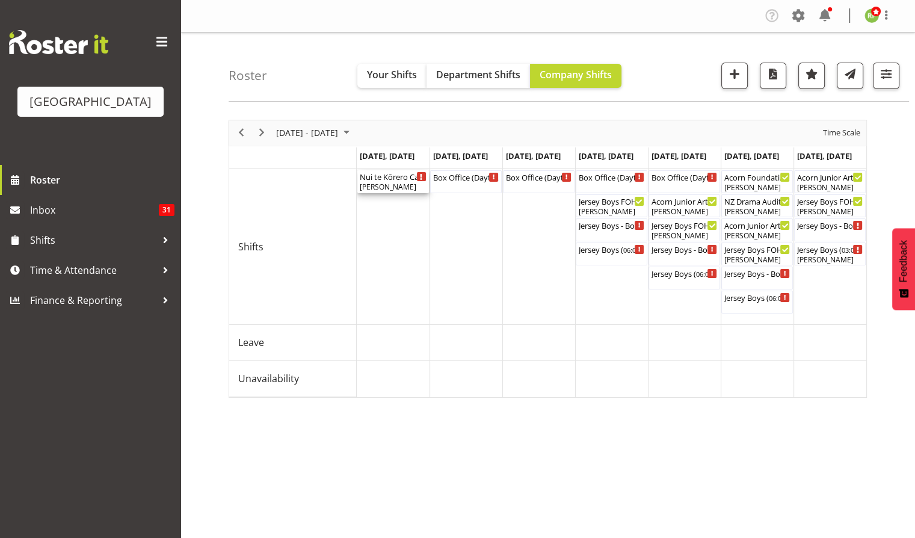
click at [380, 179] on div "Nui te Kōrero Cargo Shed ( 08:00 AM - 06:00 PM )" at bounding box center [393, 176] width 67 height 12
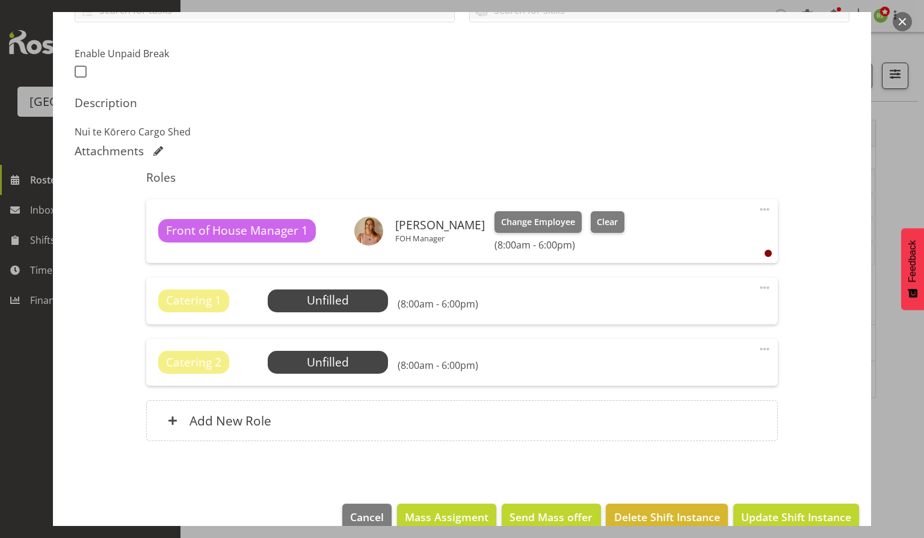
scroll to position [321, 0]
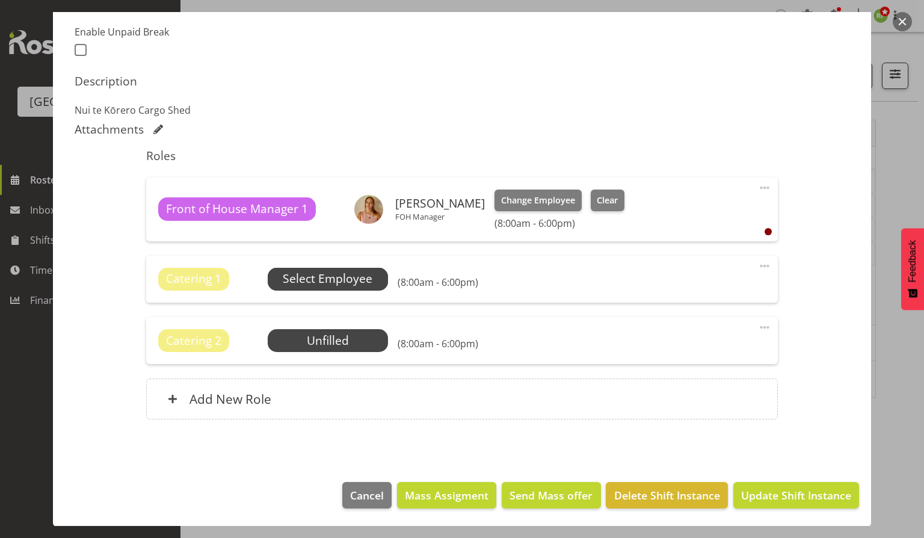
click at [328, 285] on span "Select Employee" at bounding box center [328, 278] width 90 height 17
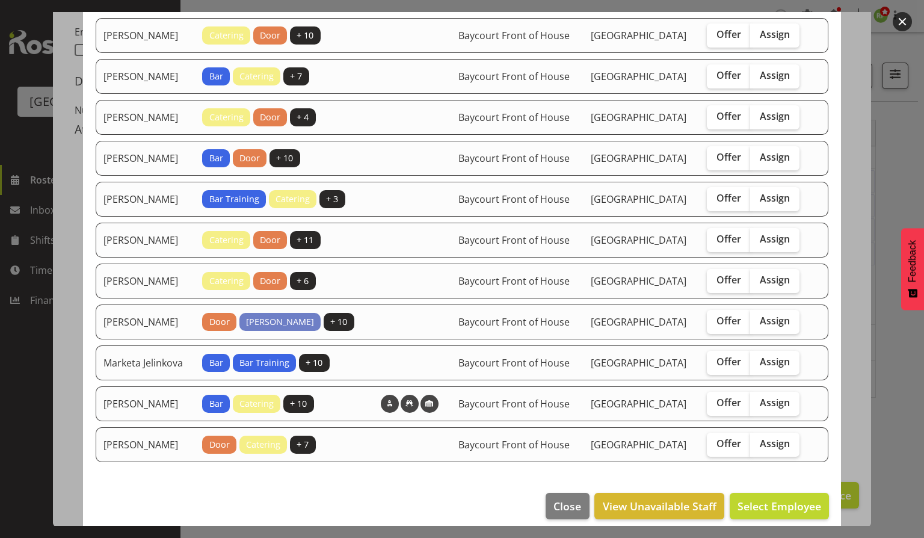
scroll to position [94, 0]
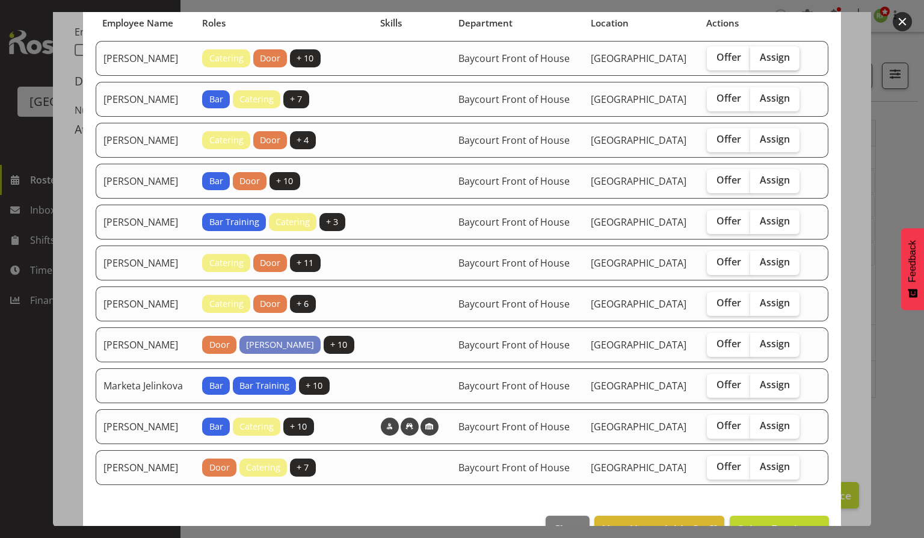
click at [769, 59] on span "Assign" at bounding box center [775, 57] width 30 height 12
click at [758, 59] on input "Assign" at bounding box center [754, 58] width 8 height 8
checkbox input "true"
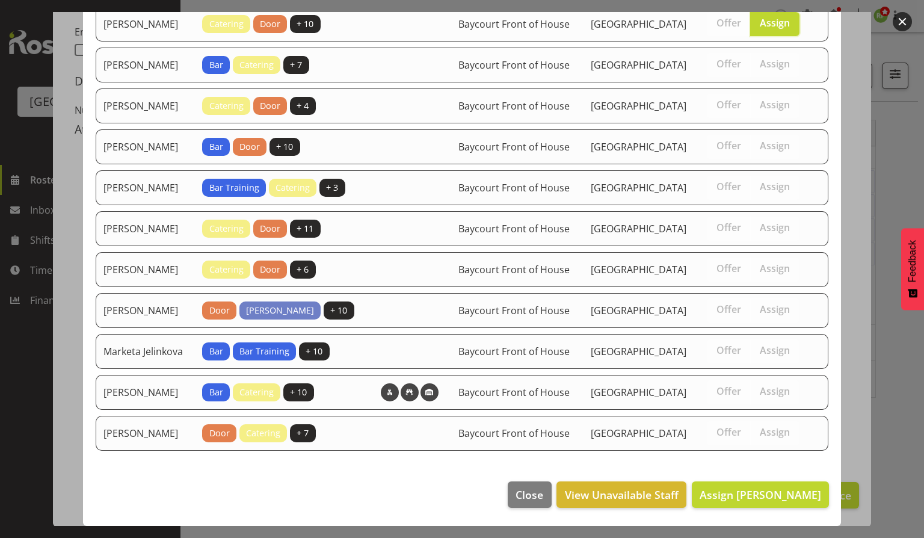
scroll to position [174, 0]
drag, startPoint x: 743, startPoint y: 496, endPoint x: 736, endPoint y: 503, distance: 10.2
click at [744, 496] on span "Assign [PERSON_NAME]" at bounding box center [761, 494] width 122 height 14
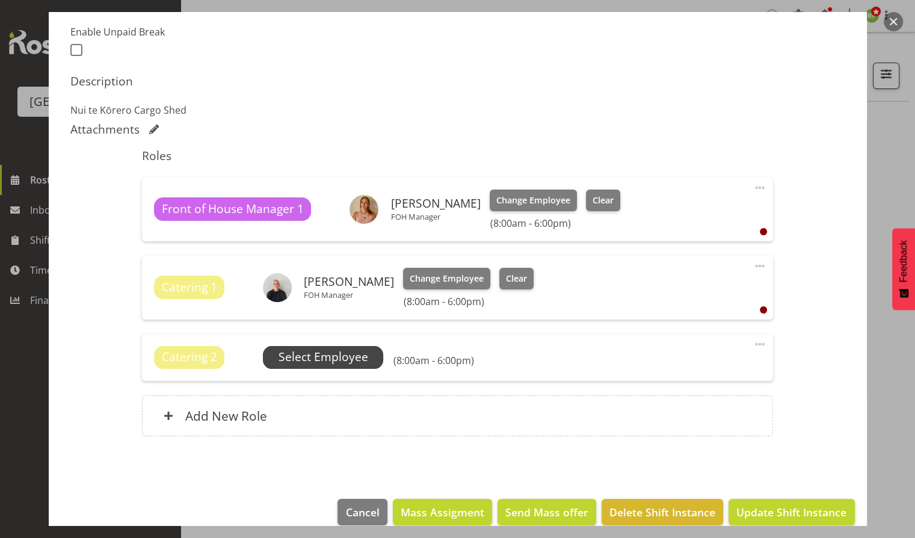
click at [326, 359] on span "Select Employee" at bounding box center [324, 356] width 90 height 17
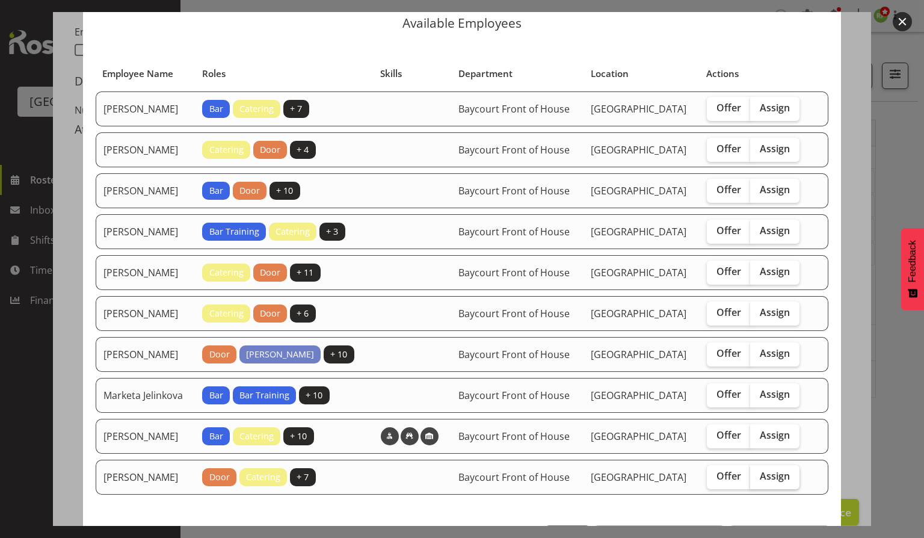
scroll to position [0, 0]
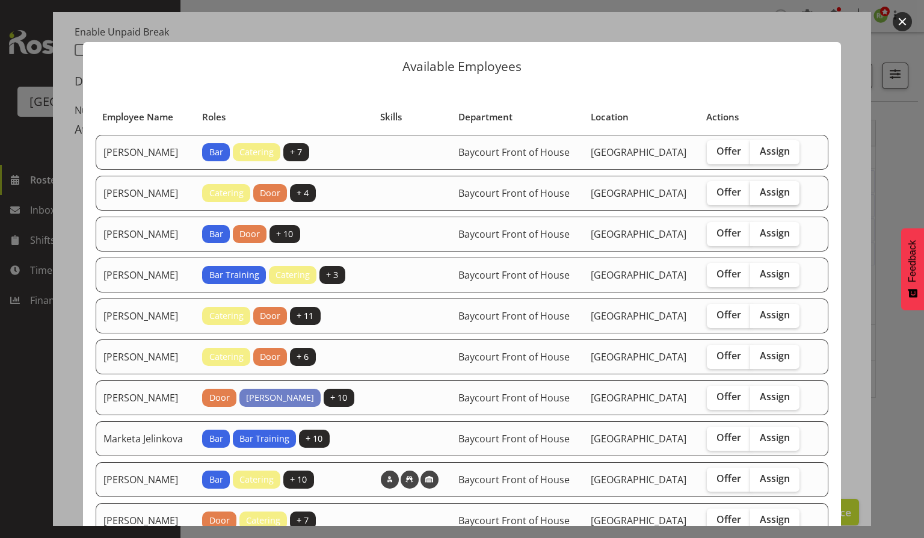
click at [773, 198] on span "Assign" at bounding box center [775, 192] width 30 height 12
click at [758, 196] on input "Assign" at bounding box center [754, 192] width 8 height 8
checkbox input "true"
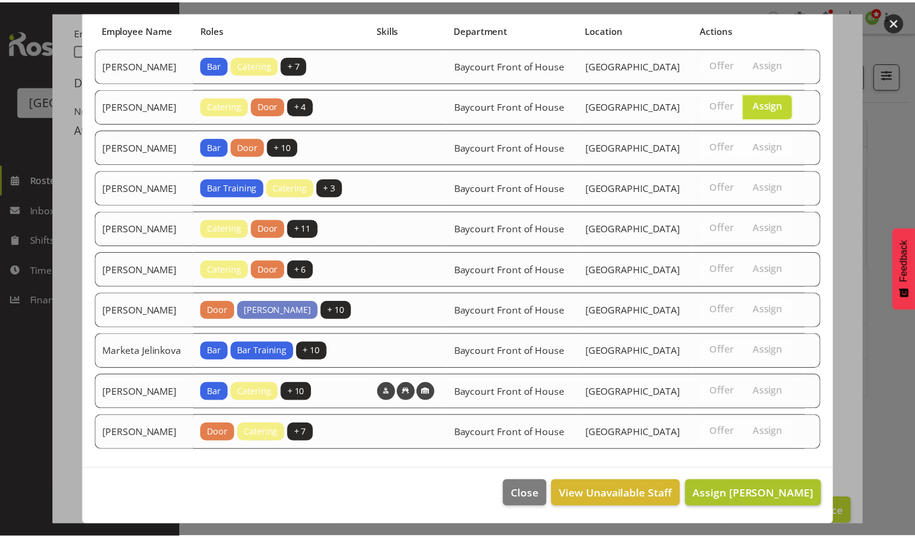
scroll to position [129, 0]
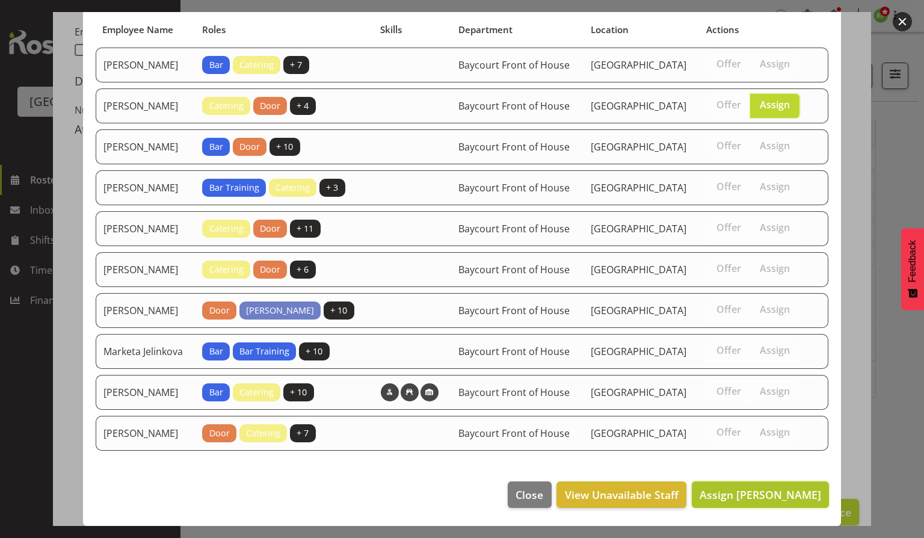
click at [756, 505] on button "Assign [PERSON_NAME]" at bounding box center [760, 494] width 137 height 26
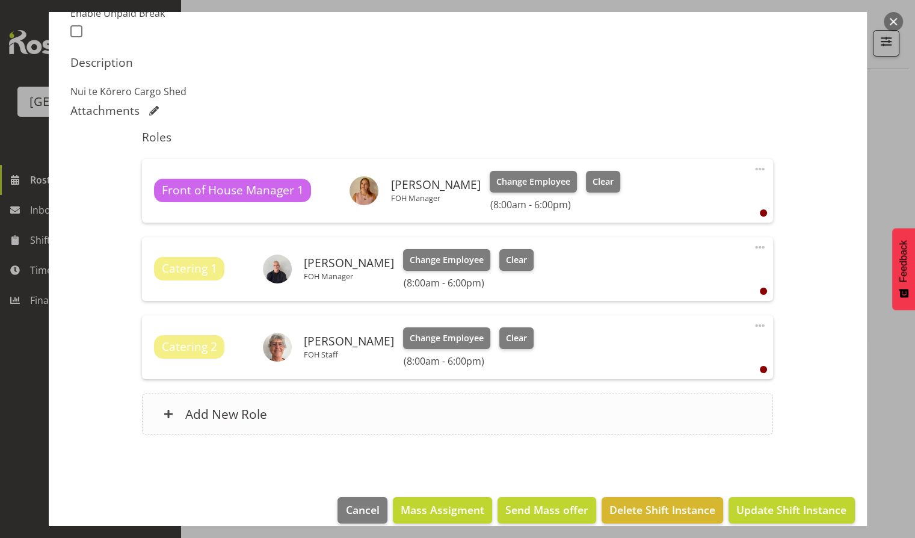
scroll to position [354, 0]
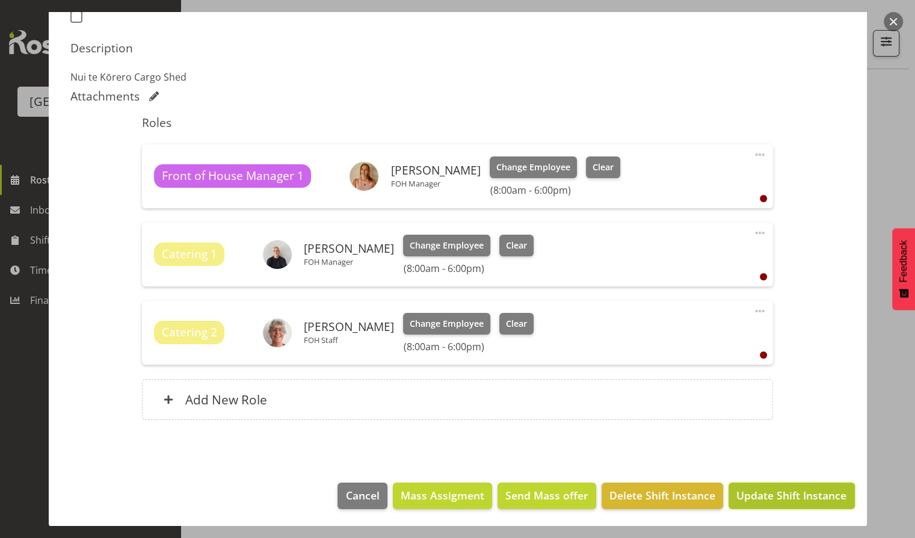
click at [775, 494] on span "Update Shift Instance" at bounding box center [791, 495] width 110 height 16
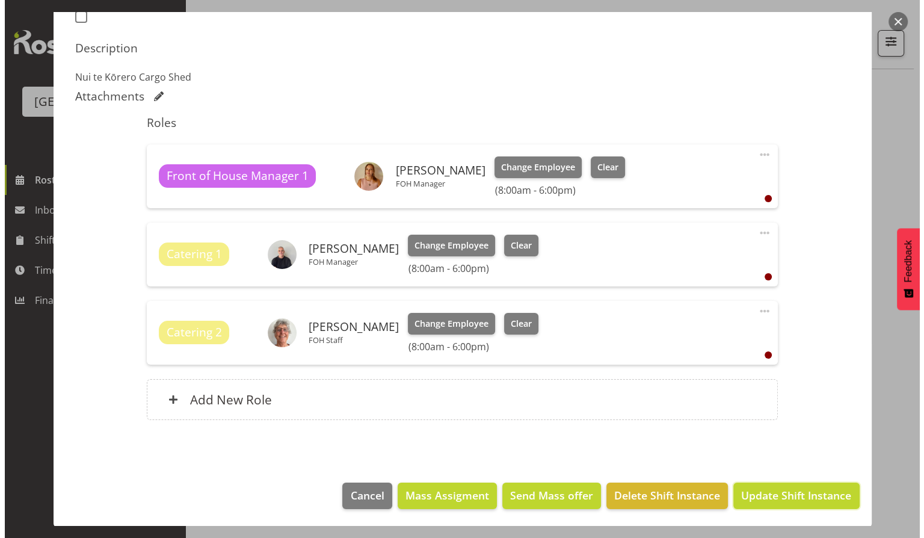
scroll to position [306, 0]
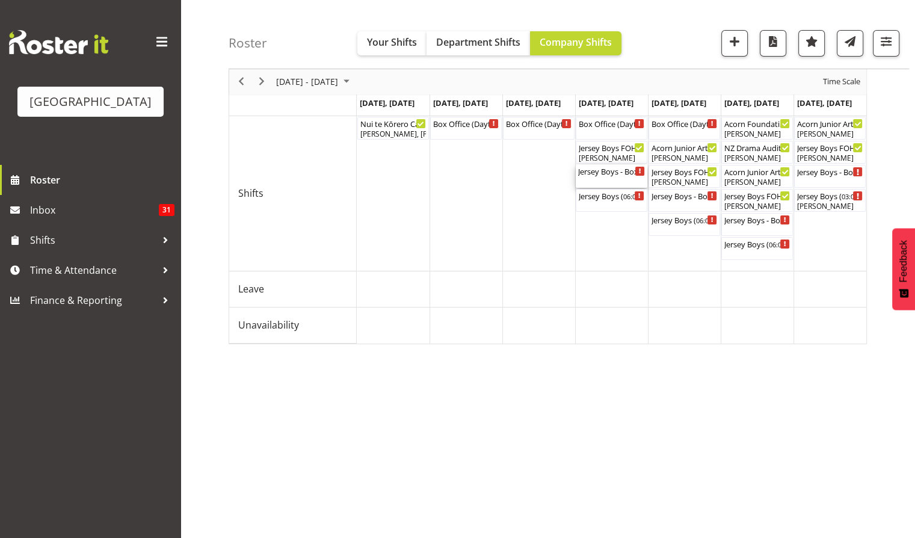
click at [634, 168] on div "Jersey Boys - Box Office ( 05:30 PM - 07:30 PM )" at bounding box center [612, 176] width 72 height 23
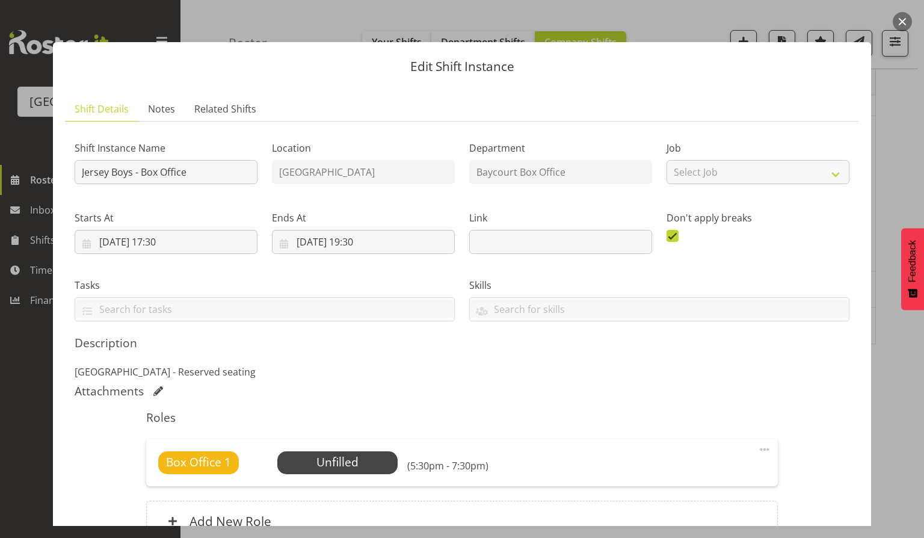
click at [900, 18] on button "button" at bounding box center [902, 21] width 19 height 19
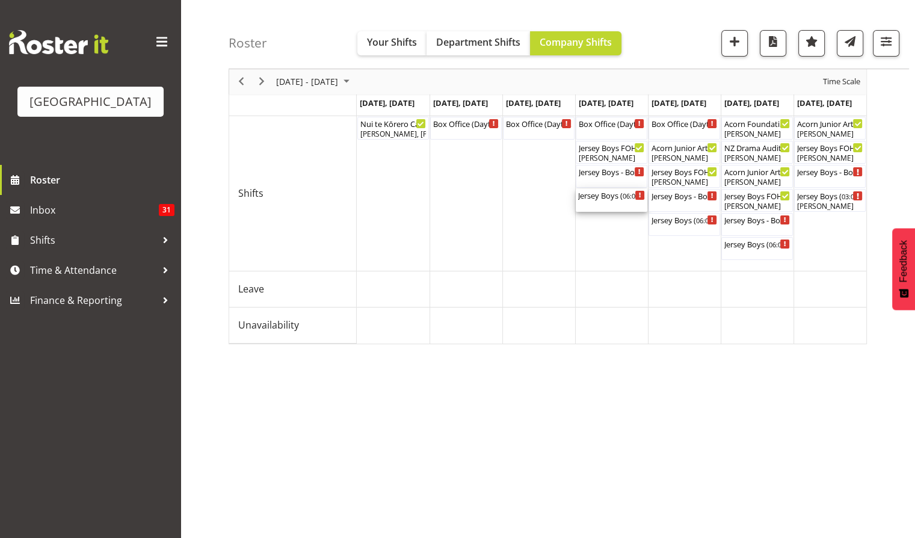
click at [603, 199] on div "Jersey Boys ( 06:00 PM - 10:00 PM )" at bounding box center [611, 195] width 67 height 12
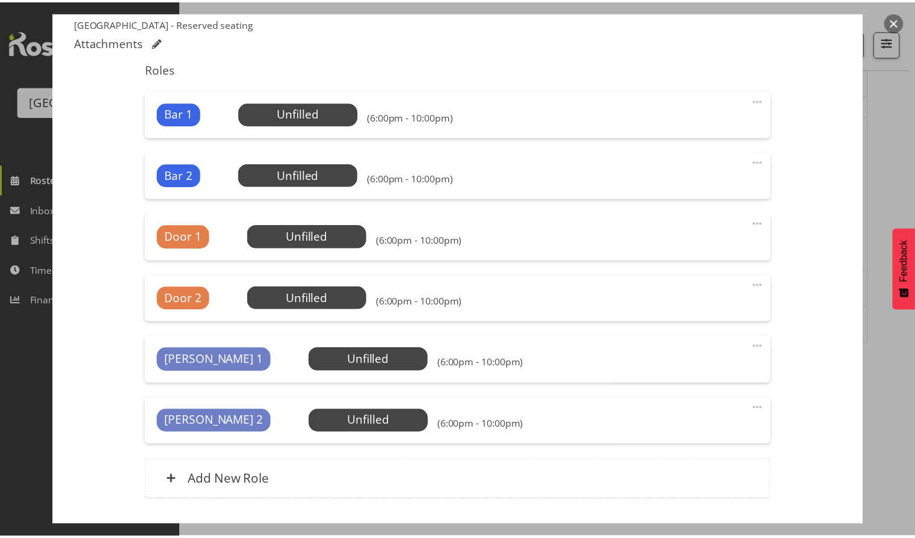
scroll to position [430, 0]
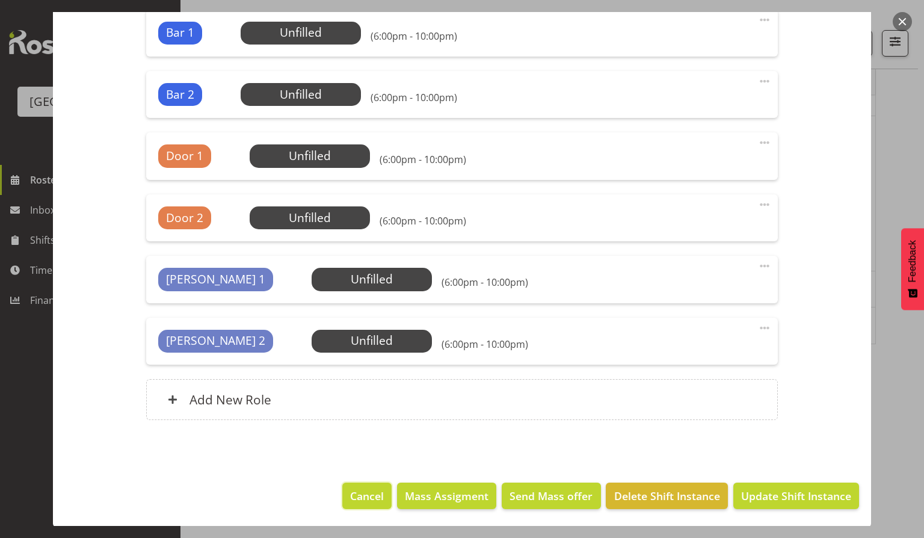
click at [357, 496] on span "Cancel" at bounding box center [367, 496] width 34 height 16
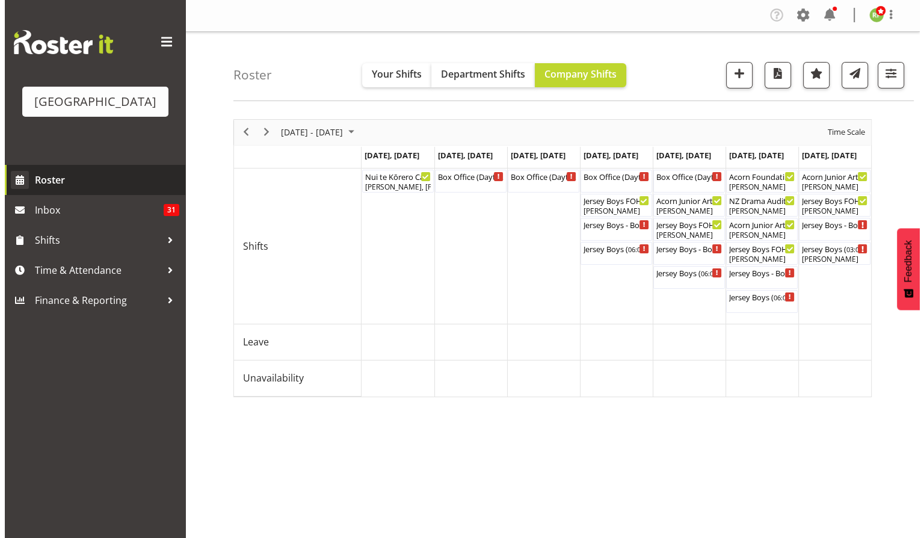
scroll to position [0, 0]
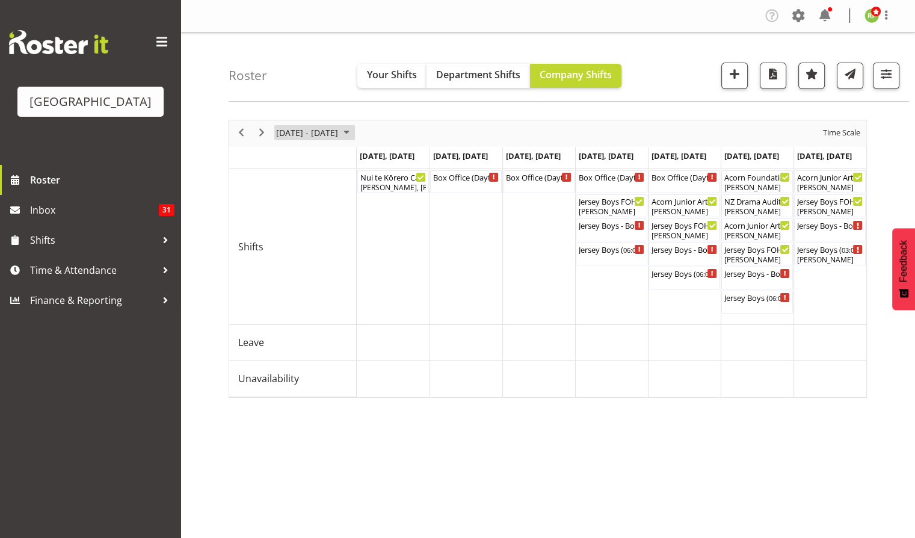
click at [294, 128] on span "[DATE] - [DATE]" at bounding box center [307, 132] width 64 height 15
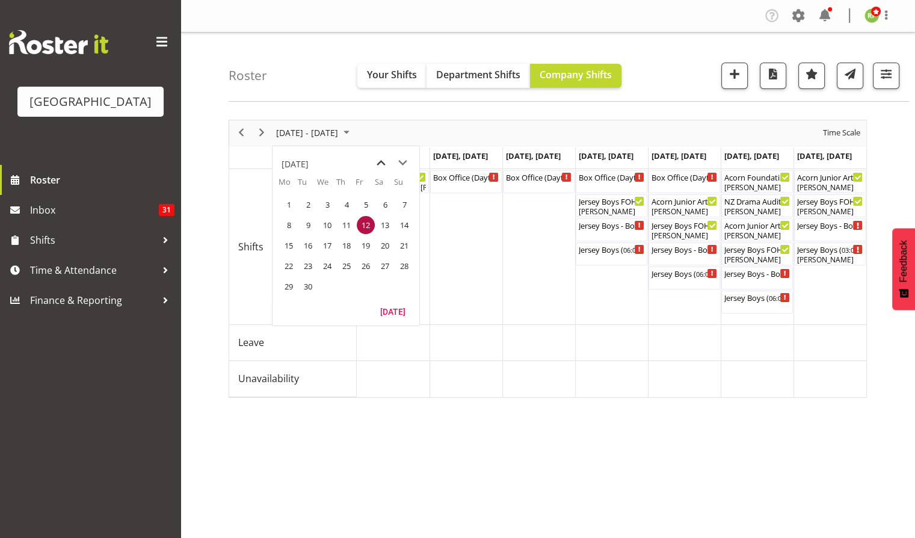
click at [383, 159] on span "previous month" at bounding box center [381, 163] width 21 height 22
click at [291, 243] on span "11" at bounding box center [289, 245] width 18 height 18
click at [0, 0] on div "Timeline Week of September 12, 2025" at bounding box center [0, 0] width 0 height 0
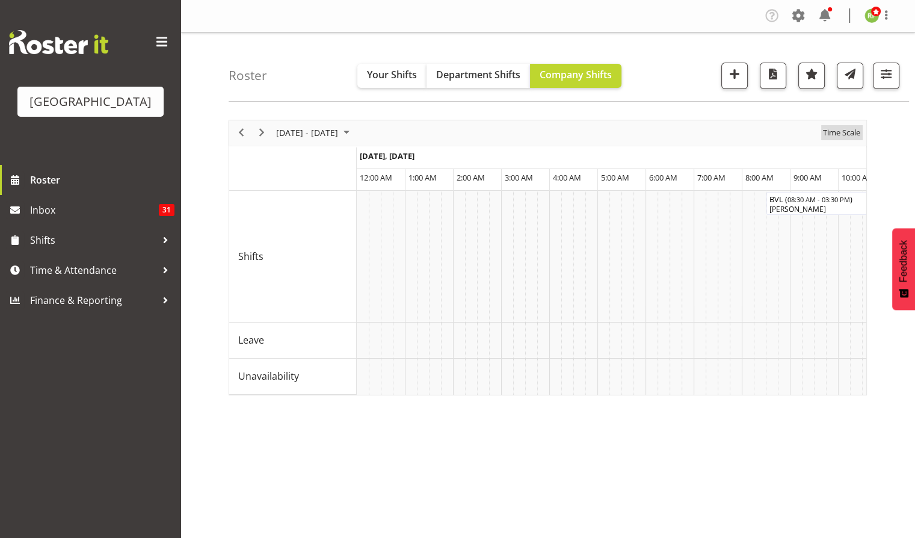
click at [840, 128] on span "Time Scale" at bounding box center [842, 132] width 40 height 15
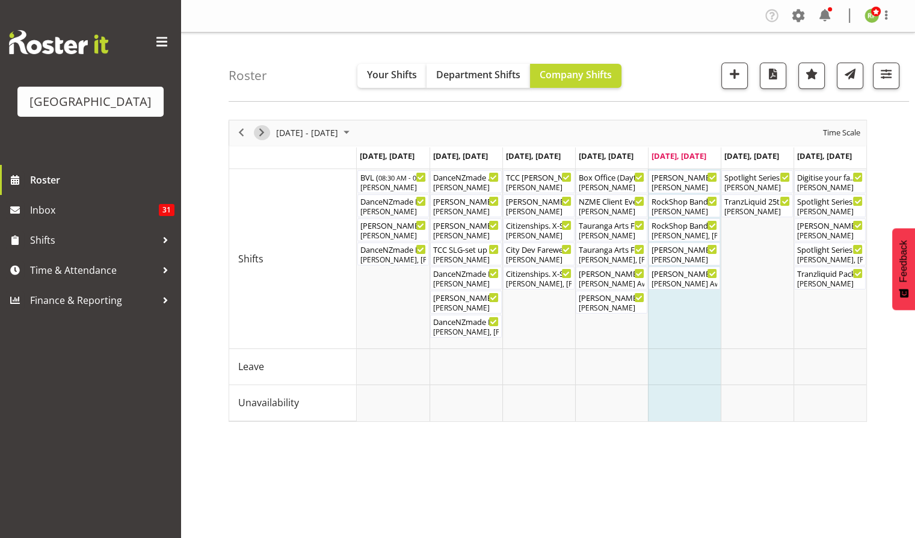
click at [256, 131] on span "Next" at bounding box center [261, 132] width 14 height 15
click at [0, 0] on div "Timeline Week of August 11, 2025" at bounding box center [0, 0] width 0 height 0
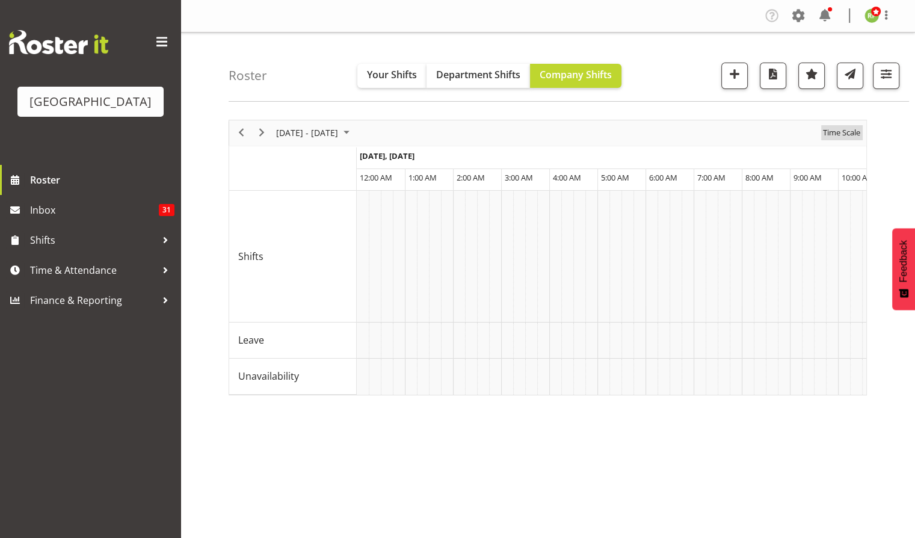
click at [834, 135] on span "Time Scale" at bounding box center [842, 132] width 40 height 15
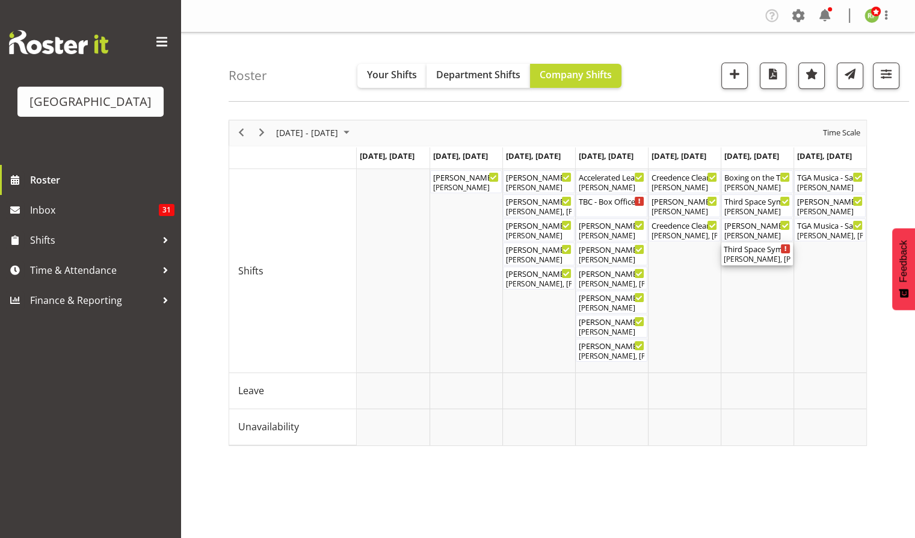
click at [754, 256] on div "[PERSON_NAME], [PERSON_NAME], [PERSON_NAME], [PERSON_NAME], [PERSON_NAME], [PER…" at bounding box center [757, 259] width 67 height 11
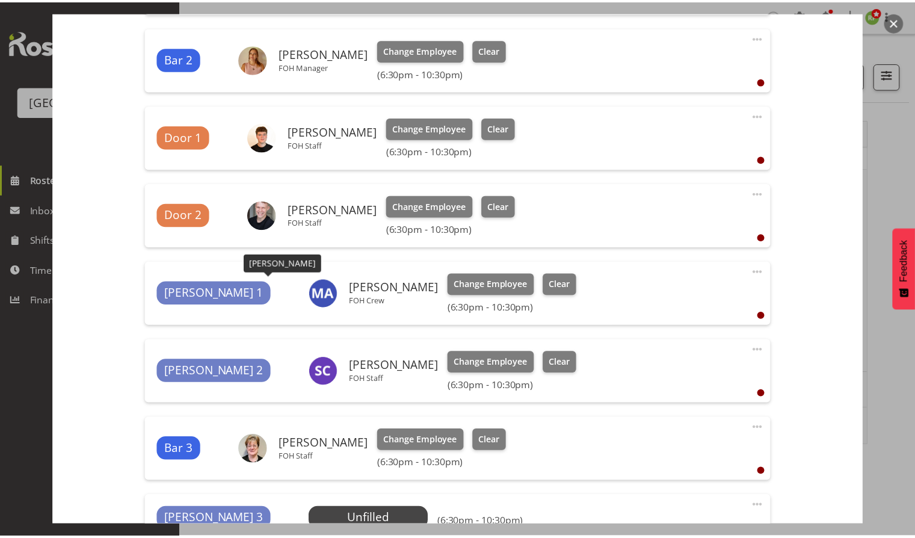
scroll to position [731, 0]
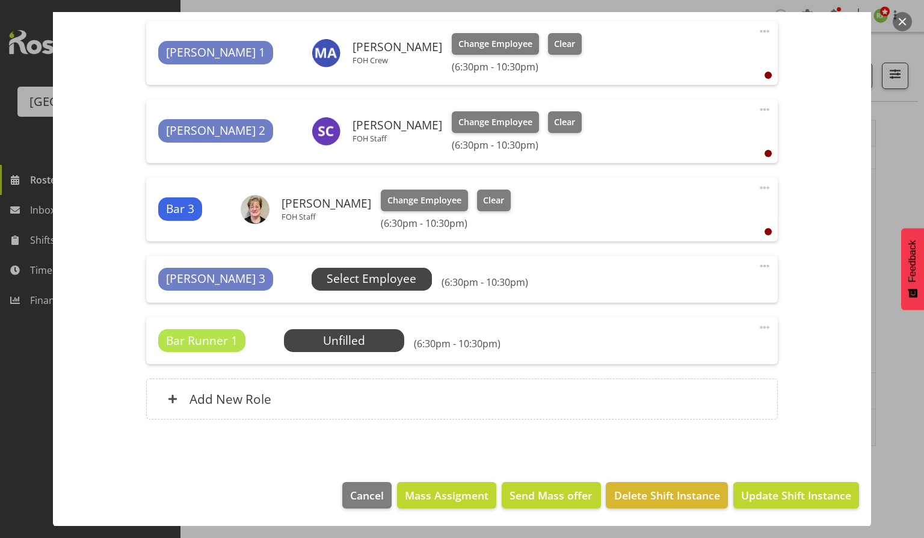
click at [327, 283] on span "Select Employee" at bounding box center [372, 278] width 90 height 17
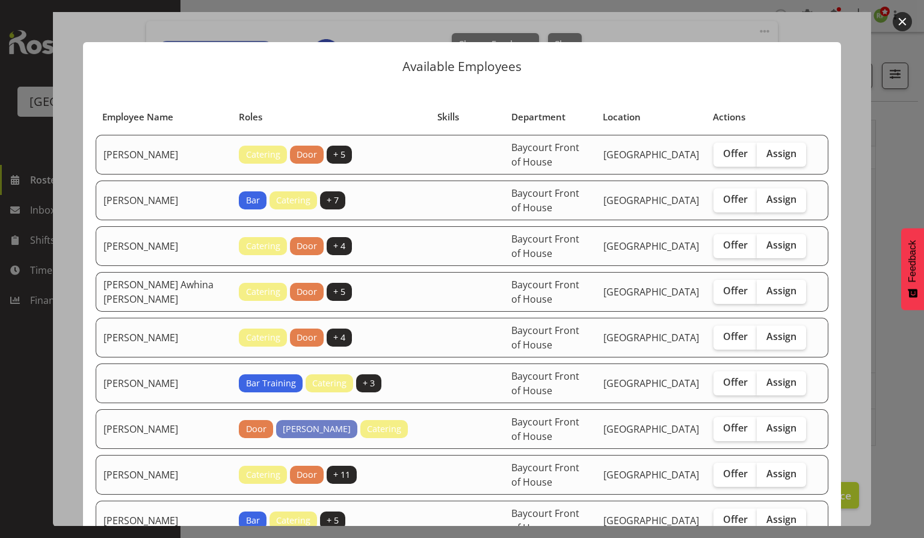
click at [901, 16] on button "button" at bounding box center [902, 21] width 19 height 19
